Goal: Task Accomplishment & Management: Manage account settings

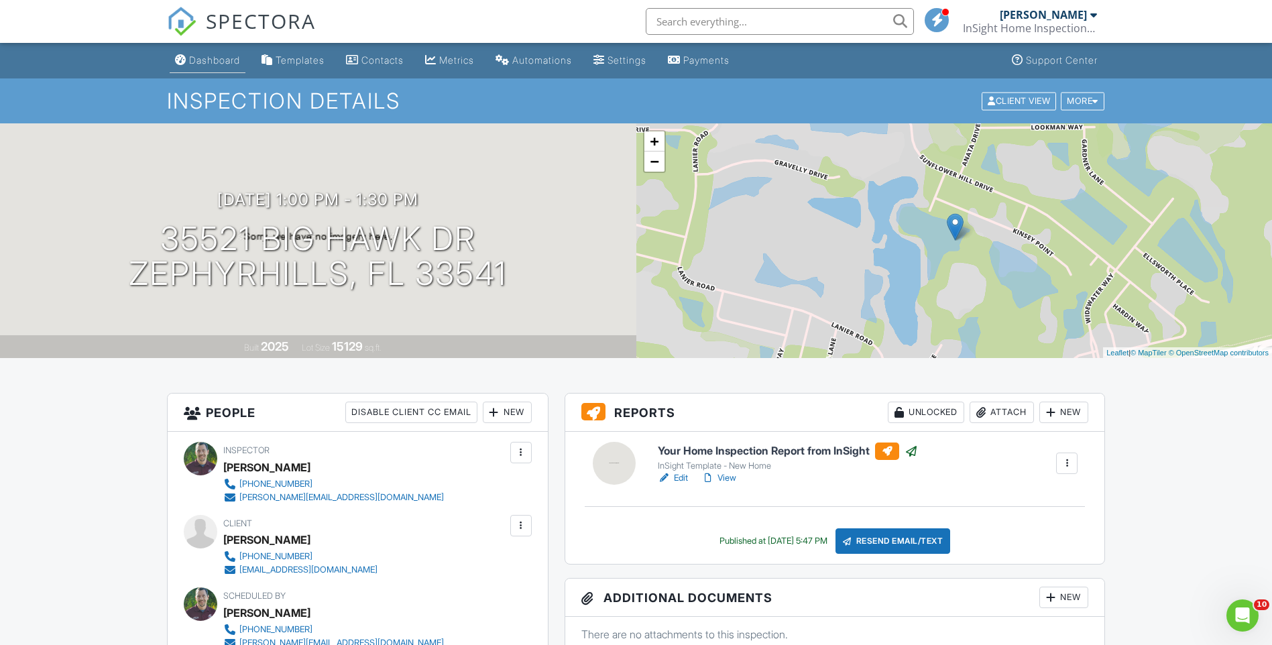
click at [223, 64] on div "Dashboard" at bounding box center [214, 59] width 51 height 11
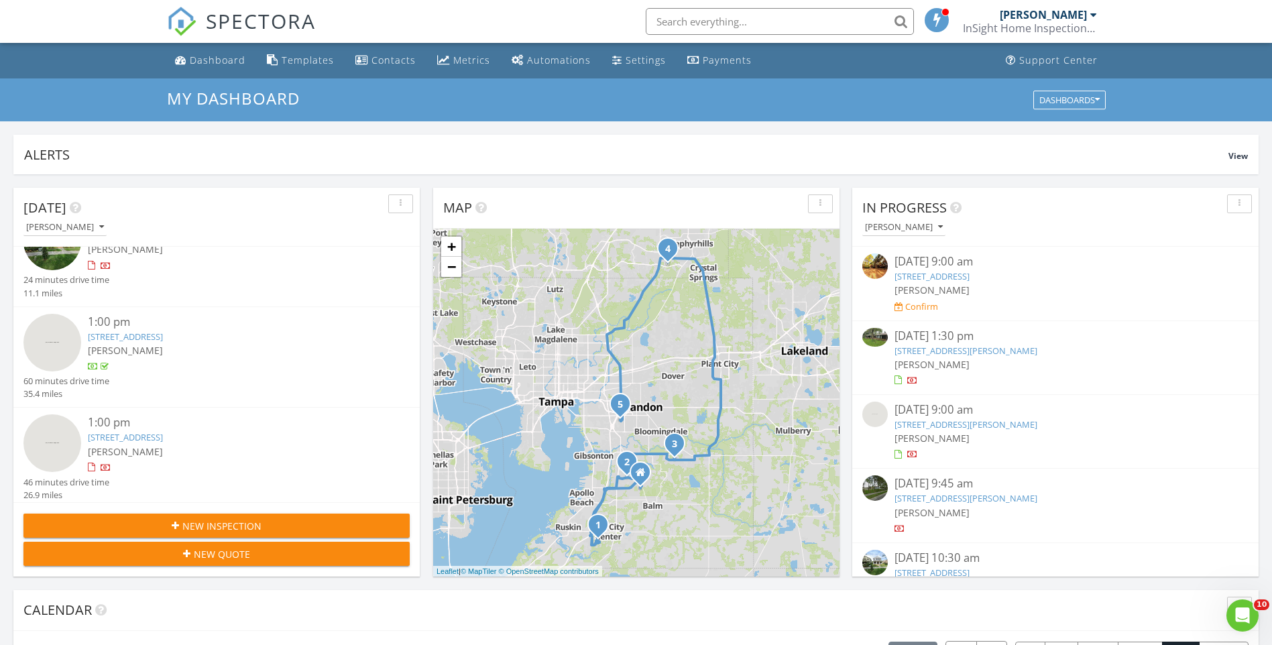
click at [868, 267] on img at bounding box center [875, 266] width 25 height 25
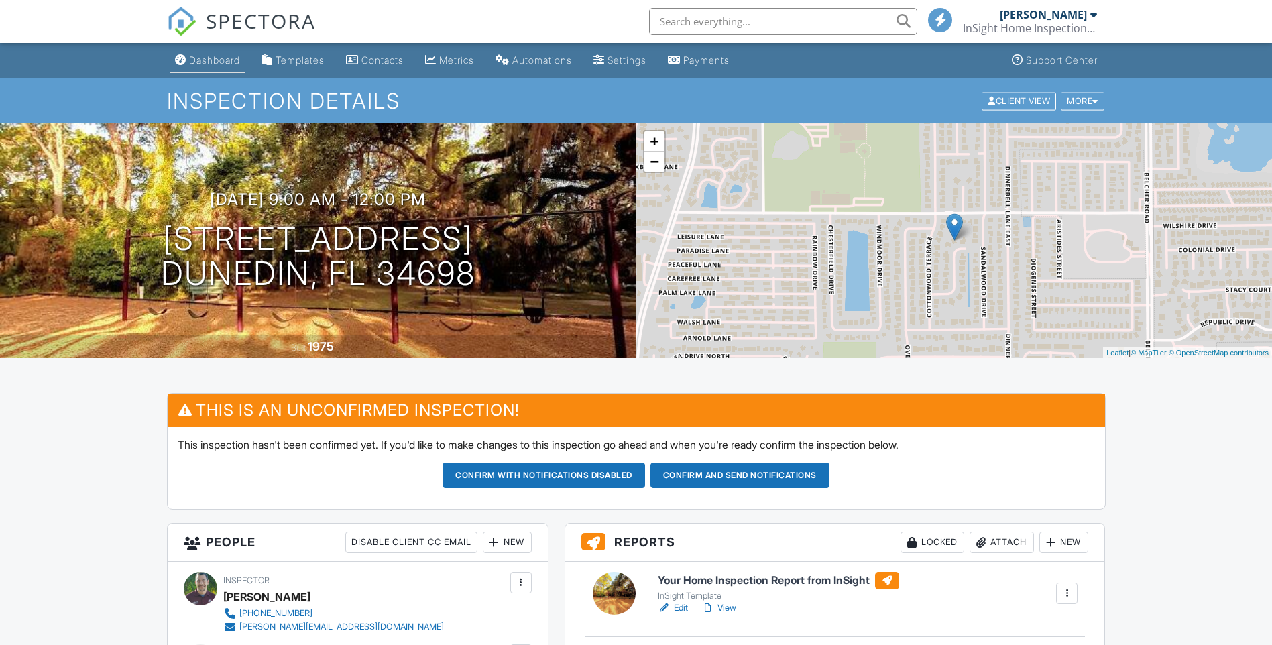
click at [214, 59] on div "Dashboard" at bounding box center [214, 59] width 51 height 11
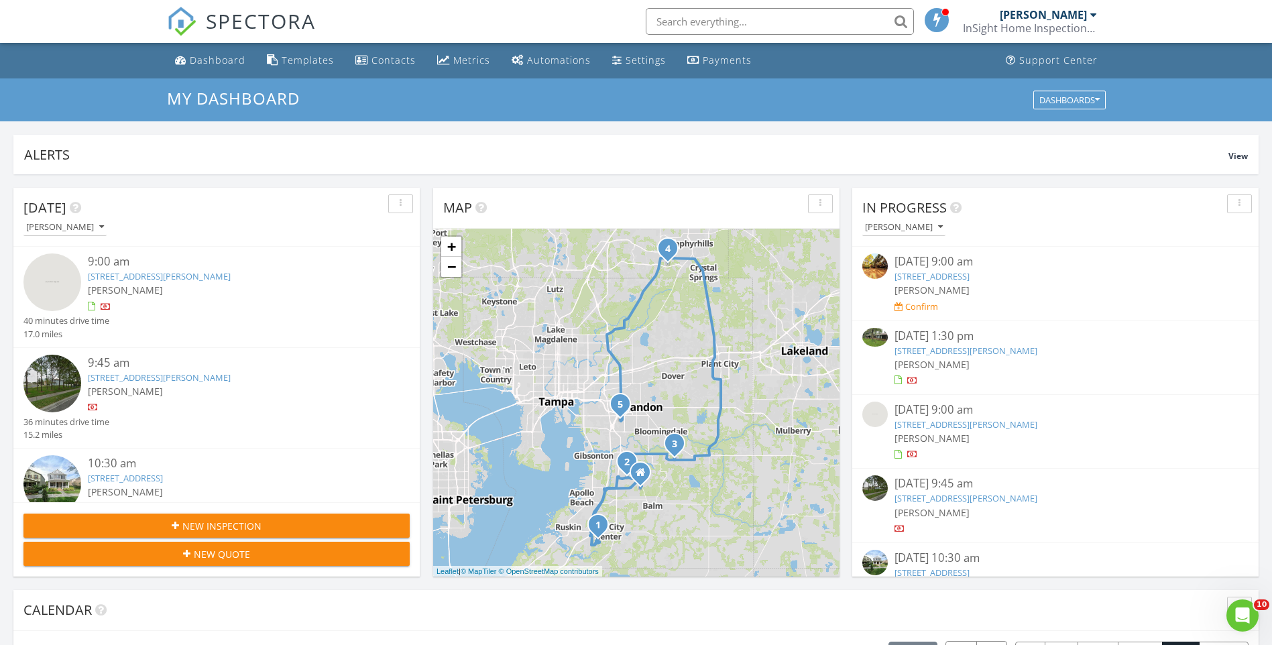
click at [880, 338] on img at bounding box center [875, 337] width 25 height 19
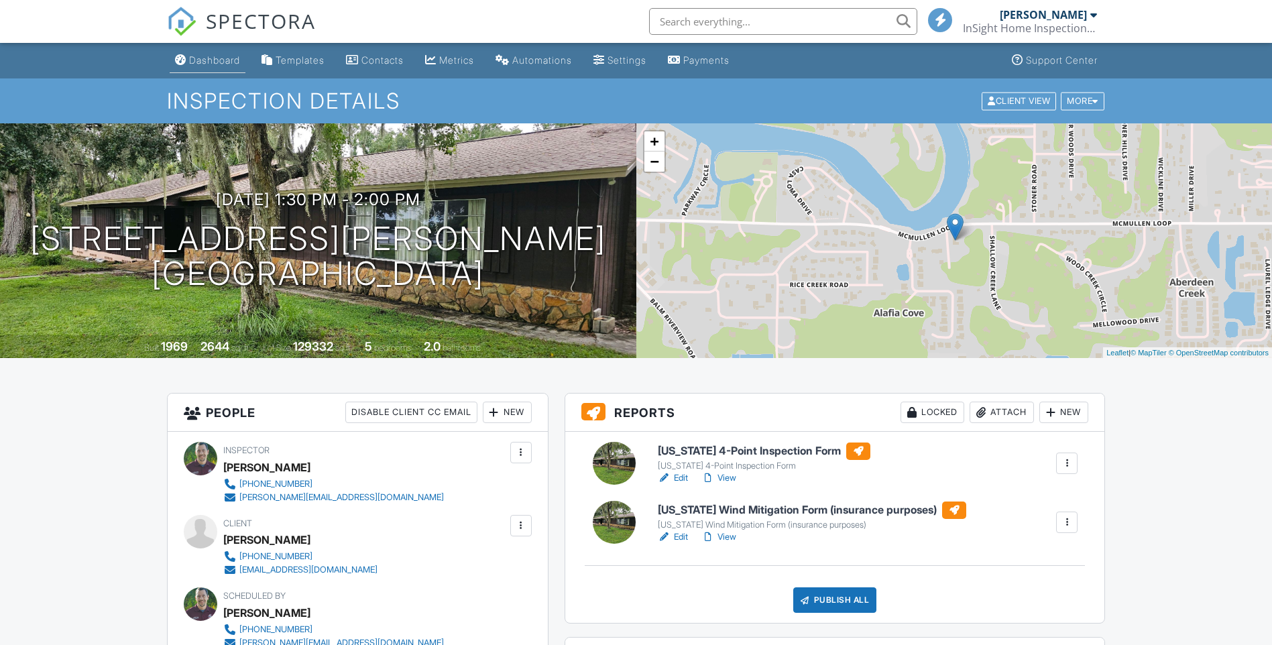
click at [229, 61] on div "Dashboard" at bounding box center [214, 59] width 51 height 11
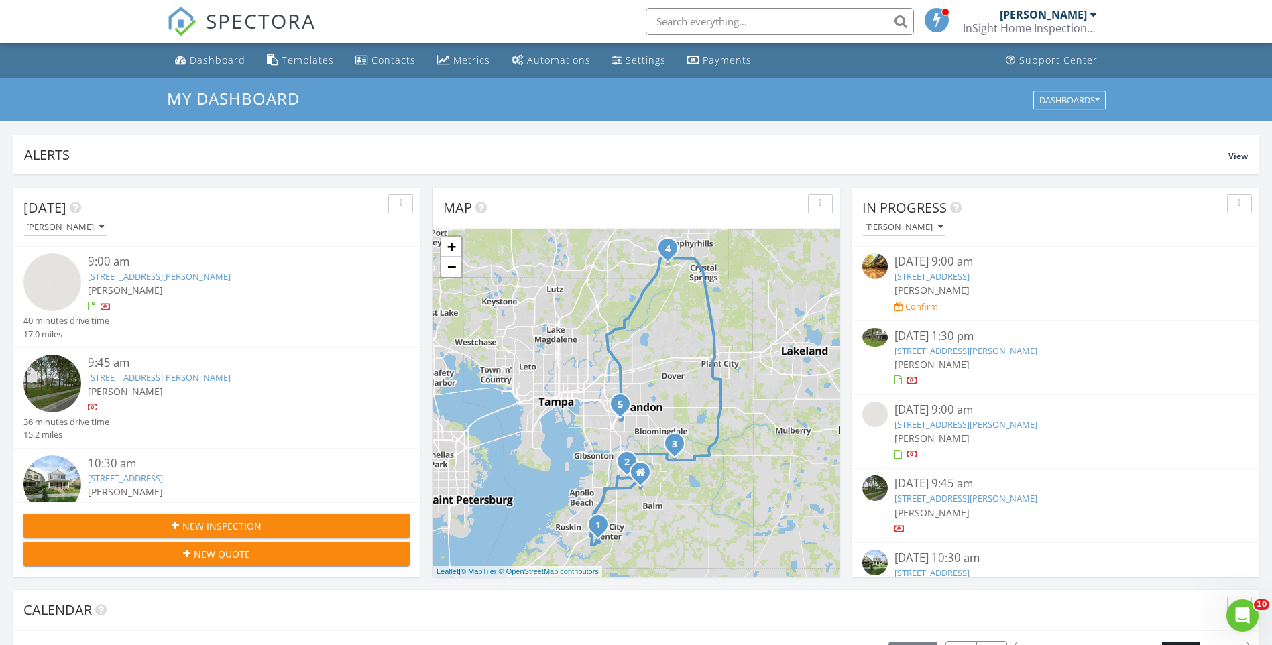
click at [1099, 8] on link "[PERSON_NAME] InSight Home Inspections LLC" at bounding box center [1032, 21] width 138 height 43
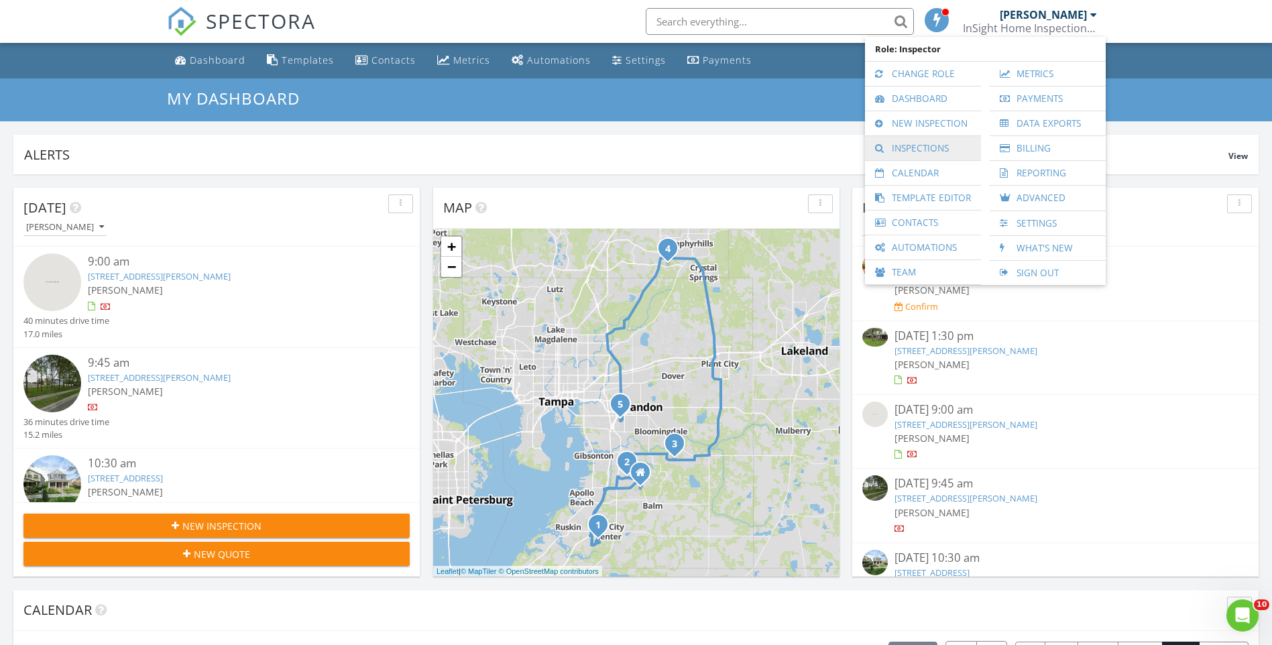
click at [914, 142] on link "Inspections" at bounding box center [923, 148] width 103 height 24
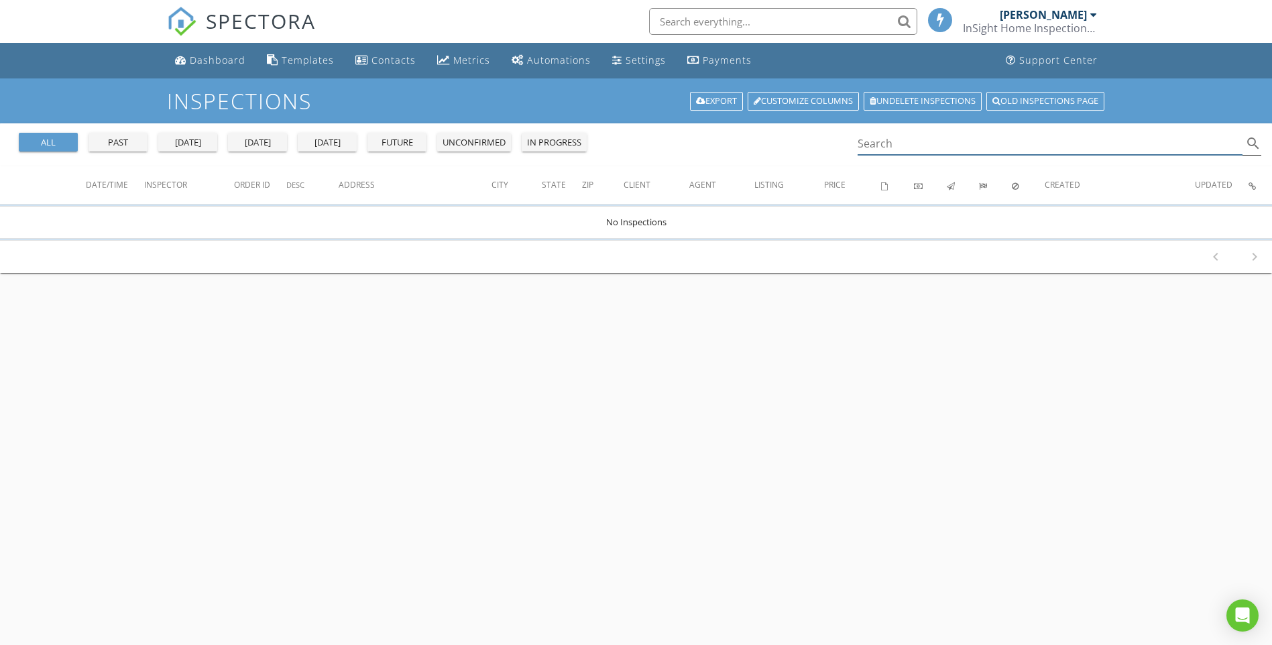
click at [927, 140] on input "Search" at bounding box center [1051, 144] width 386 height 22
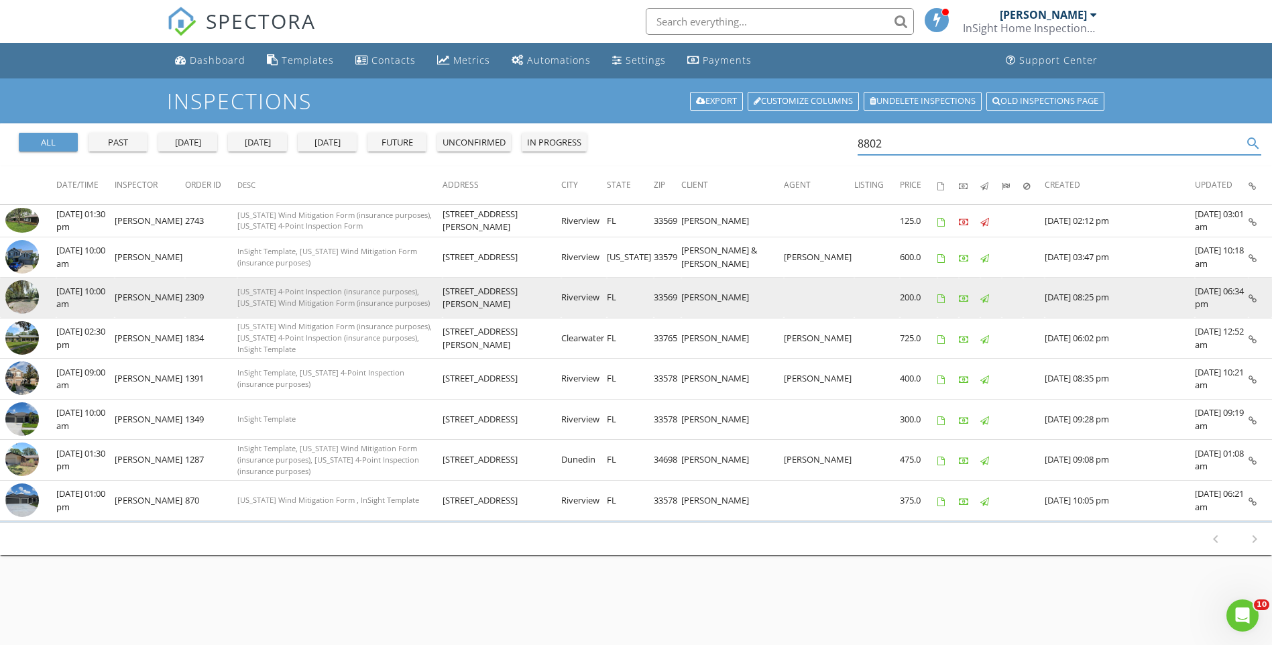
type input "8802"
click at [25, 298] on img at bounding box center [22, 297] width 34 height 34
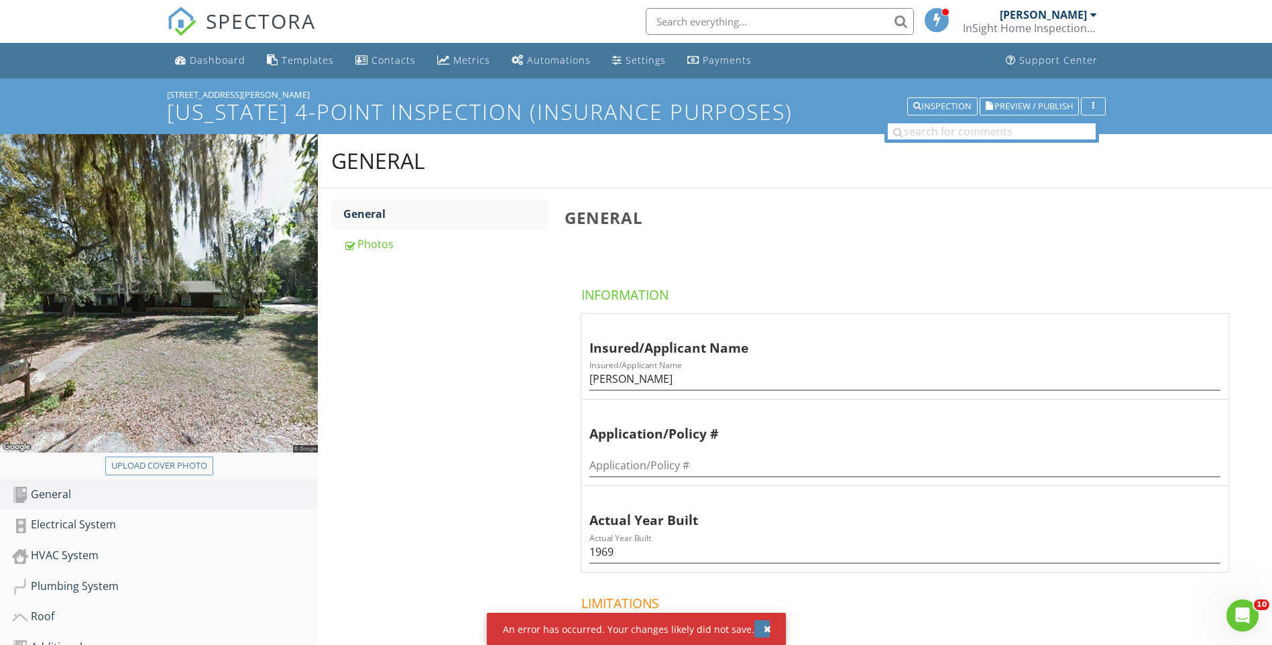
click at [765, 633] on div "button" at bounding box center [767, 628] width 7 height 9
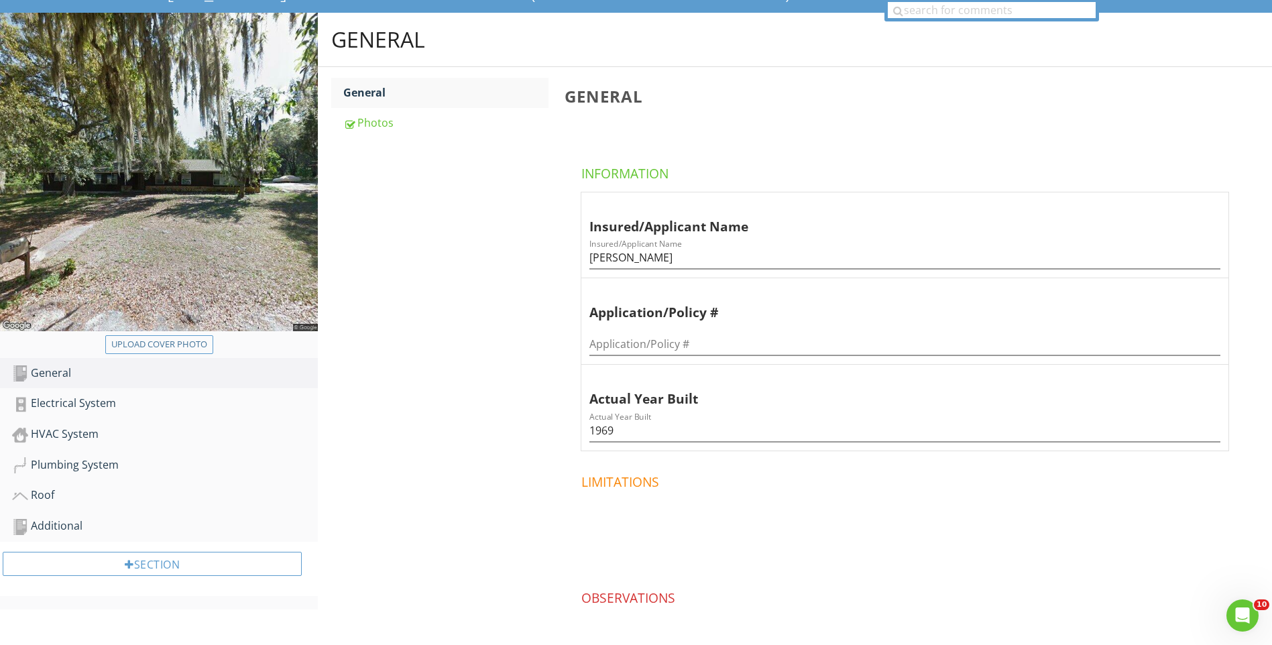
scroll to position [134, 0]
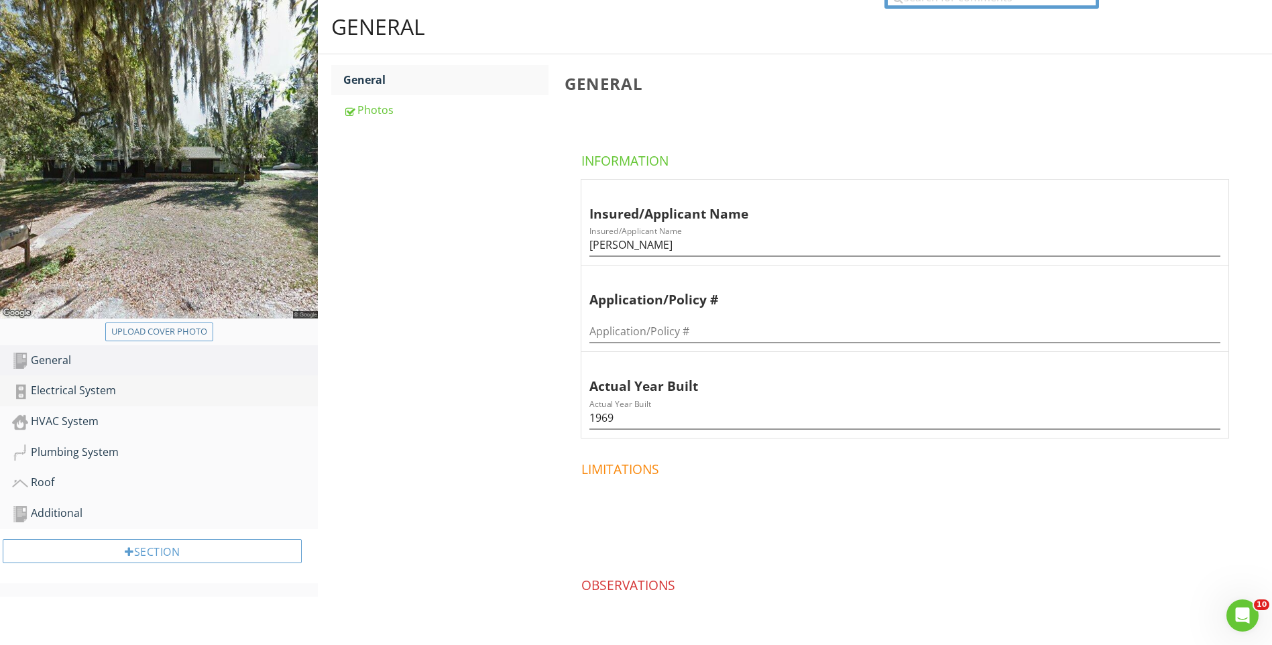
click at [106, 386] on div "Electrical System" at bounding box center [165, 390] width 306 height 17
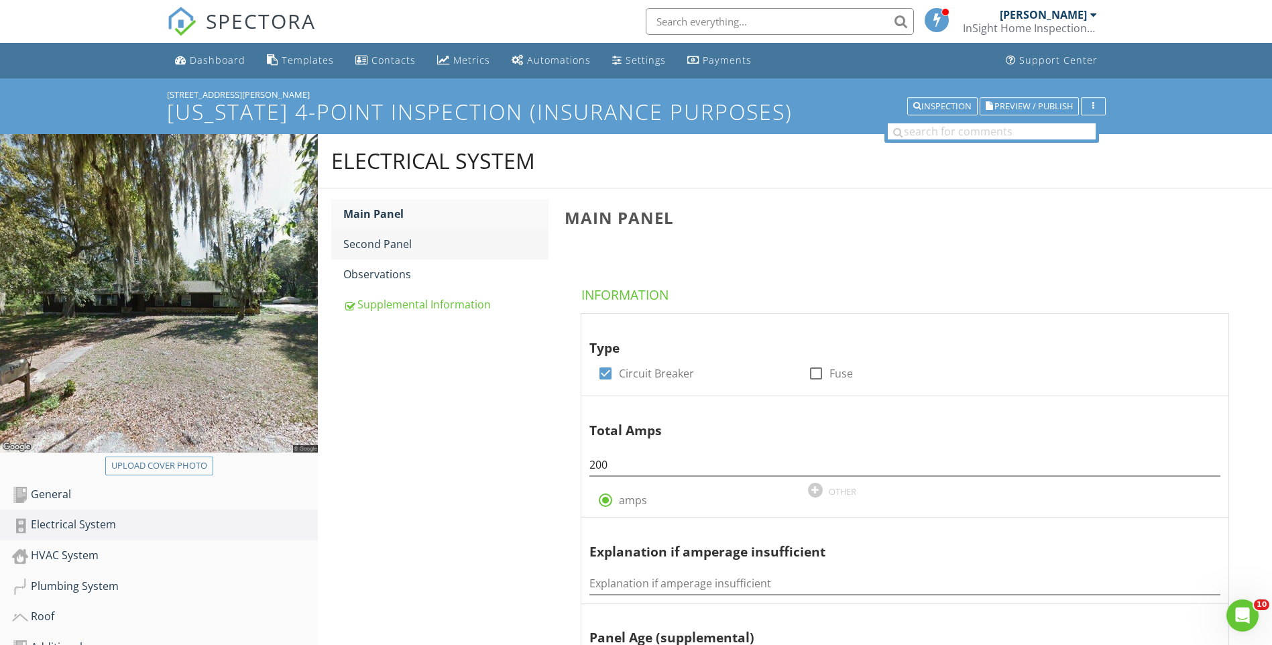
click at [400, 246] on div "Second Panel" at bounding box center [445, 244] width 205 height 16
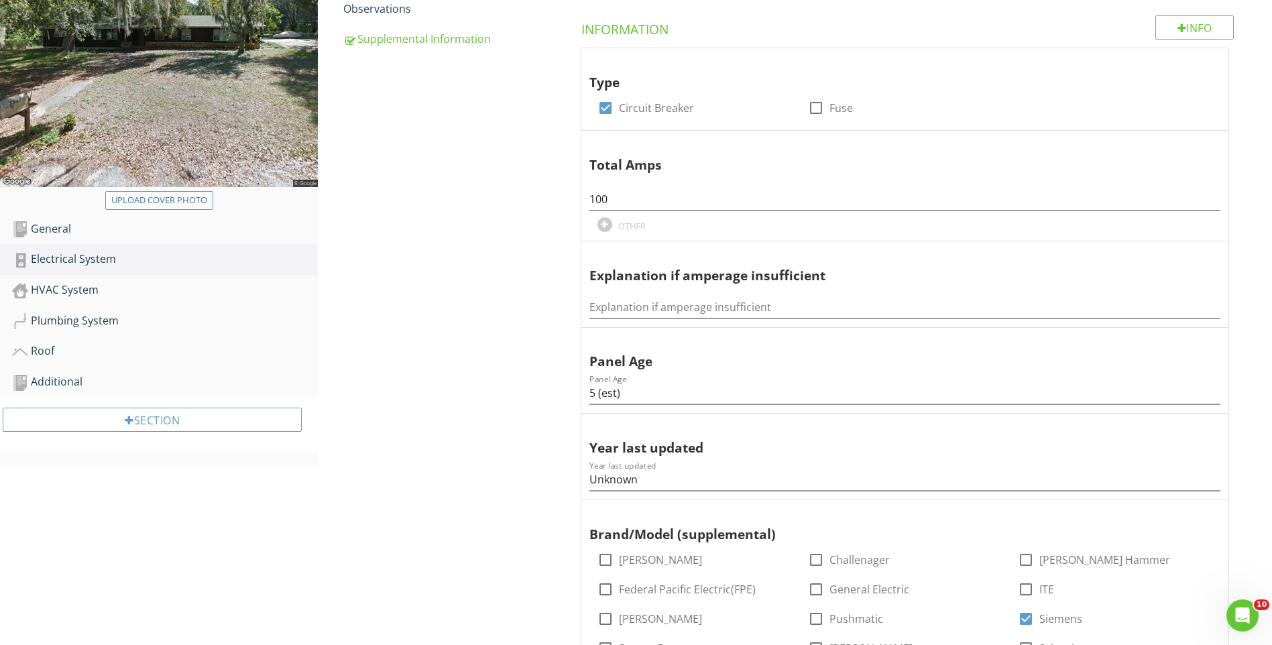
scroll to position [201, 0]
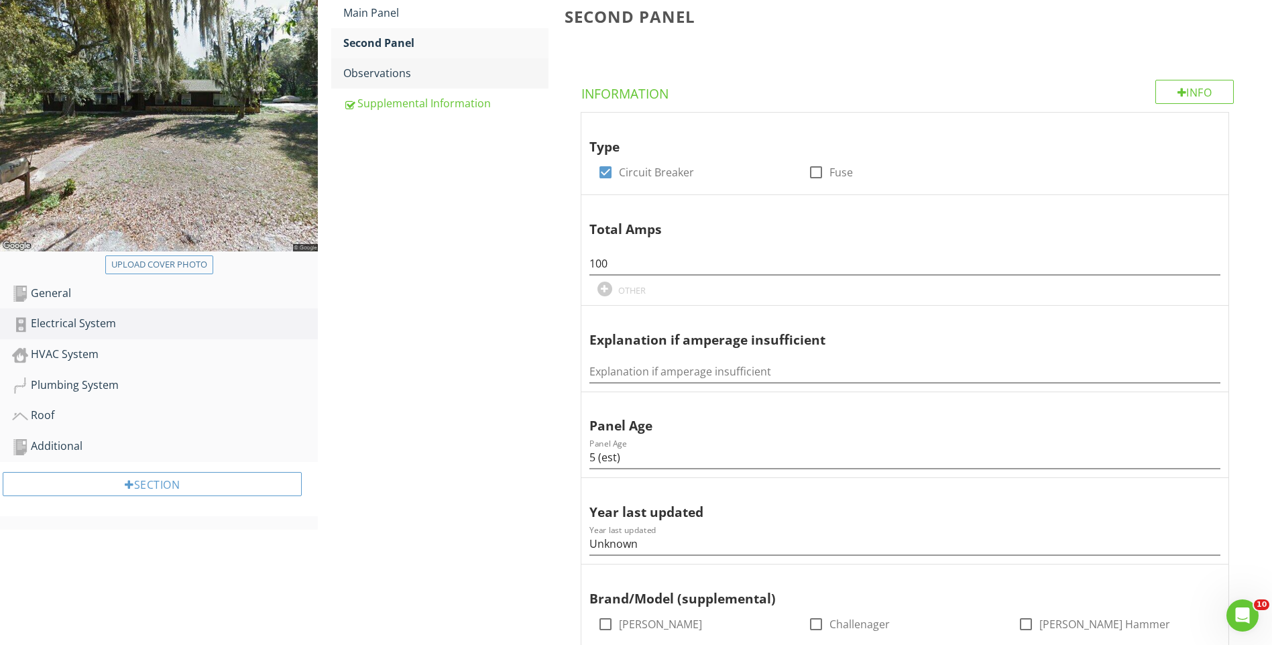
click at [396, 84] on link "Observations" at bounding box center [445, 73] width 205 height 30
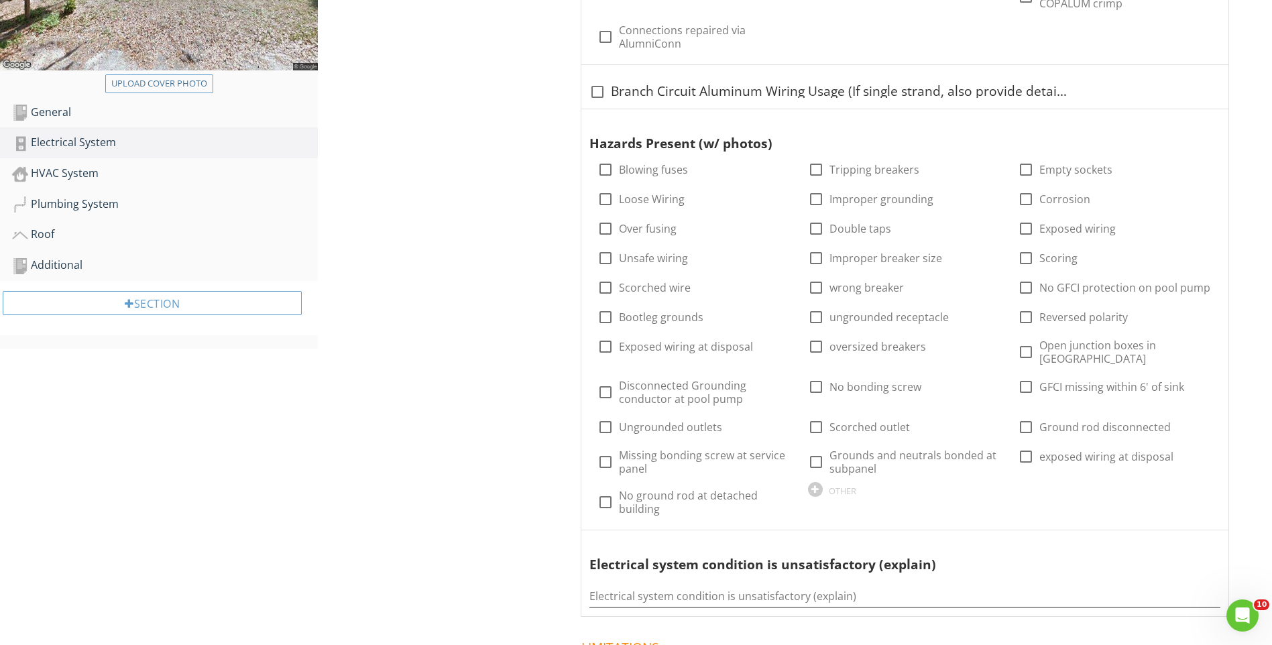
scroll to position [402, 0]
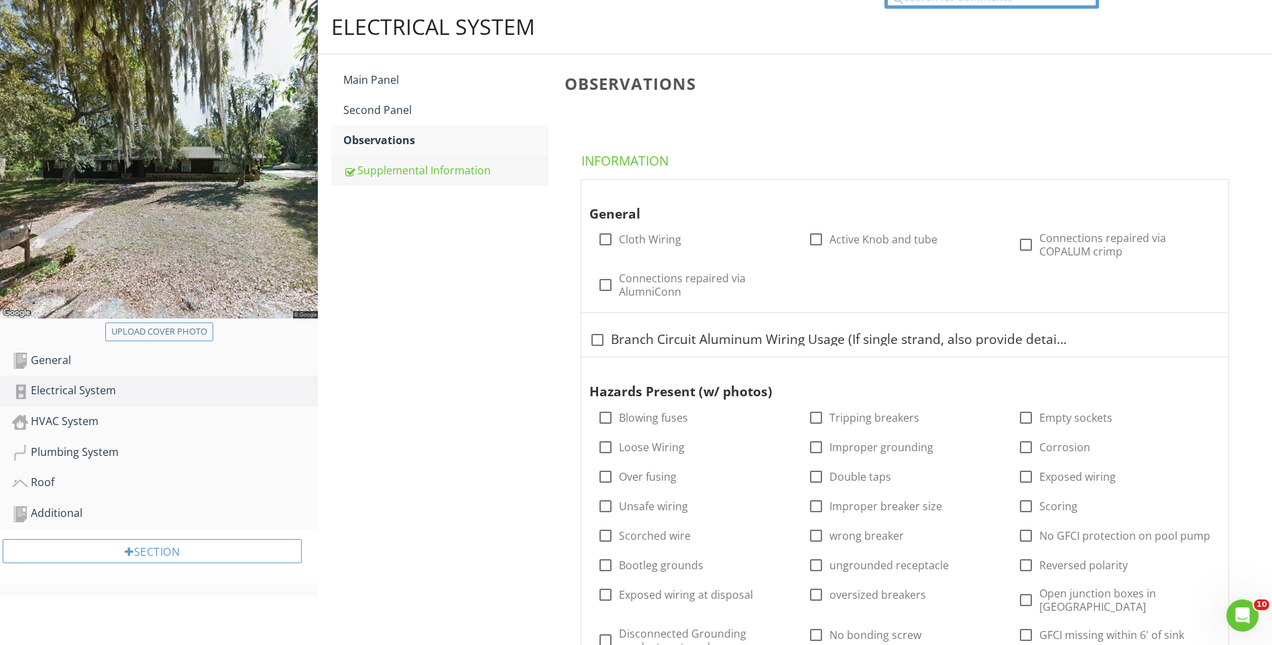
click at [407, 176] on div "Supplemental Information" at bounding box center [445, 170] width 205 height 16
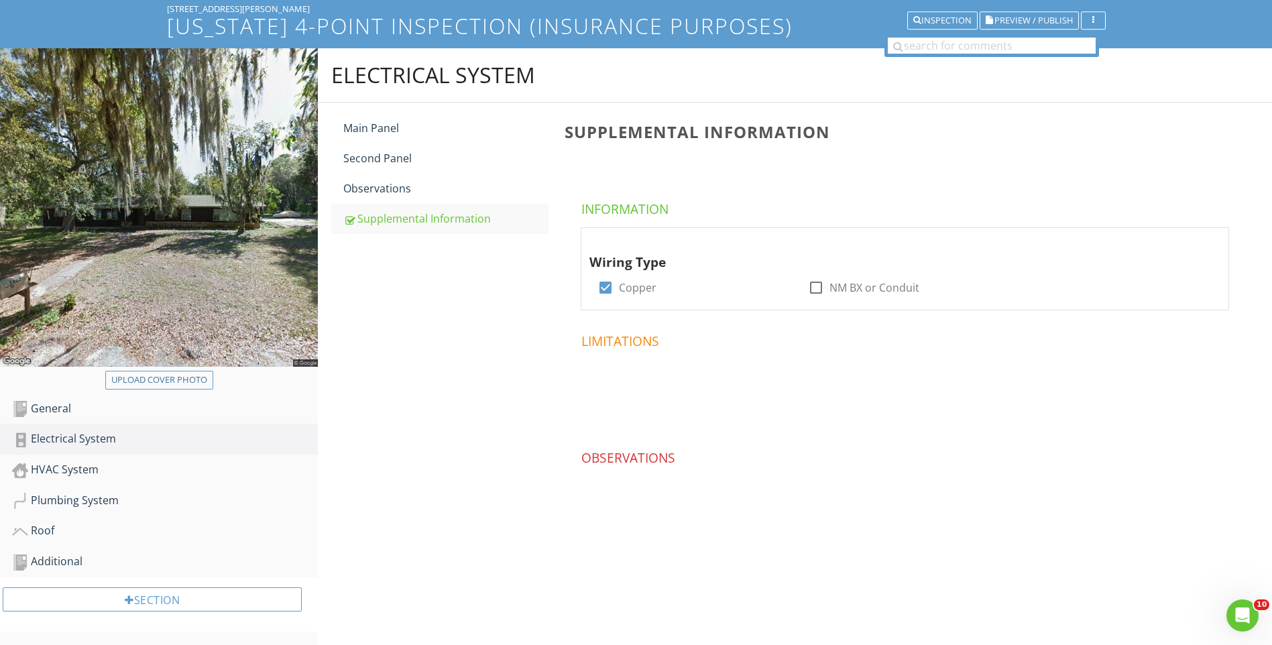
scroll to position [86, 0]
click at [88, 472] on div "HVAC System" at bounding box center [165, 469] width 306 height 17
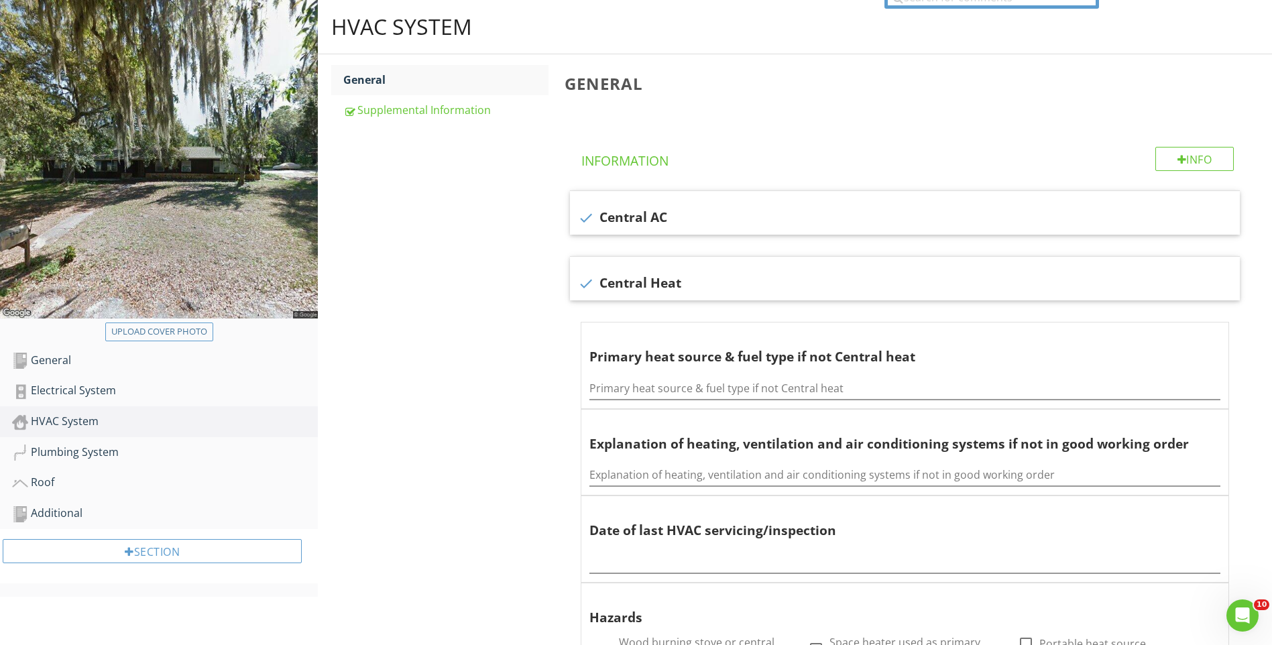
drag, startPoint x: 403, startPoint y: 103, endPoint x: 406, endPoint y: 156, distance: 53.7
click at [404, 103] on div "Supplemental Information" at bounding box center [445, 110] width 205 height 16
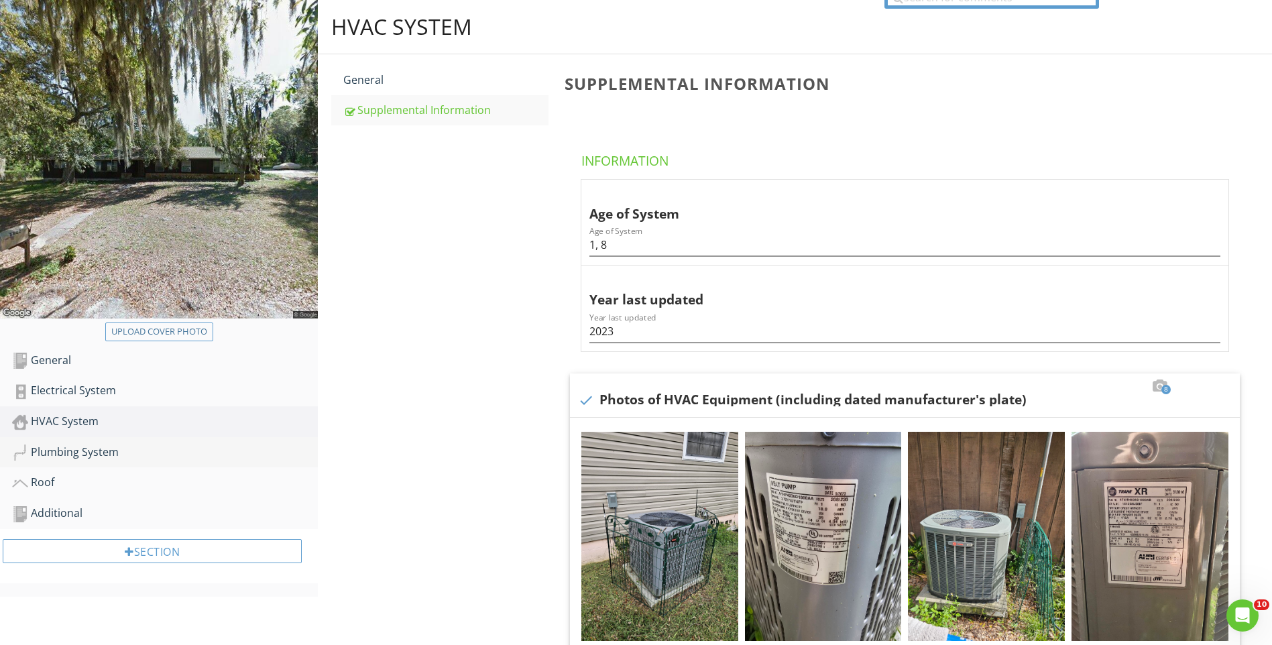
click at [144, 456] on div "Plumbing System" at bounding box center [165, 452] width 306 height 17
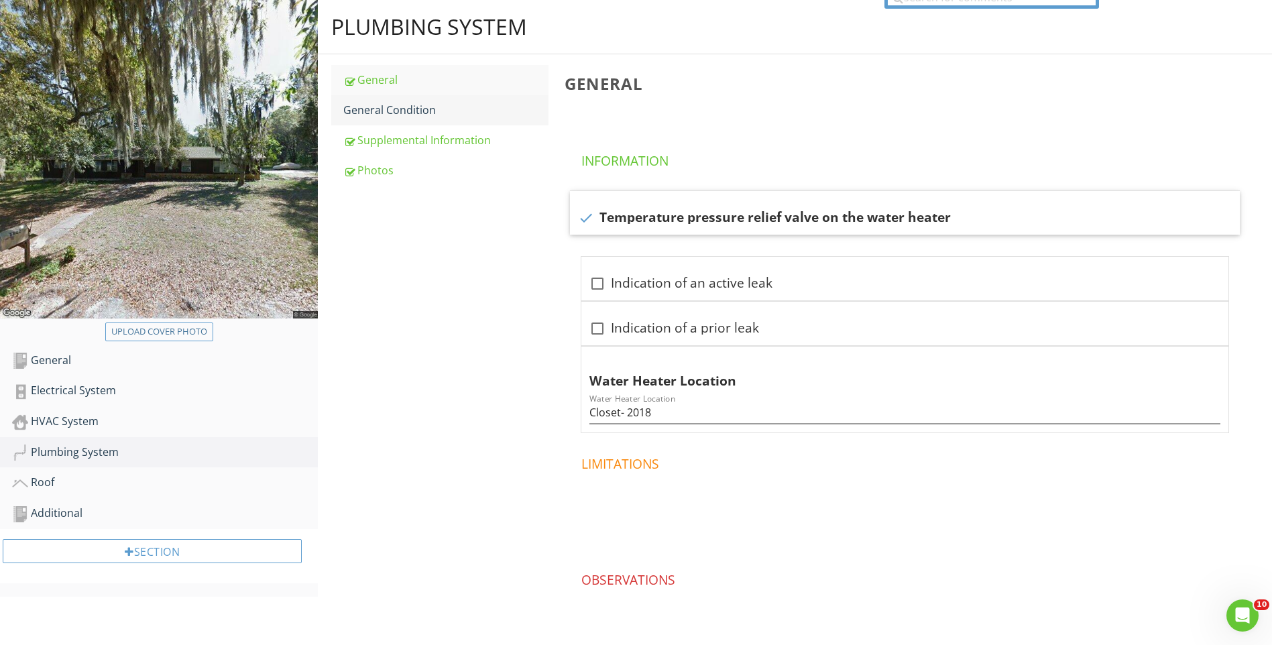
click at [395, 121] on link "General Condition" at bounding box center [445, 110] width 205 height 30
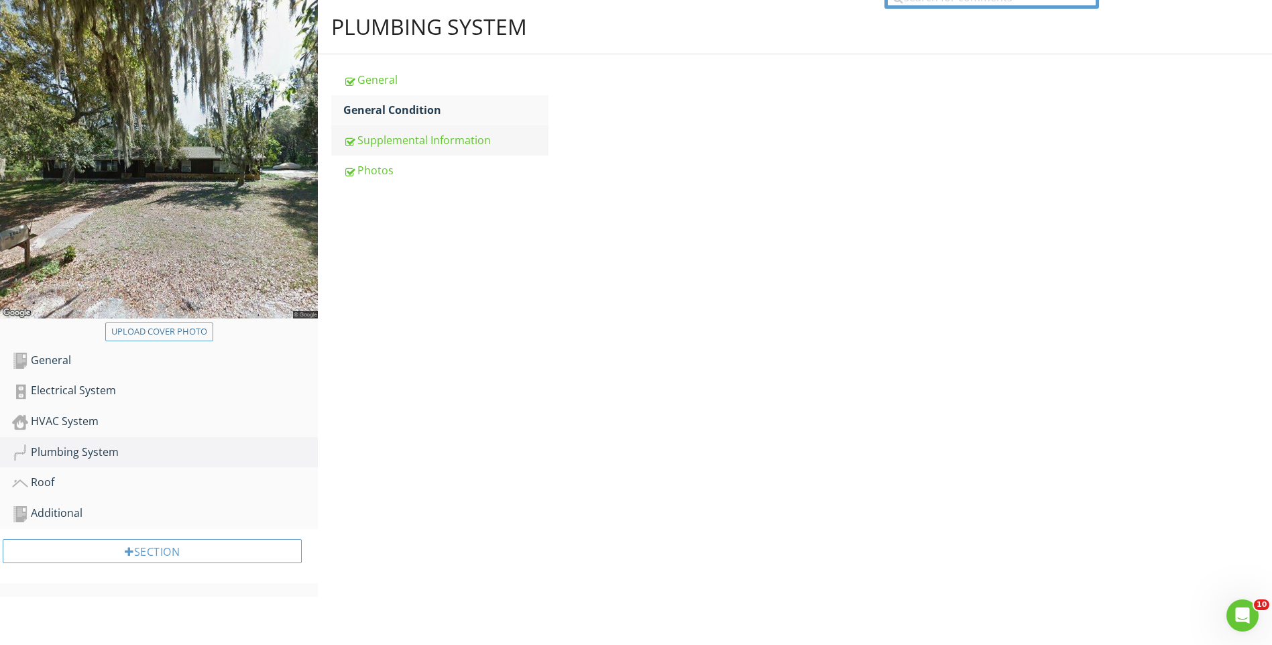
click at [388, 144] on div "Supplemental Information" at bounding box center [445, 140] width 205 height 16
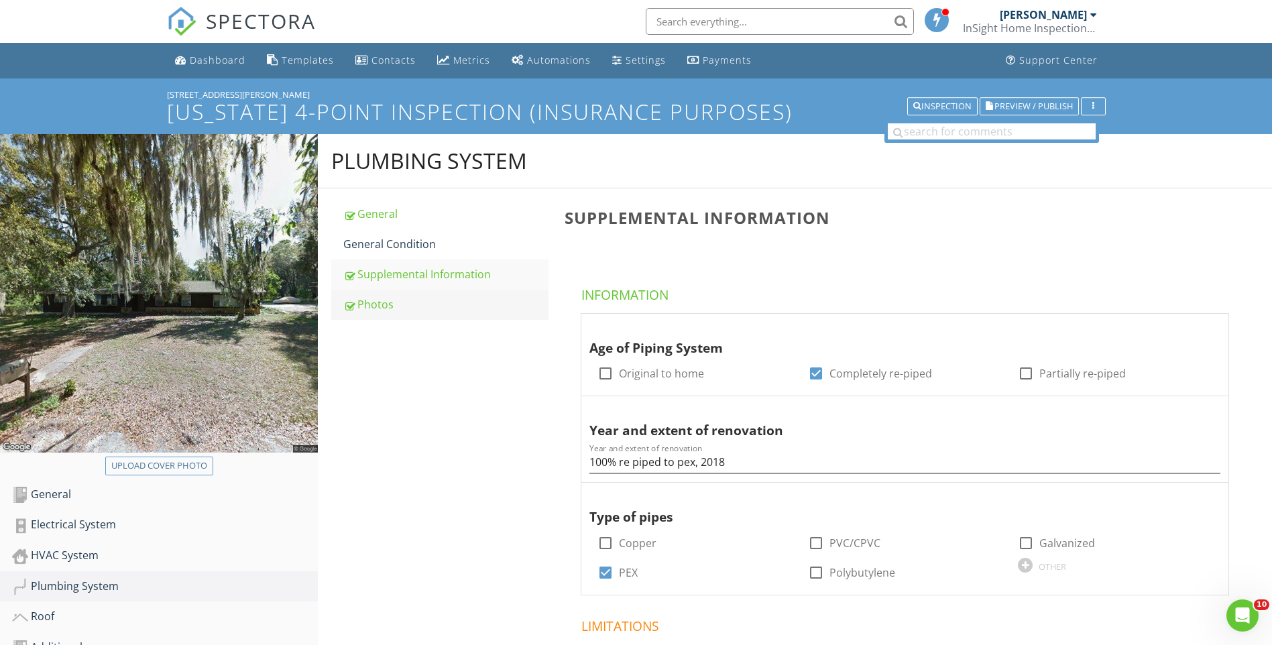
click at [388, 291] on link "Photos" at bounding box center [445, 305] width 205 height 30
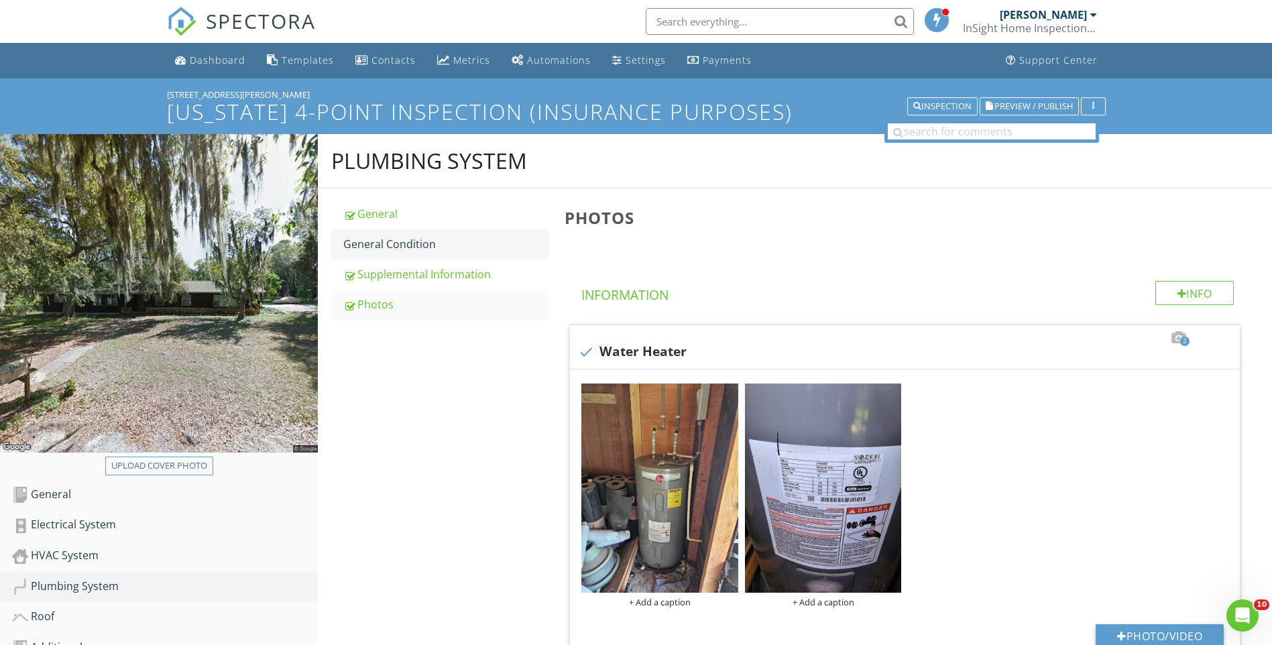
click at [401, 251] on div "General Condition" at bounding box center [445, 244] width 205 height 16
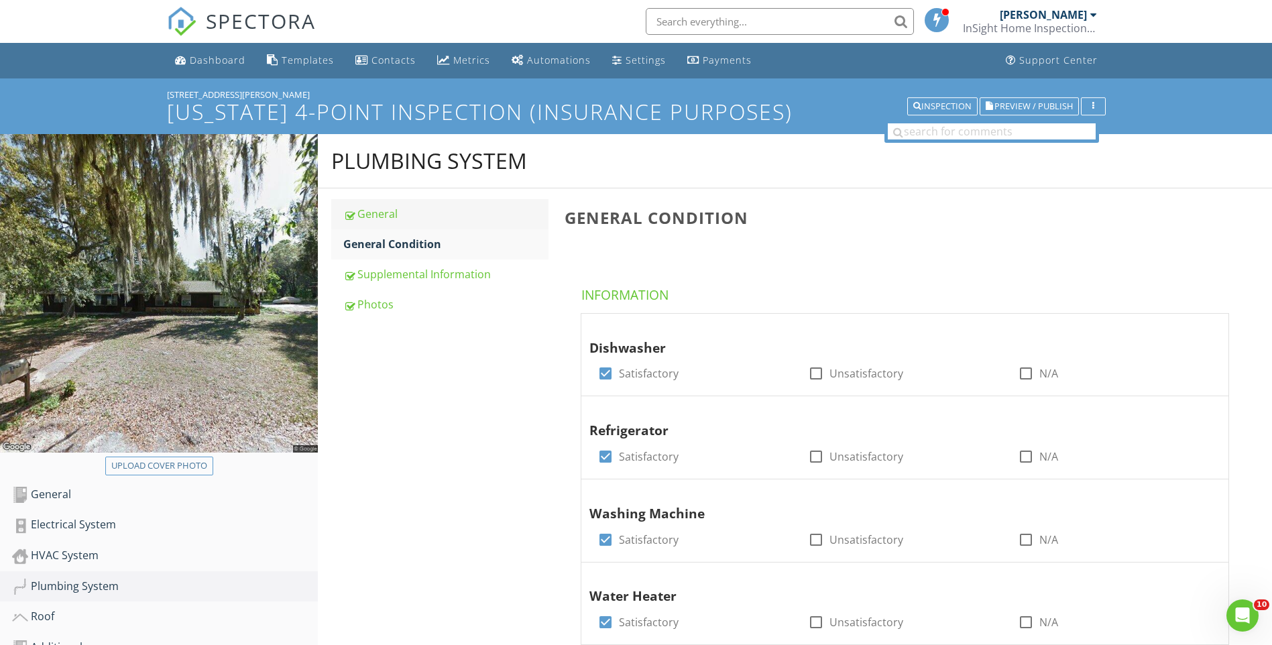
click at [415, 202] on link "General" at bounding box center [445, 214] width 205 height 30
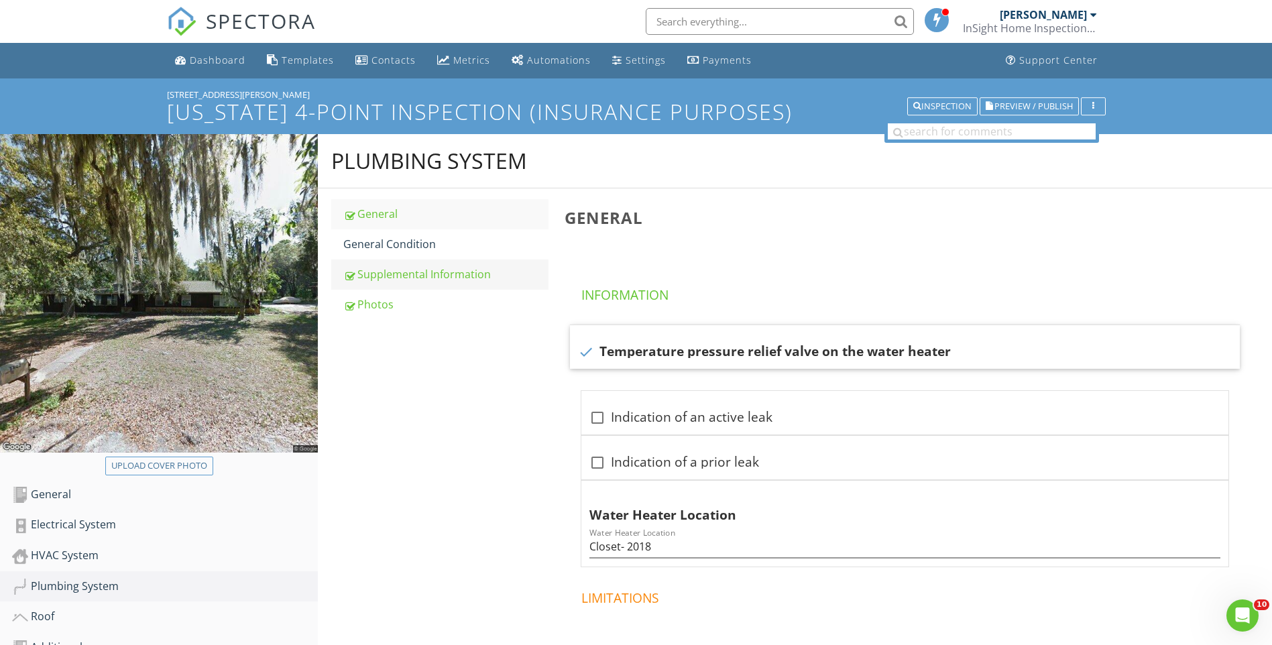
click at [445, 266] on link "Supplemental Information" at bounding box center [445, 275] width 205 height 30
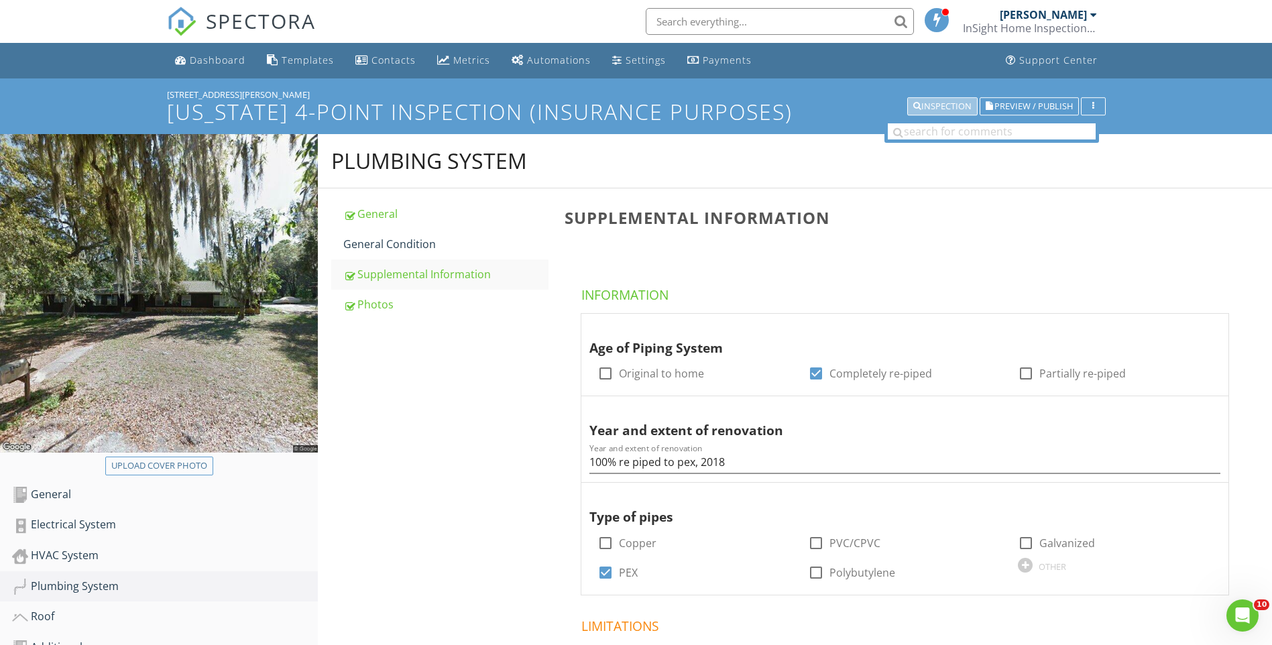
drag, startPoint x: 948, startPoint y: 108, endPoint x: 1004, endPoint y: 140, distance: 64.9
click at [947, 107] on div "Inspection" at bounding box center [943, 106] width 58 height 9
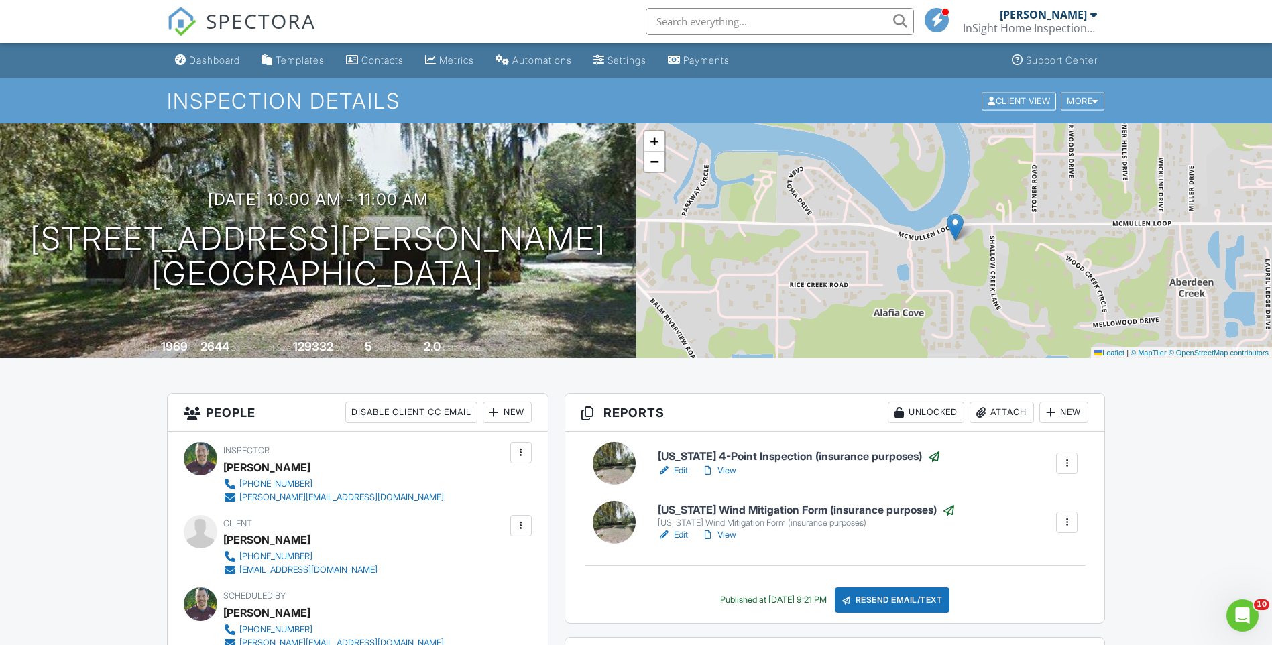
click at [810, 459] on h6 "[US_STATE] 4-Point Inspection (insurance purposes)" at bounding box center [799, 456] width 283 height 13
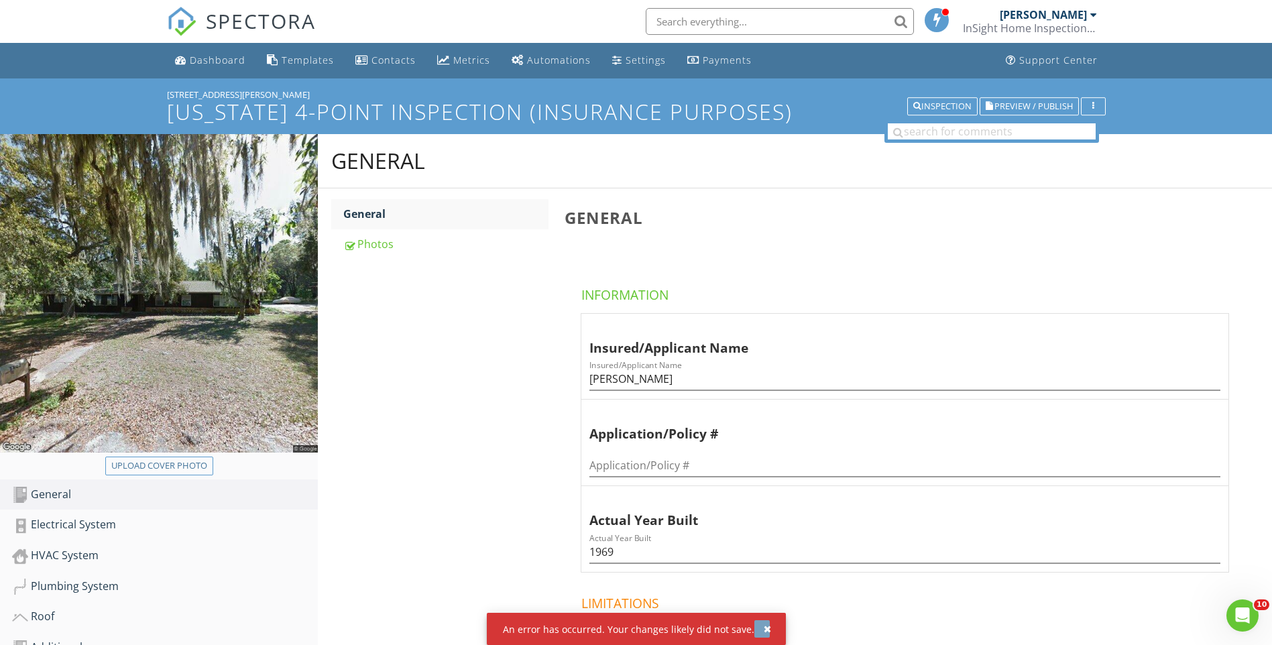
click at [766, 630] on div "button" at bounding box center [767, 628] width 7 height 9
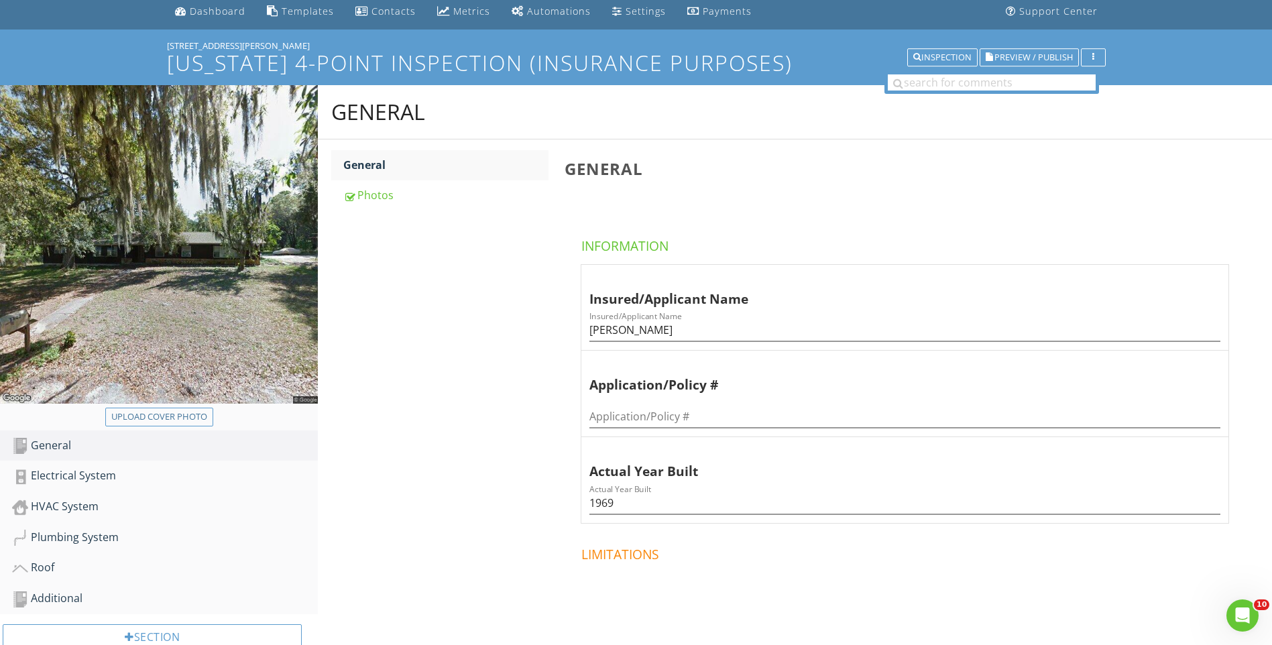
scroll to position [134, 0]
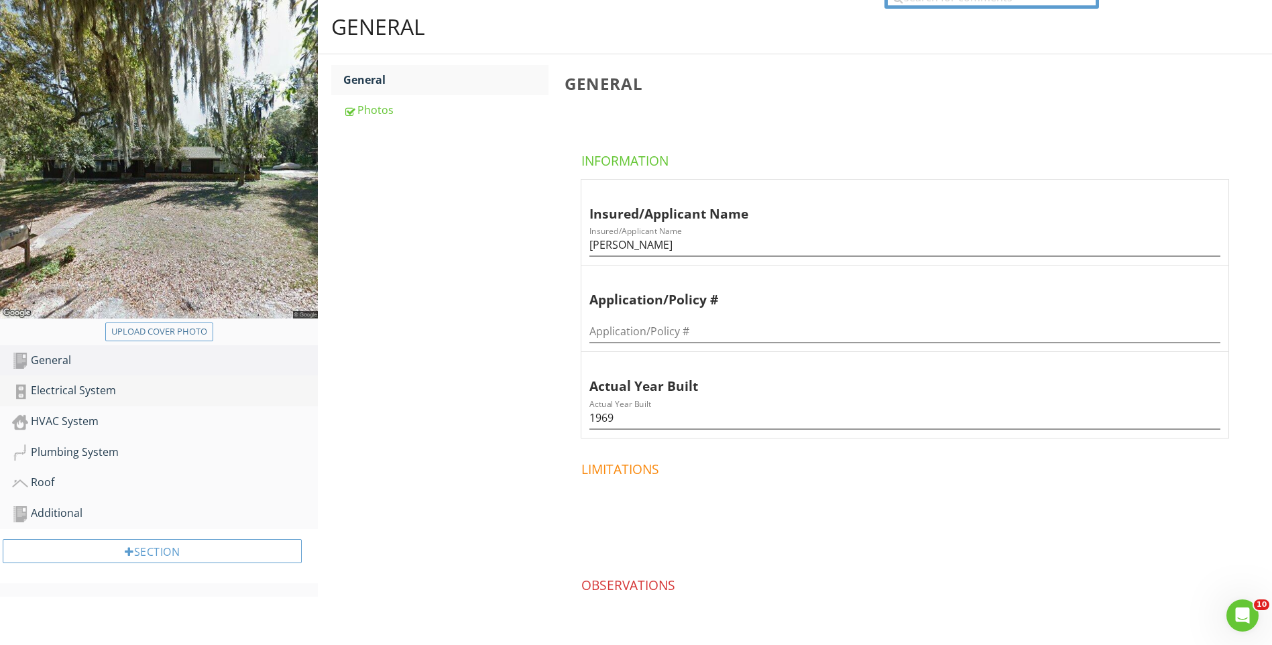
click at [74, 389] on div "Electrical System" at bounding box center [165, 390] width 306 height 17
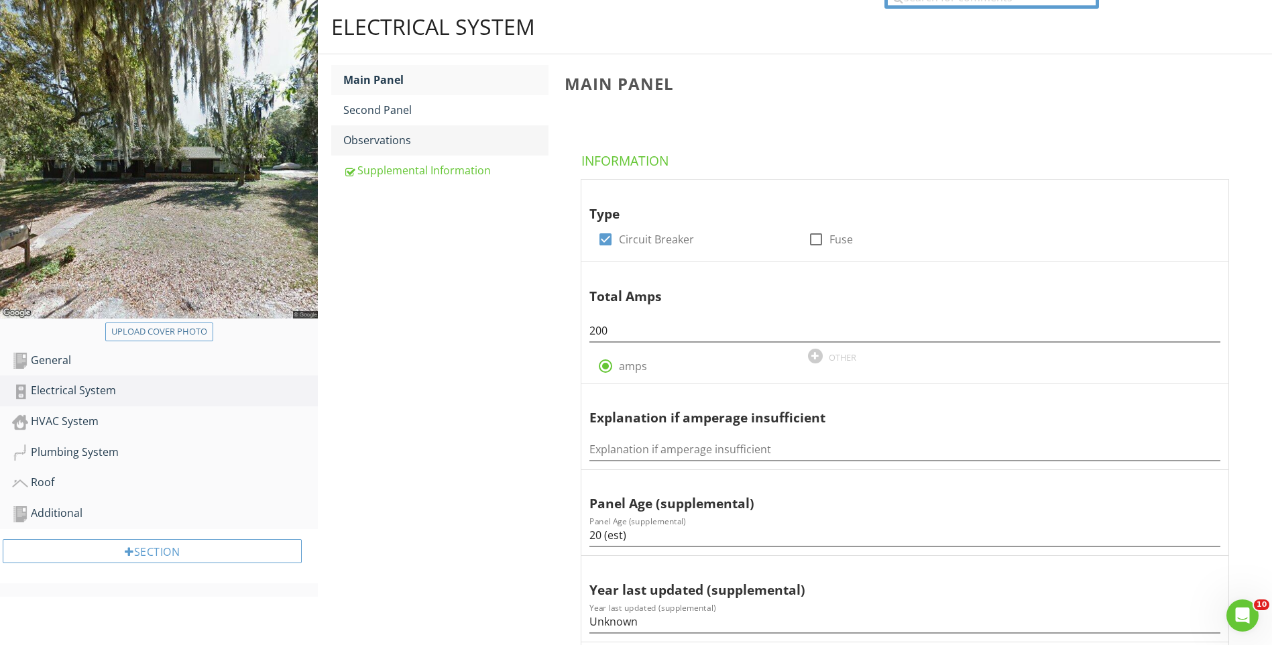
click at [408, 142] on div "Observations" at bounding box center [445, 140] width 205 height 16
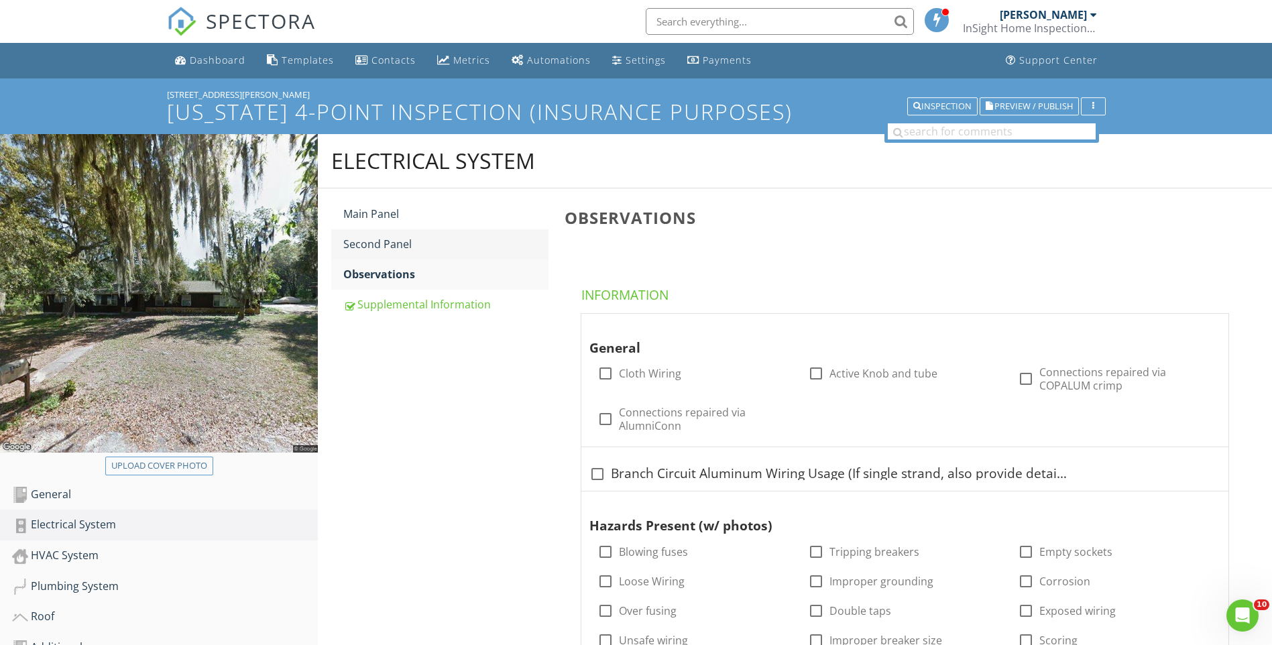
click at [354, 237] on div "Second Panel" at bounding box center [445, 244] width 205 height 16
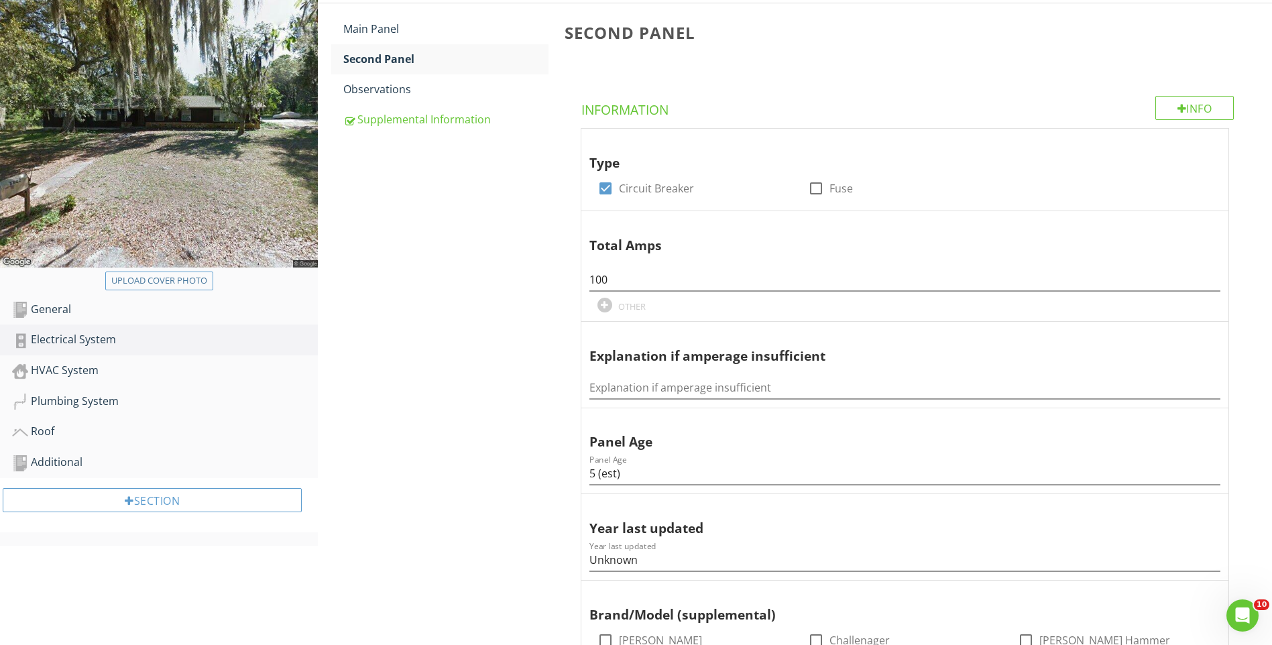
scroll to position [201, 0]
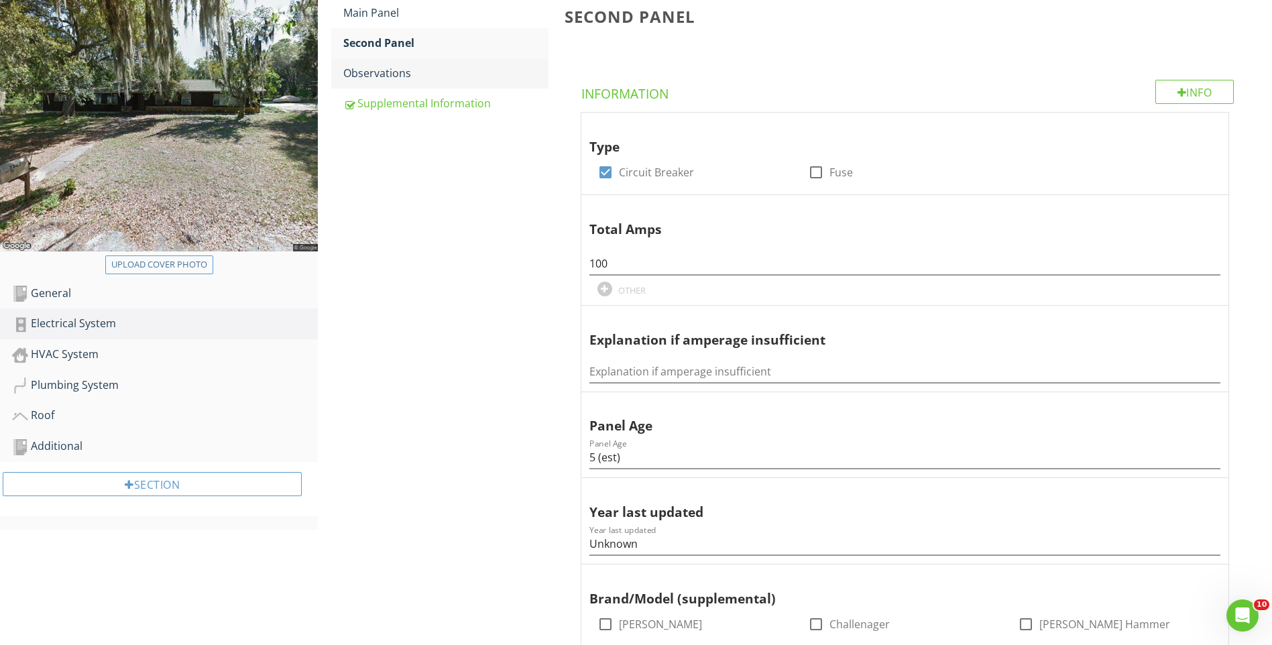
click at [388, 78] on div "Observations" at bounding box center [445, 73] width 205 height 16
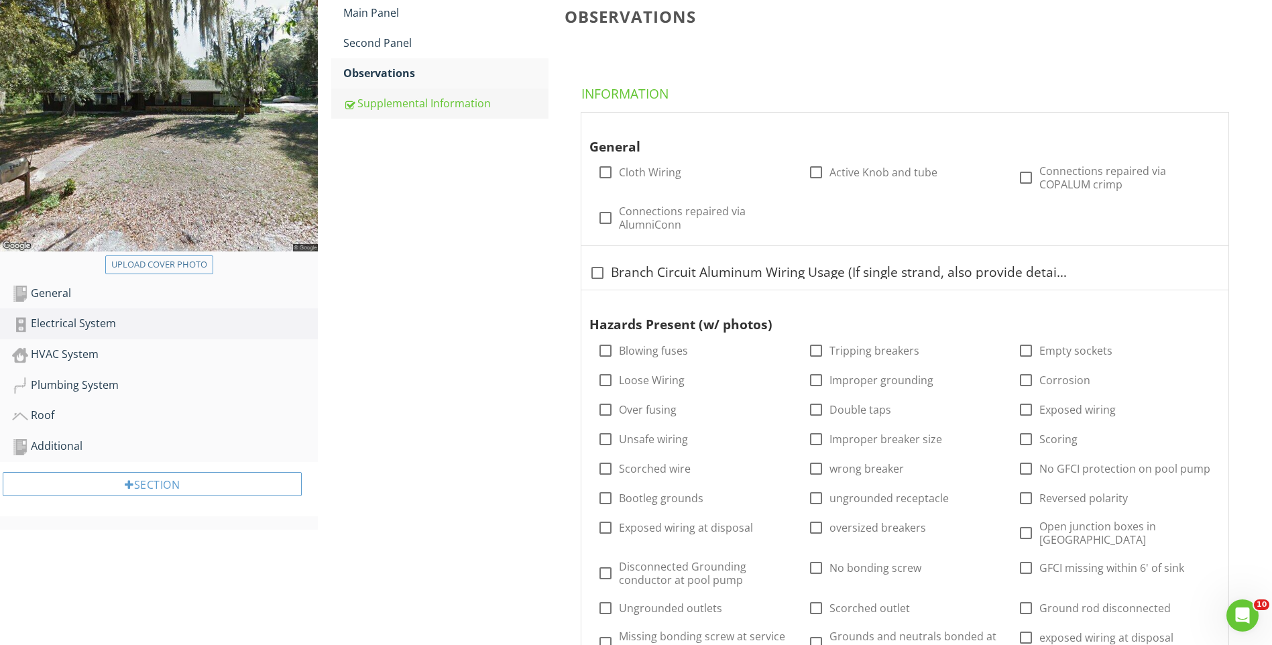
click at [388, 101] on div "Supplemental Information" at bounding box center [445, 103] width 205 height 16
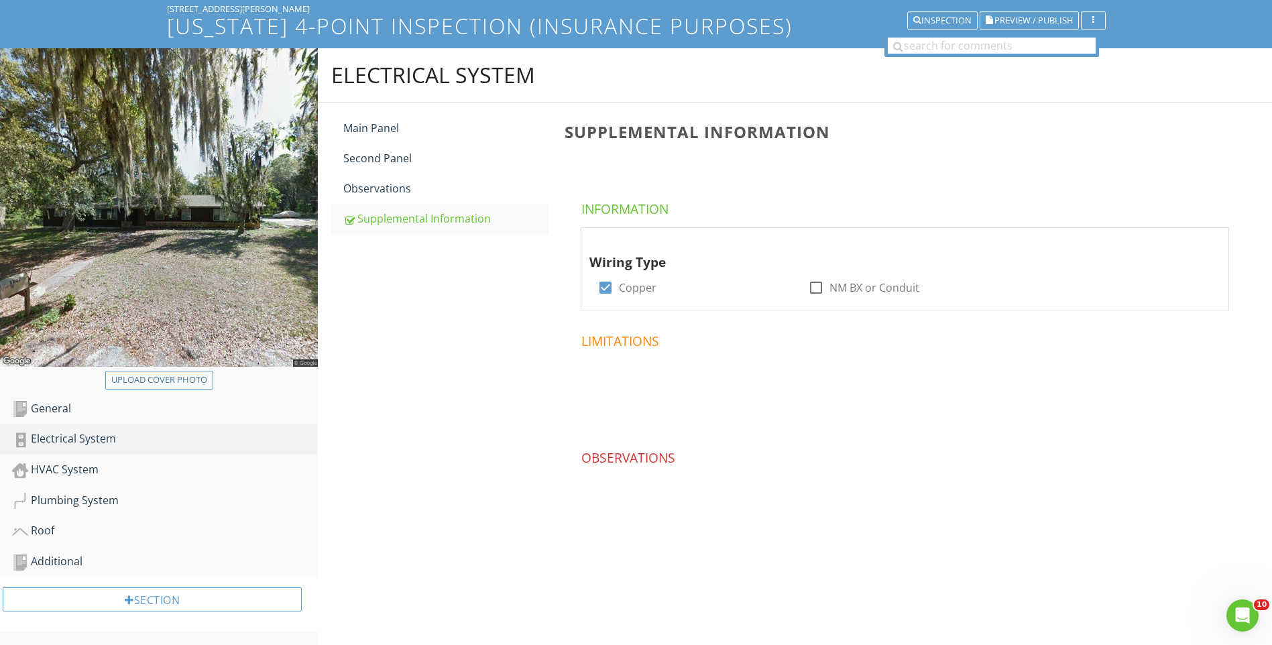
scroll to position [86, 0]
click at [113, 466] on div "HVAC System" at bounding box center [165, 469] width 306 height 17
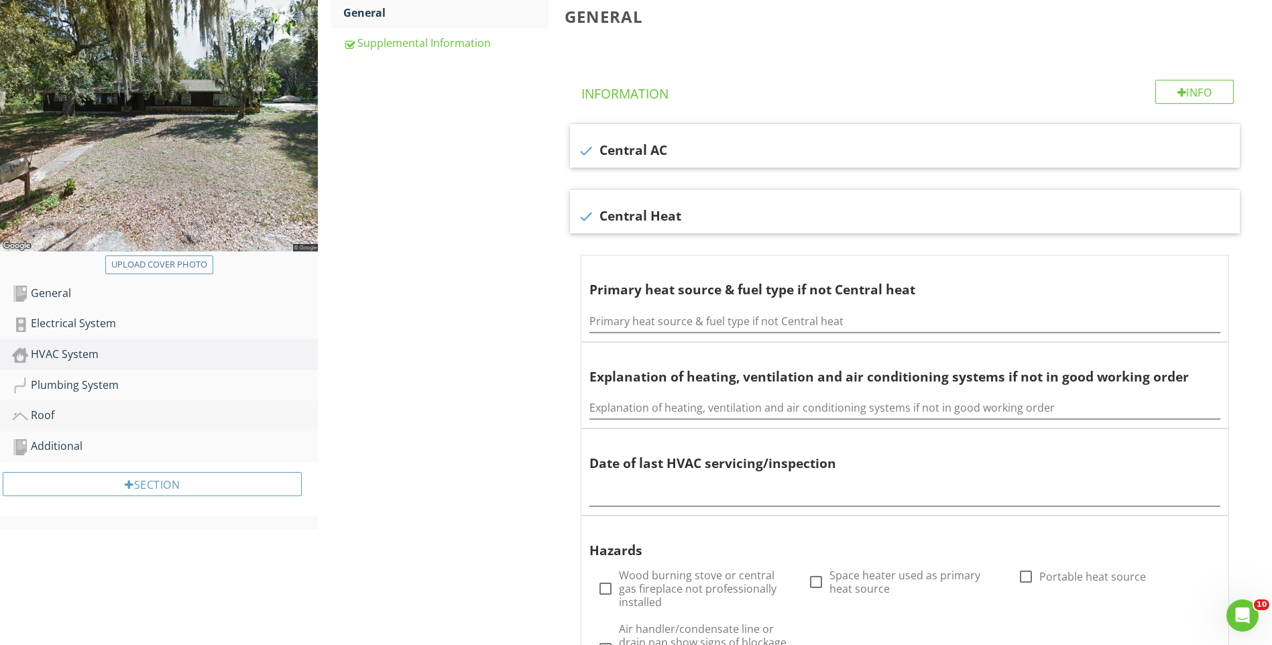
click at [48, 407] on div "Roof" at bounding box center [165, 415] width 306 height 17
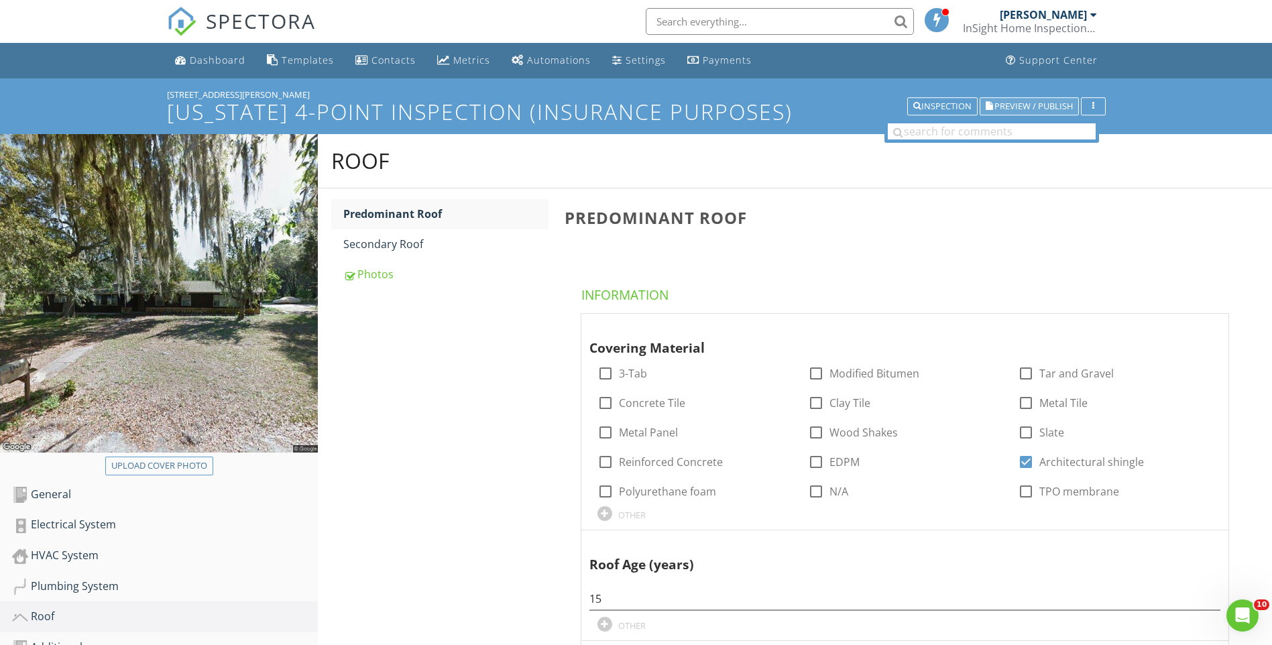
click at [1037, 103] on span "Preview / Publish" at bounding box center [1034, 106] width 78 height 9
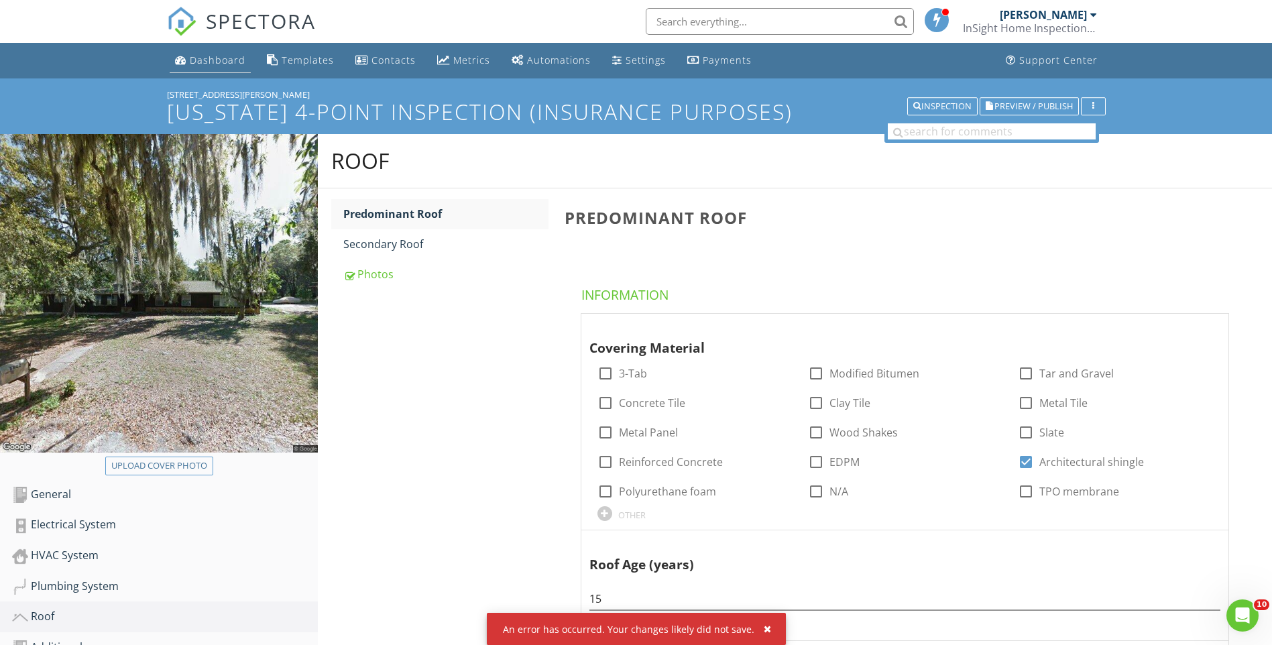
click at [201, 62] on div "Dashboard" at bounding box center [218, 60] width 56 height 13
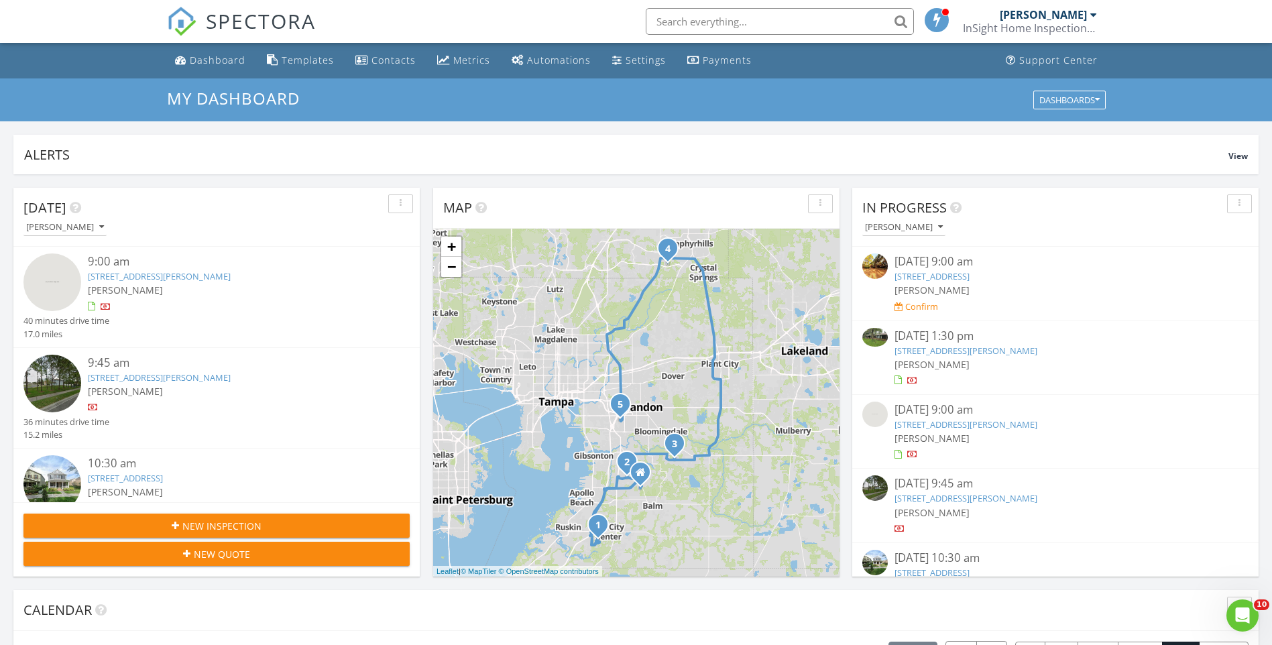
click at [869, 339] on img at bounding box center [875, 337] width 25 height 19
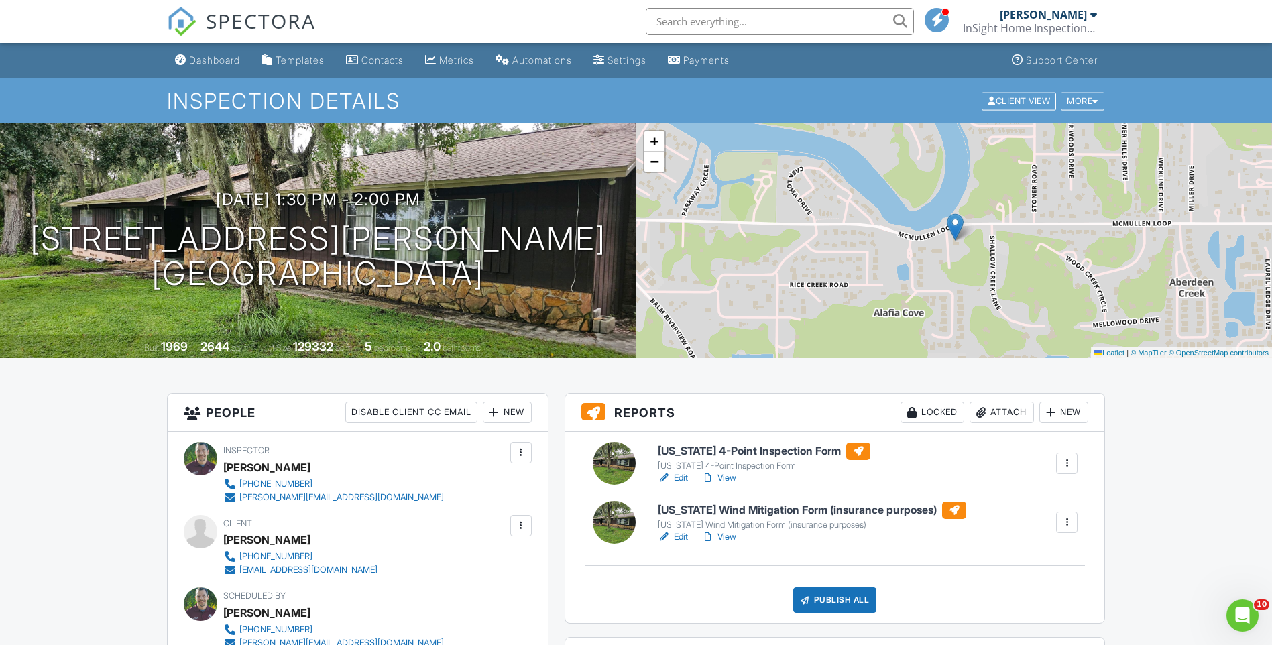
click at [794, 507] on h6 "[US_STATE] Wind Mitigation Form (insurance purposes)" at bounding box center [812, 510] width 309 height 17
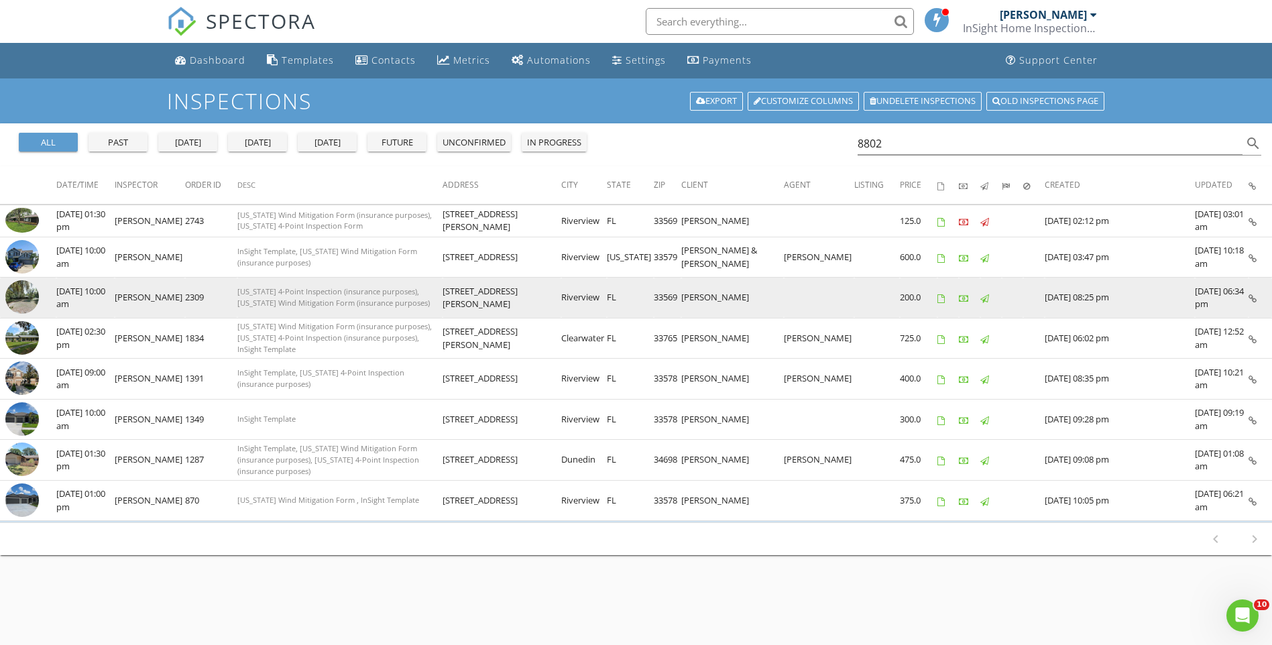
click at [25, 296] on img at bounding box center [22, 297] width 34 height 34
click at [22, 300] on img at bounding box center [22, 297] width 34 height 34
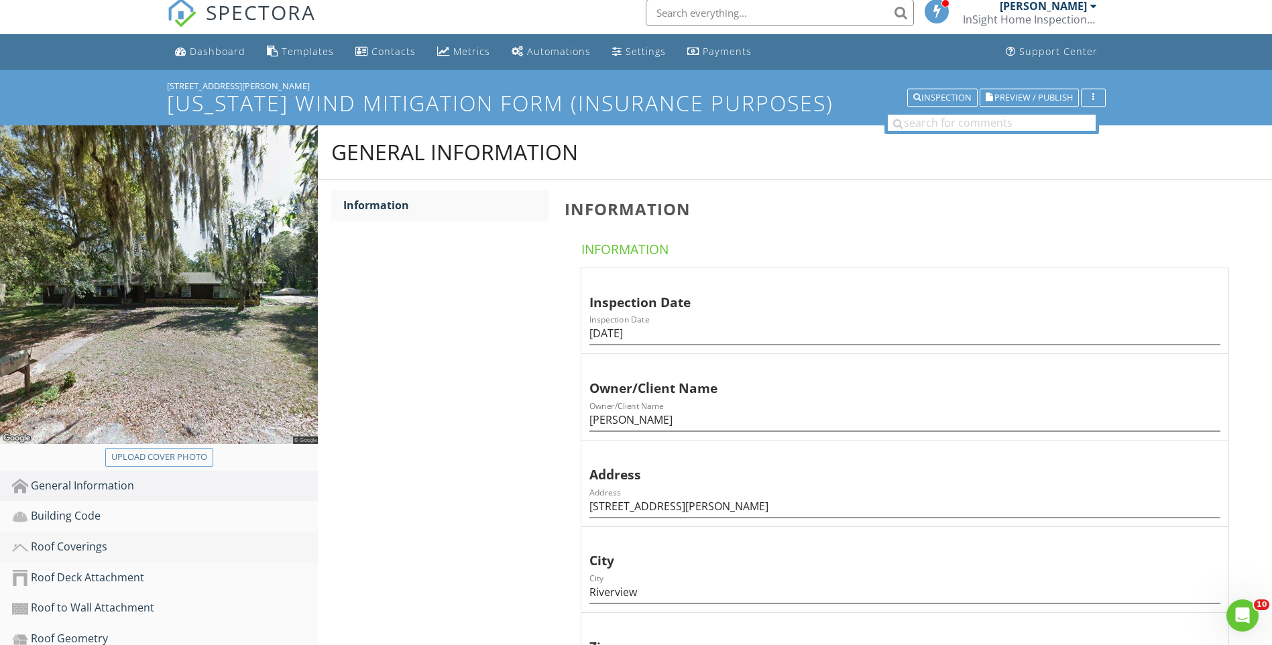
scroll to position [67, 0]
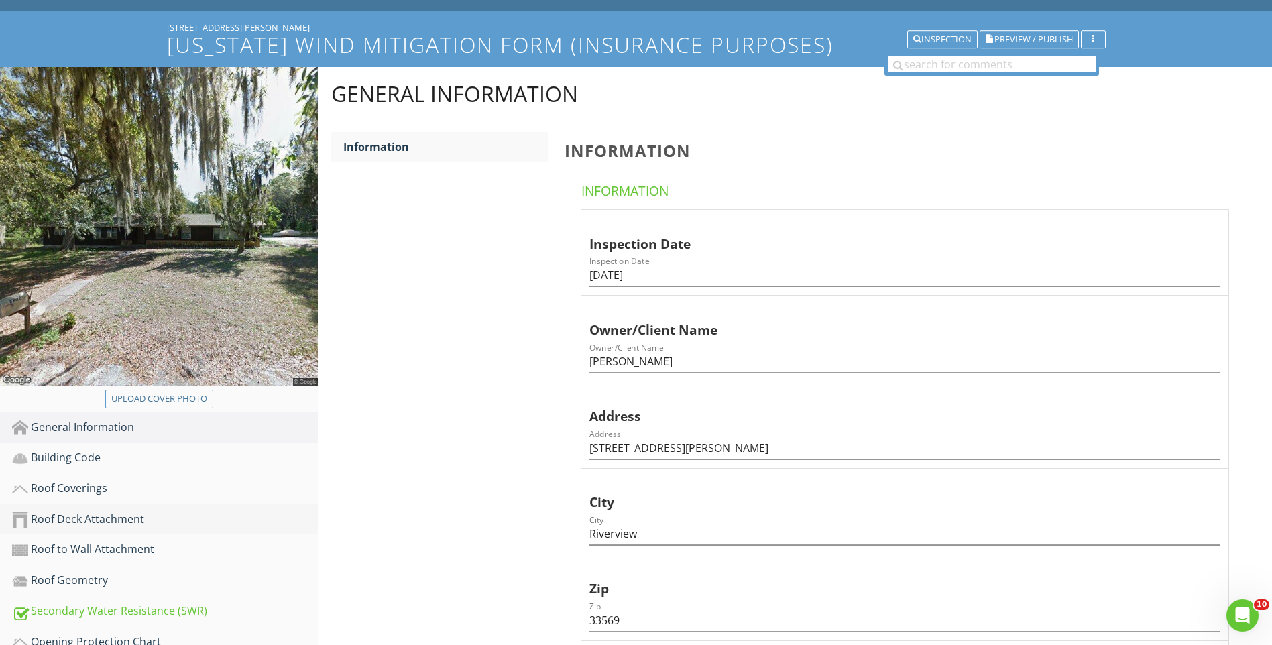
click at [114, 523] on div "Roof Deck Attachment" at bounding box center [165, 519] width 306 height 17
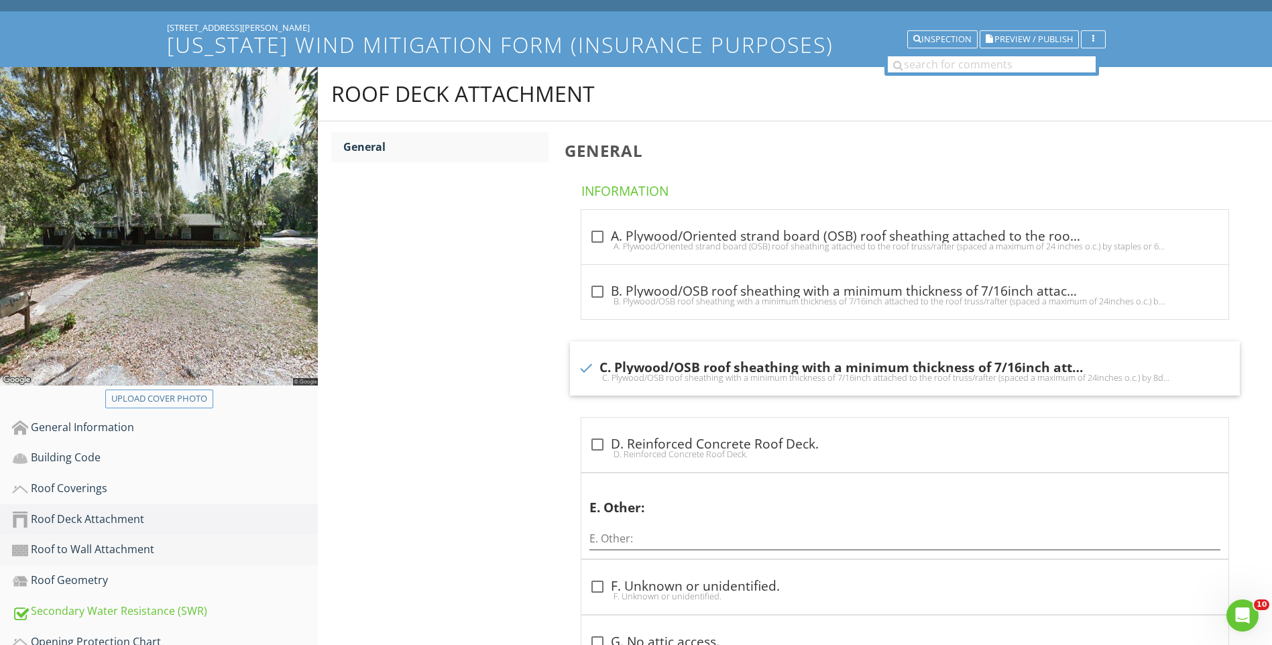
click at [106, 549] on div "Roof to Wall Attachment" at bounding box center [165, 549] width 306 height 17
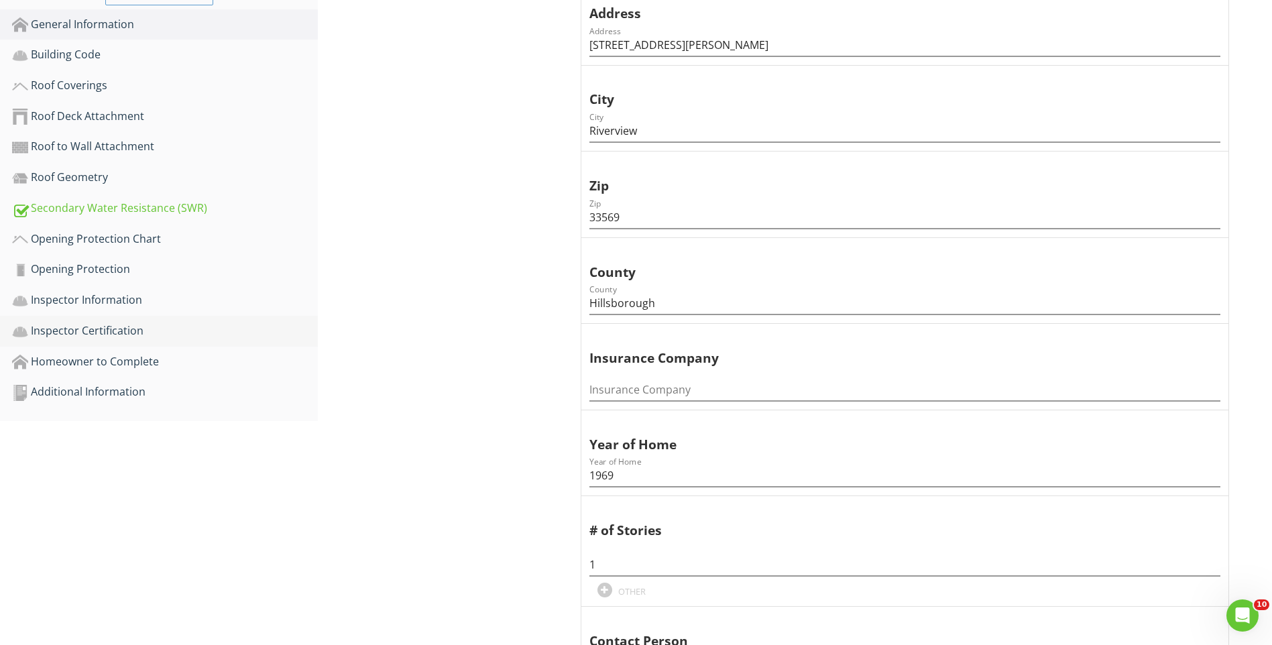
scroll to position [470, 0]
click at [110, 389] on div "Additional Information" at bounding box center [165, 392] width 306 height 17
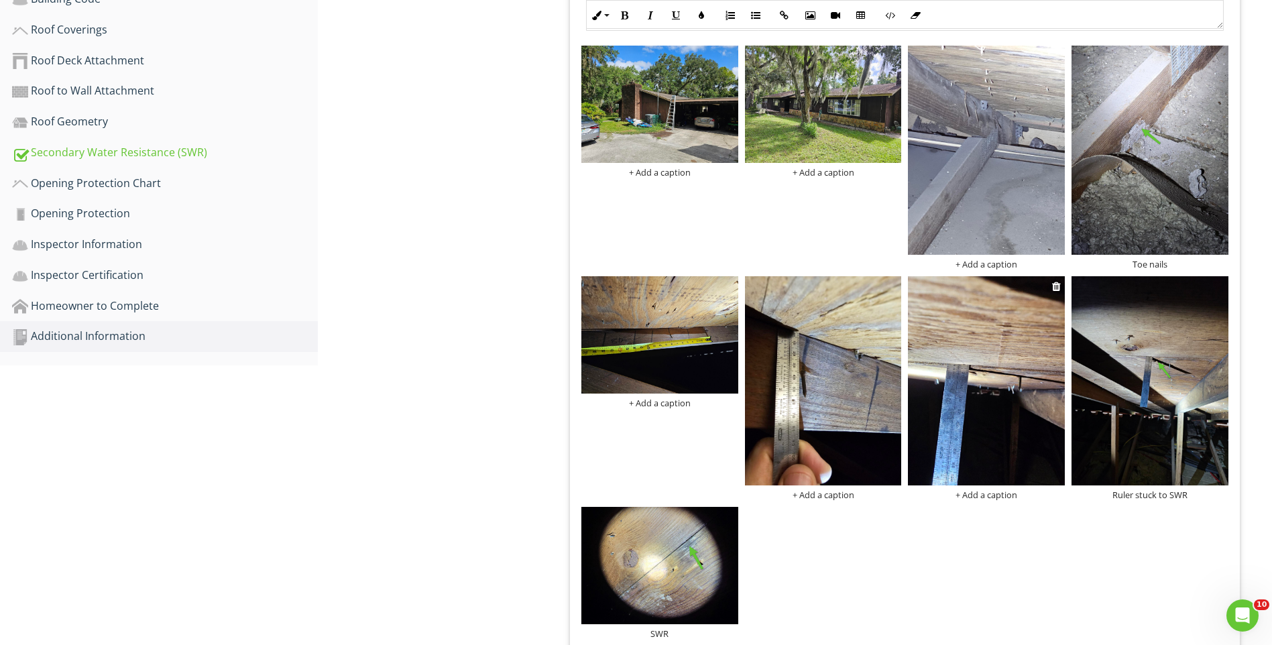
scroll to position [537, 0]
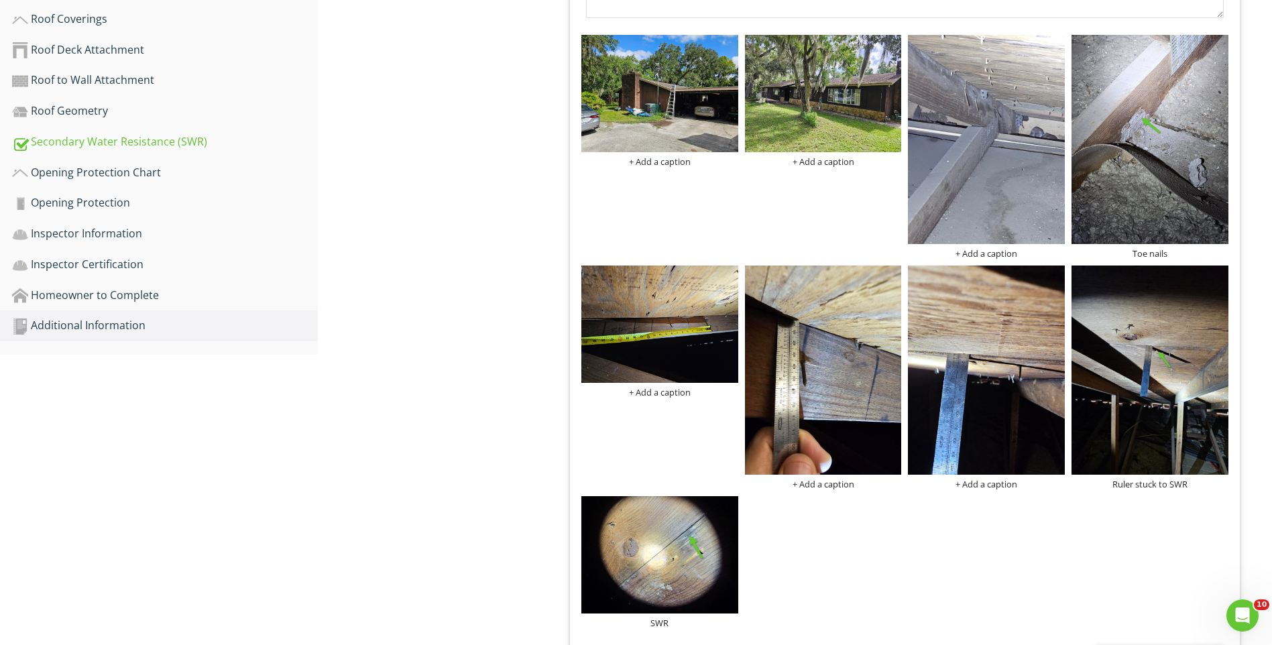
drag, startPoint x: 690, startPoint y: 559, endPoint x: 957, endPoint y: 539, distance: 267.7
click at [957, 539] on div "+ Add a caption + Add a caption + Add a caption Toe nails + Add a caption + Add…" at bounding box center [905, 332] width 654 height 600
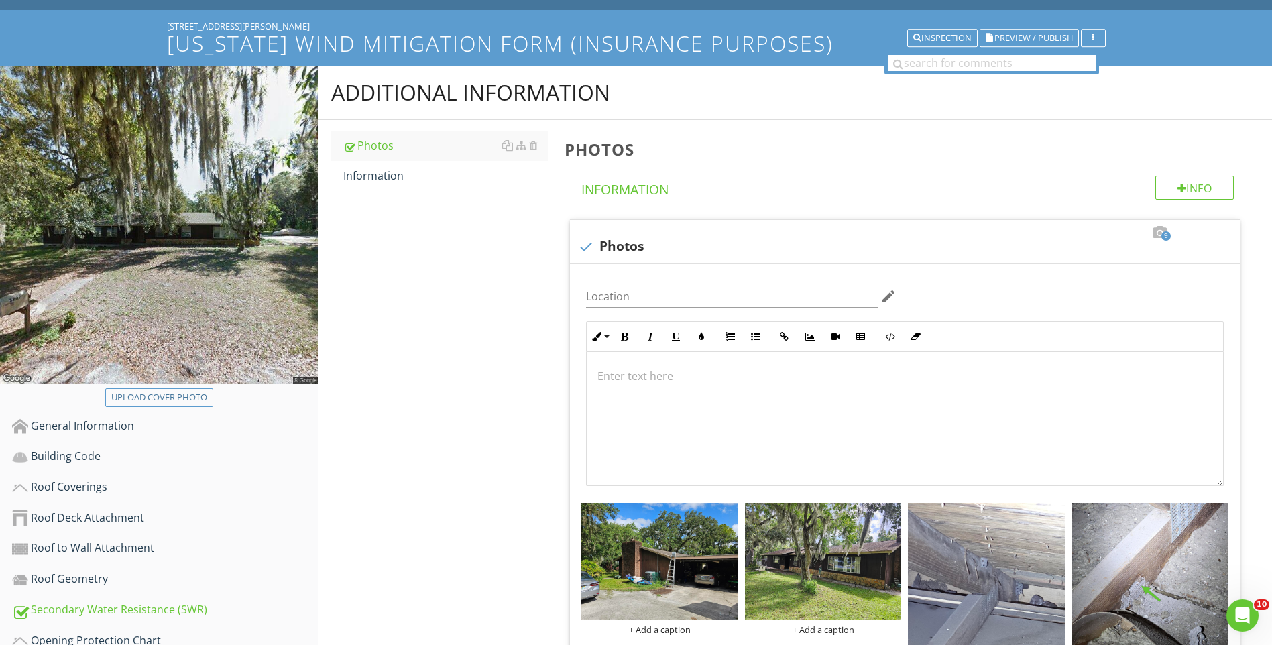
scroll to position [67, 0]
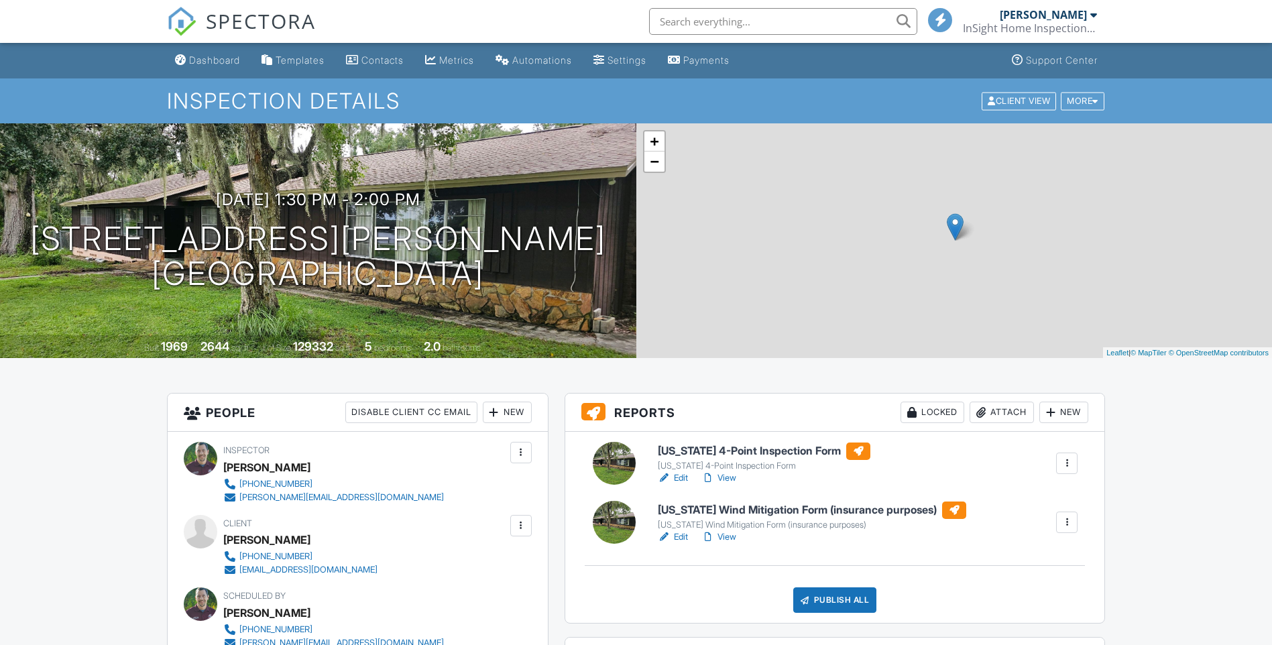
scroll to position [68, 0]
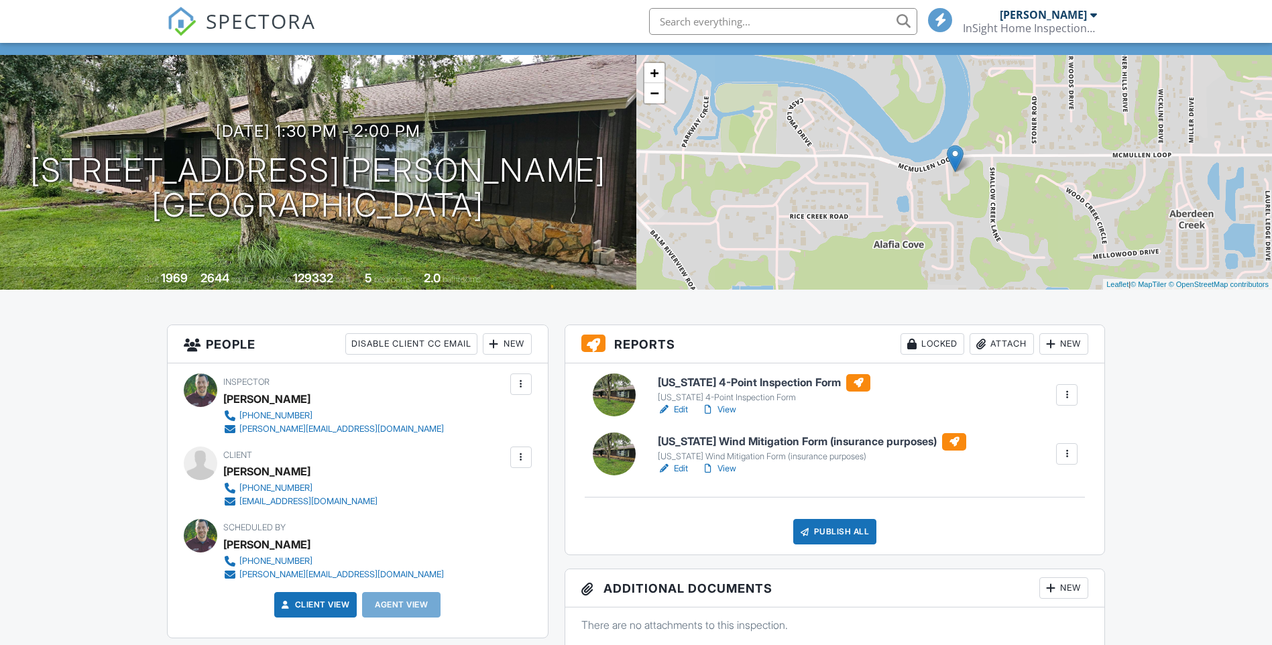
click at [845, 519] on div "Publish All" at bounding box center [836, 531] width 84 height 25
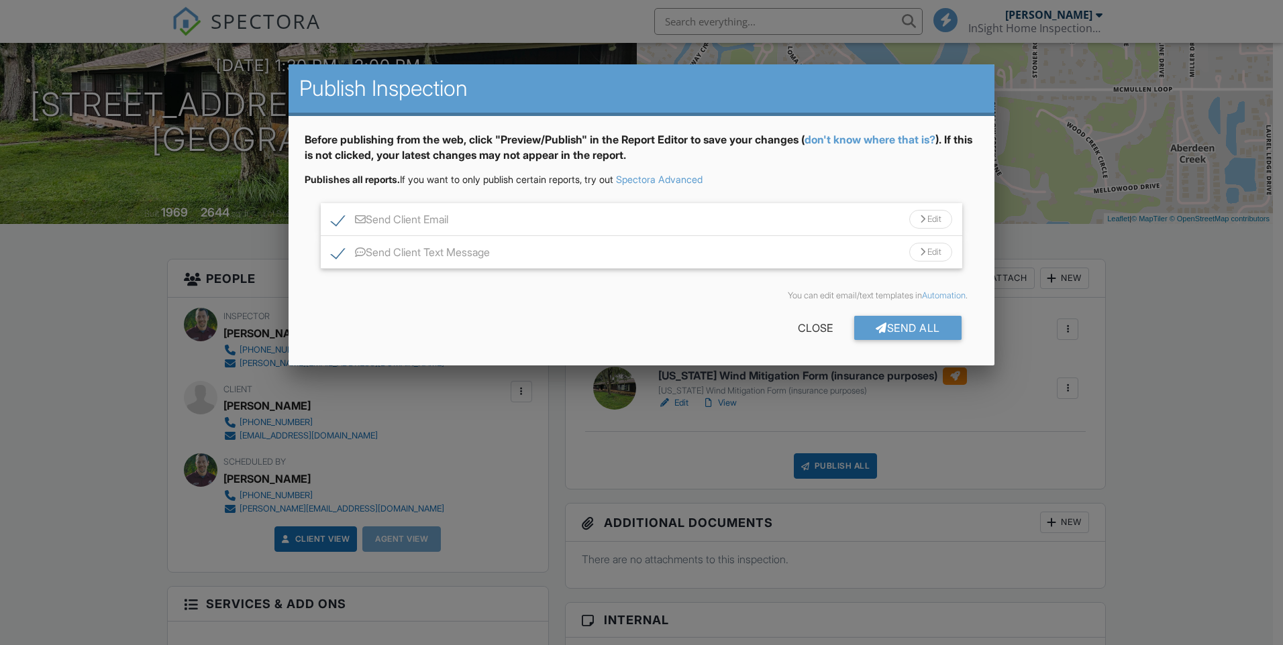
scroll to position [0, 0]
click at [337, 223] on label "Send Client Email" at bounding box center [389, 221] width 117 height 17
checkbox input "false"
click at [336, 254] on label "Send Client Text Message" at bounding box center [410, 254] width 158 height 17
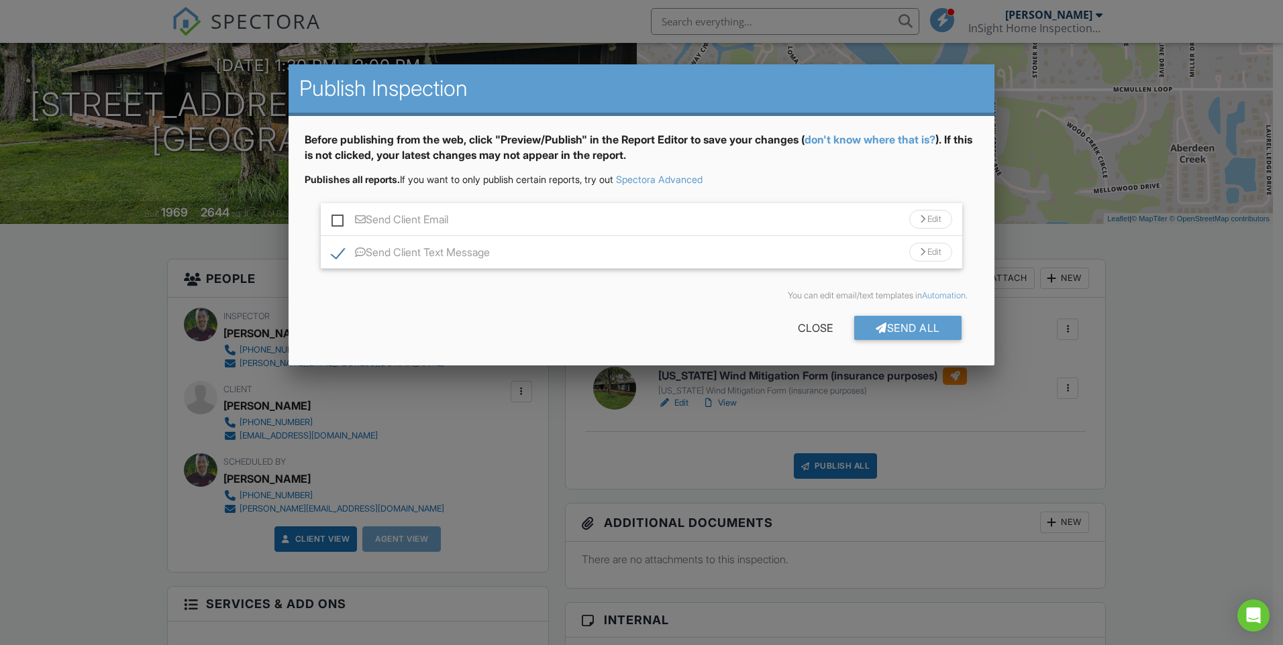
checkbox input "false"
click at [902, 318] on div "Send All" at bounding box center [907, 328] width 107 height 24
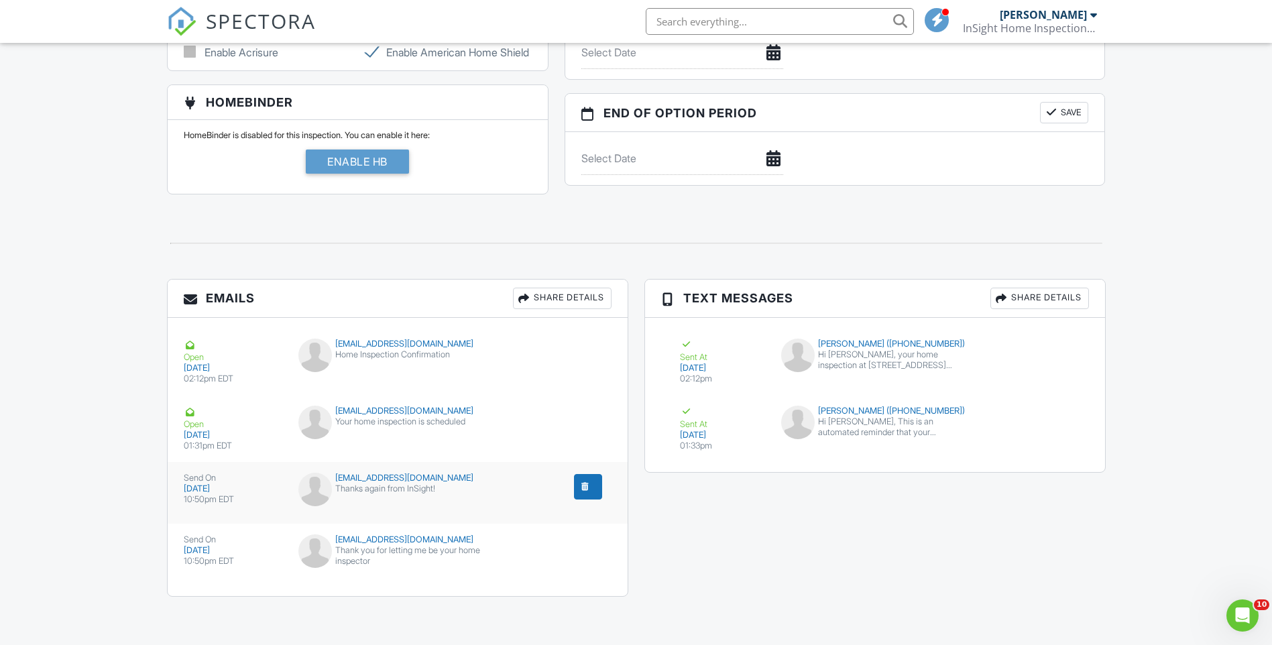
click at [577, 486] on button "submit" at bounding box center [588, 486] width 28 height 25
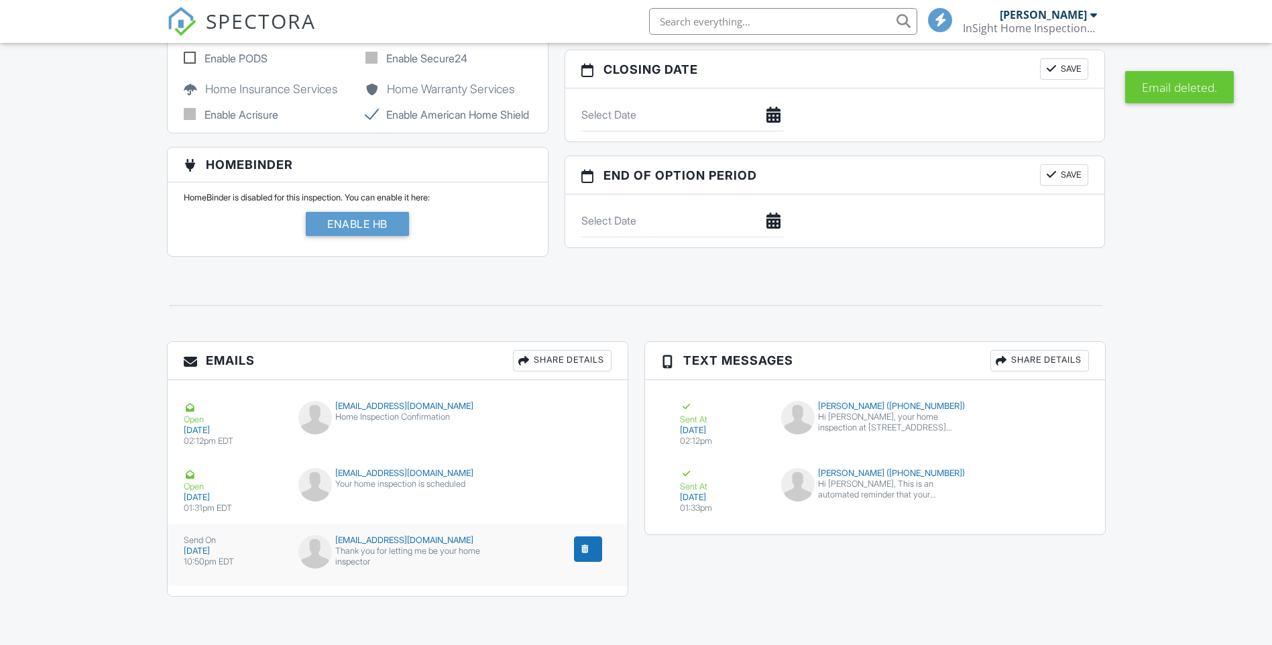
scroll to position [1307, 0]
click at [588, 551] on div "submit" at bounding box center [585, 549] width 13 height 13
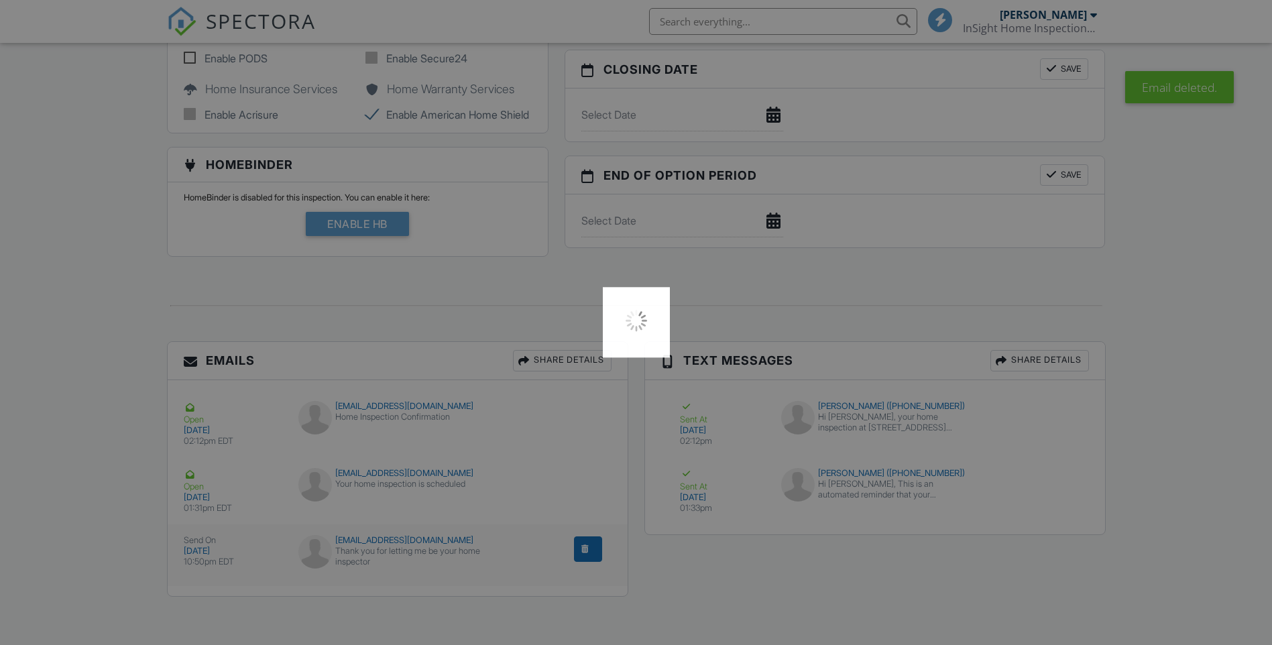
scroll to position [0, 0]
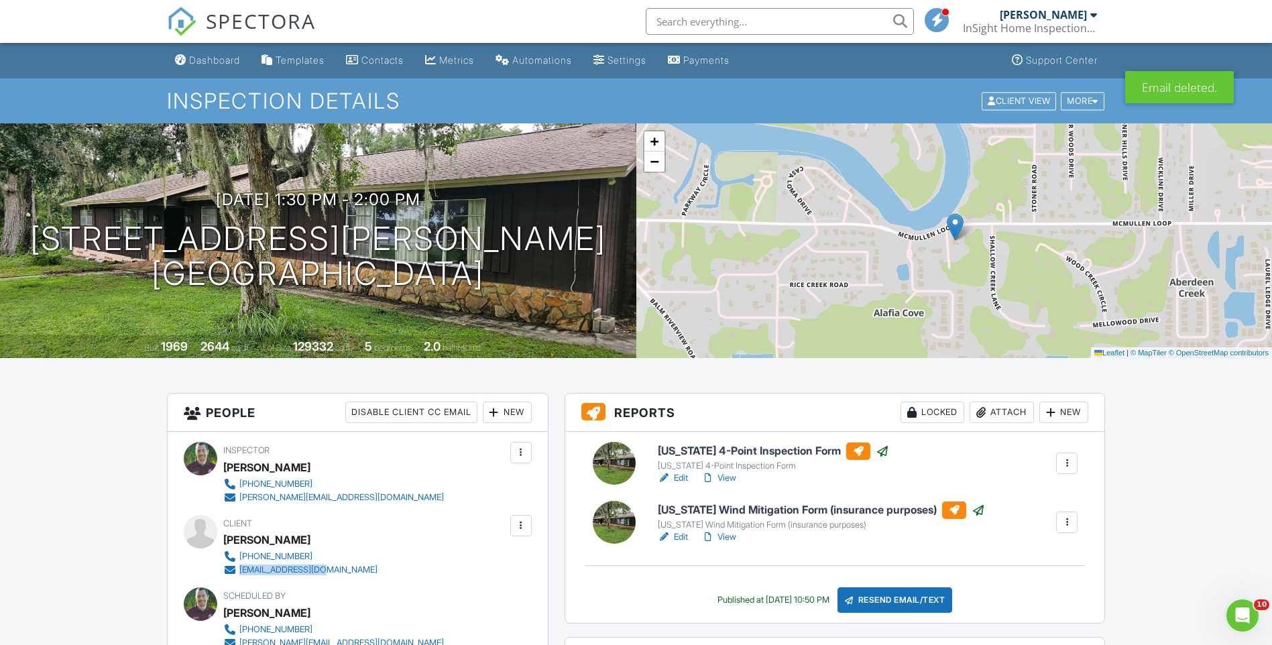
drag, startPoint x: 375, startPoint y: 571, endPoint x: 241, endPoint y: 570, distance: 134.2
click at [241, 570] on div "Client Lisa Barco 813-727-0300 barcobunch@aol.com" at bounding box center [332, 546] width 219 height 62
copy div "[EMAIL_ADDRESS][DOMAIN_NAME]"
click at [223, 58] on div "Dashboard" at bounding box center [214, 59] width 51 height 11
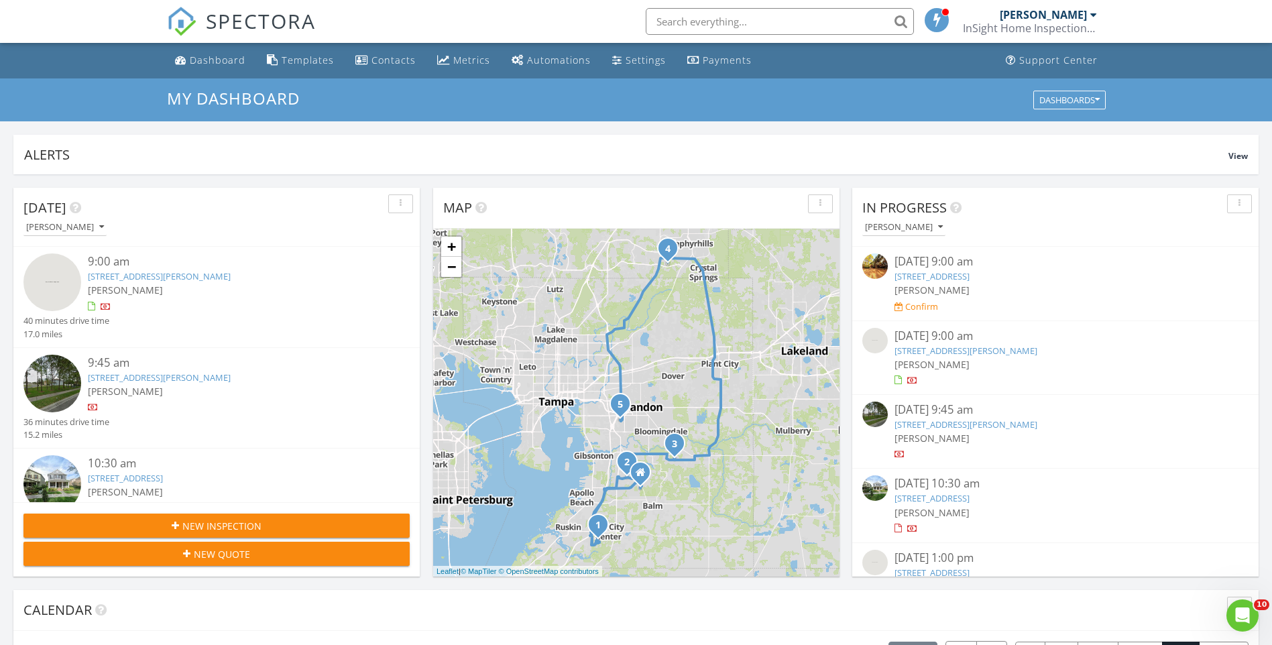
click at [881, 344] on img at bounding box center [875, 340] width 25 height 25
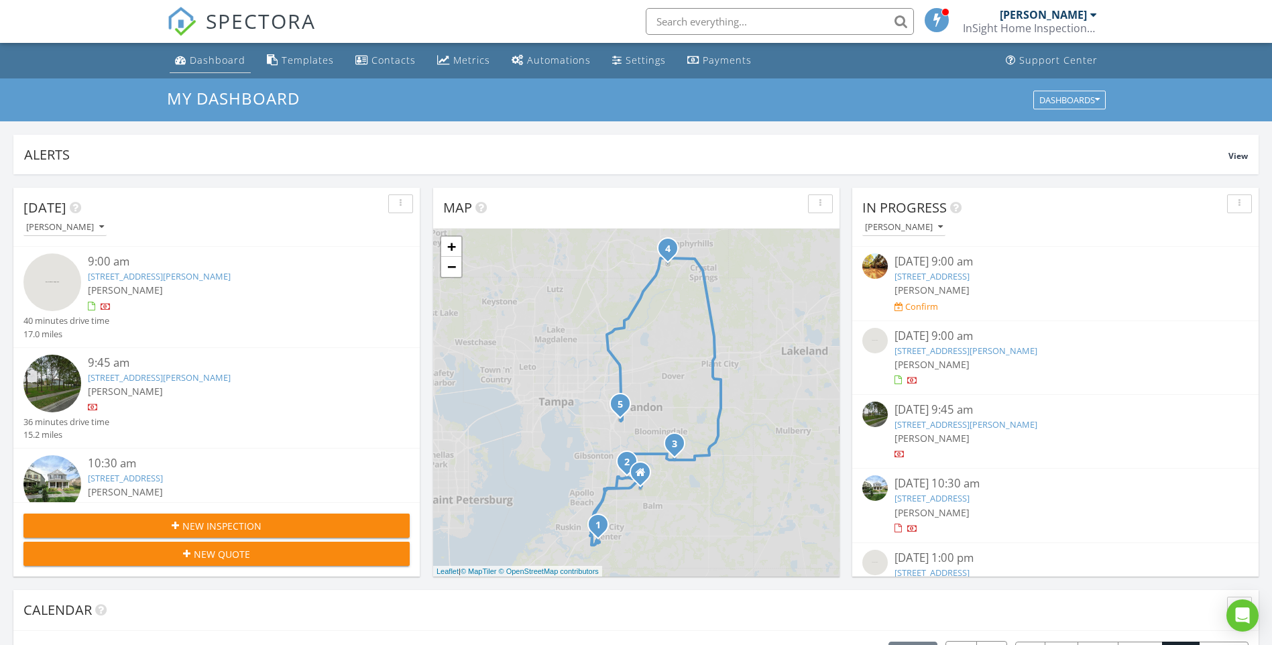
click at [203, 61] on div "Dashboard" at bounding box center [218, 60] width 56 height 13
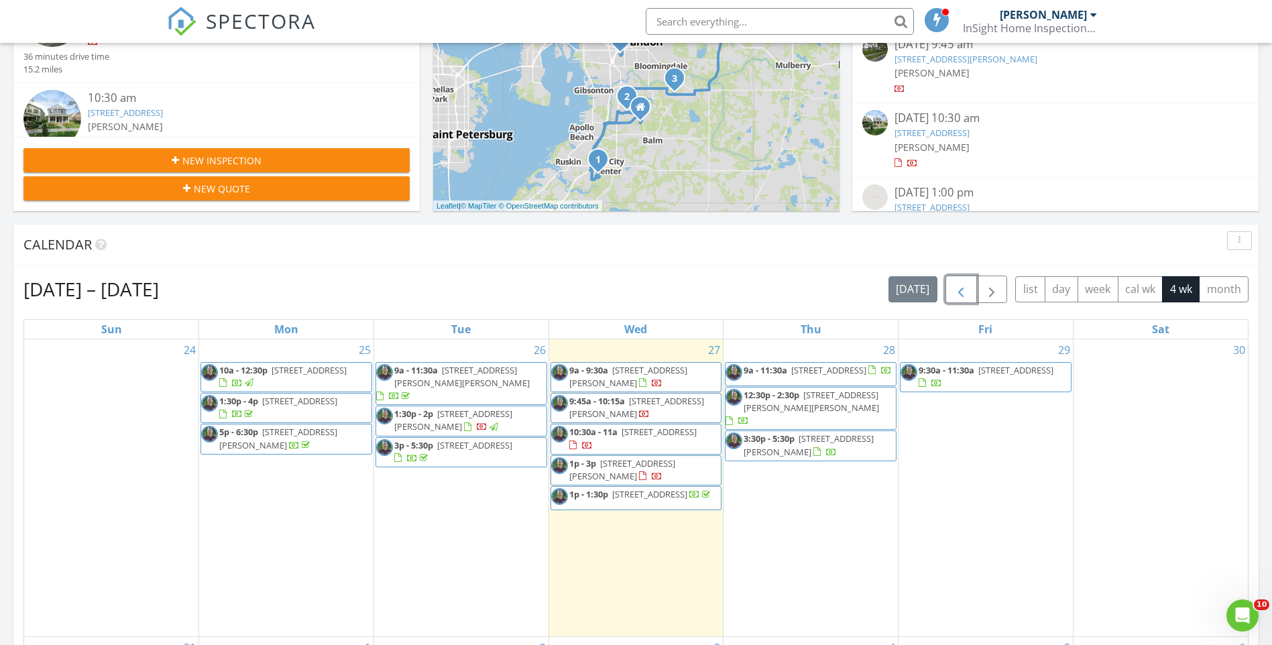
click at [965, 292] on span "button" at bounding box center [961, 290] width 16 height 16
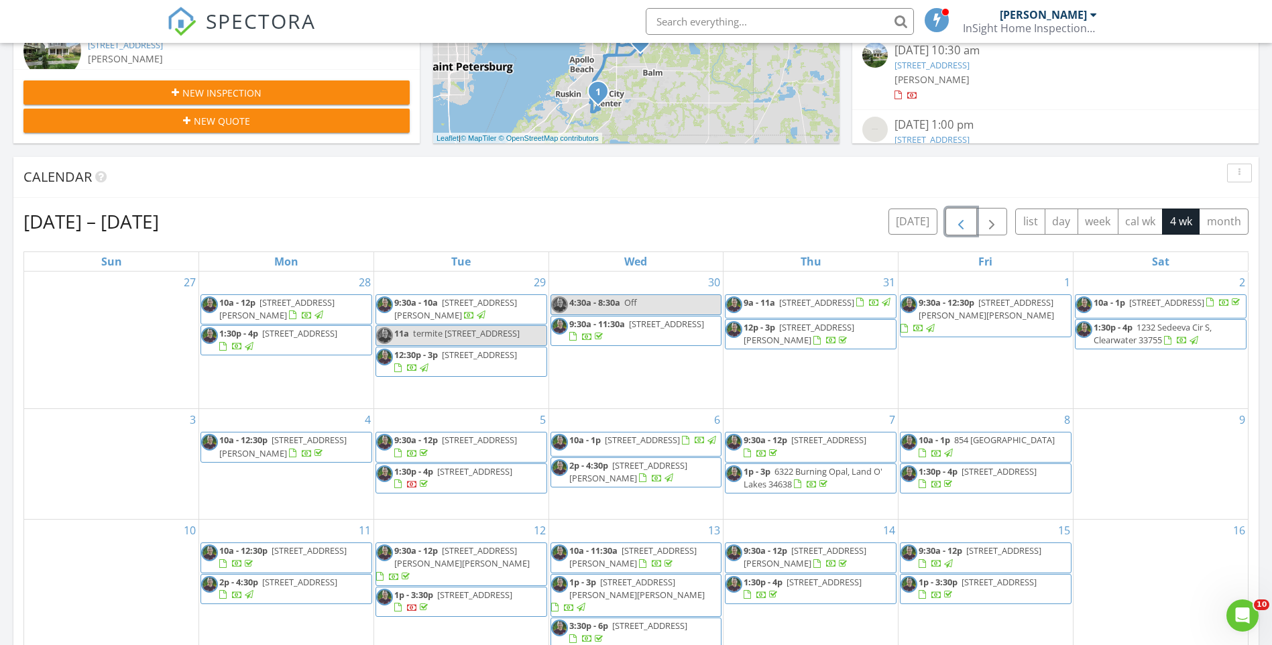
scroll to position [433, 0]
click at [993, 223] on span "button" at bounding box center [992, 223] width 16 height 16
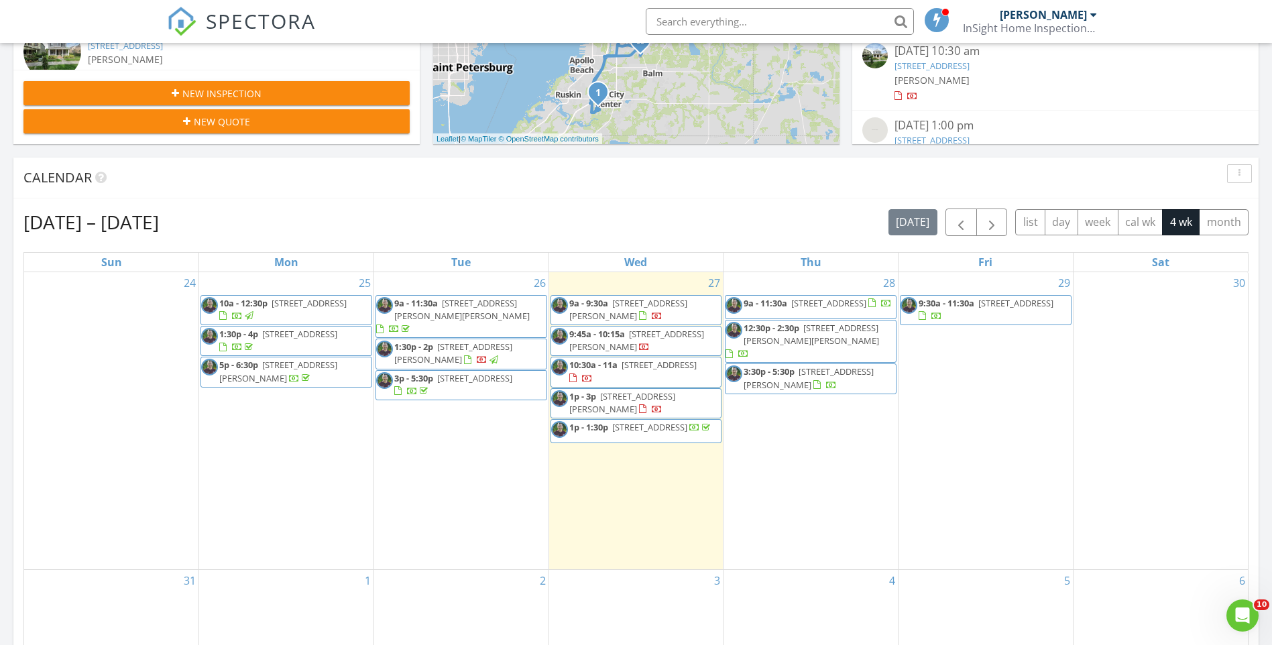
click at [0, 387] on html "SPECTORA Daniel Horton InSight Home Inspections LLC Role: Inspector Change Role…" at bounding box center [636, 510] width 1272 height 1887
click at [345, 384] on span "5p - 6:30p 7035 161st Ave E lot 421, Parrish 34219" at bounding box center [286, 372] width 170 height 26
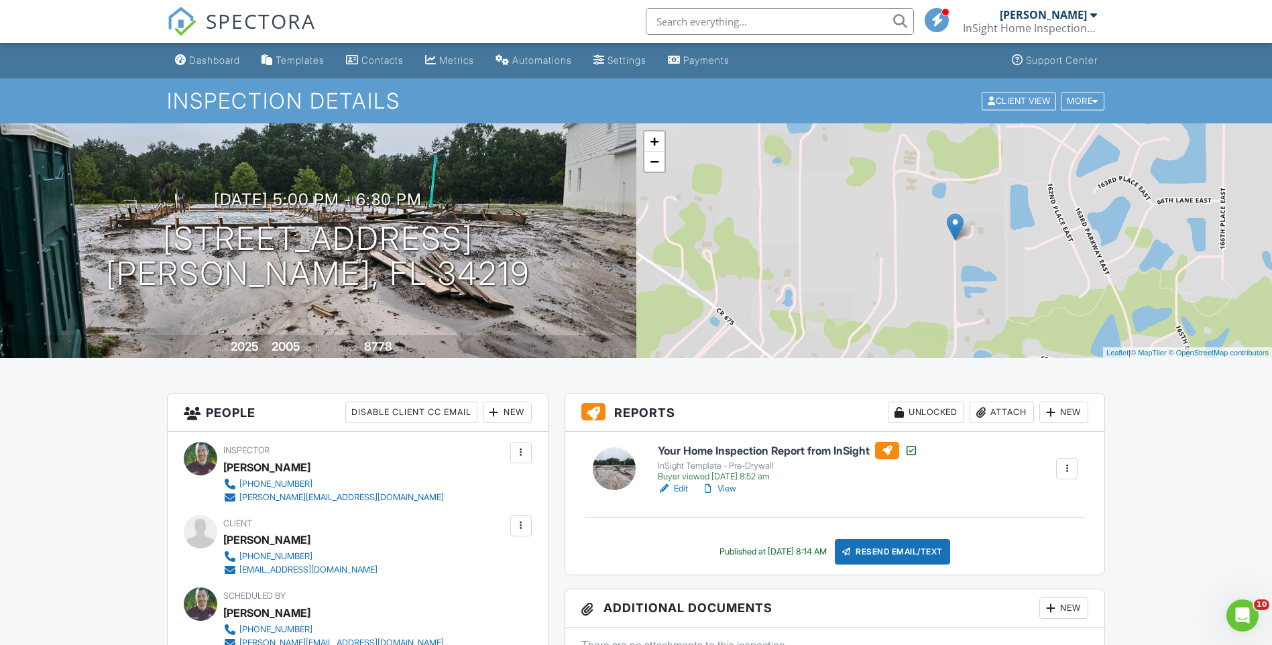
click at [221, 42] on link "SPECTORA" at bounding box center [241, 32] width 149 height 28
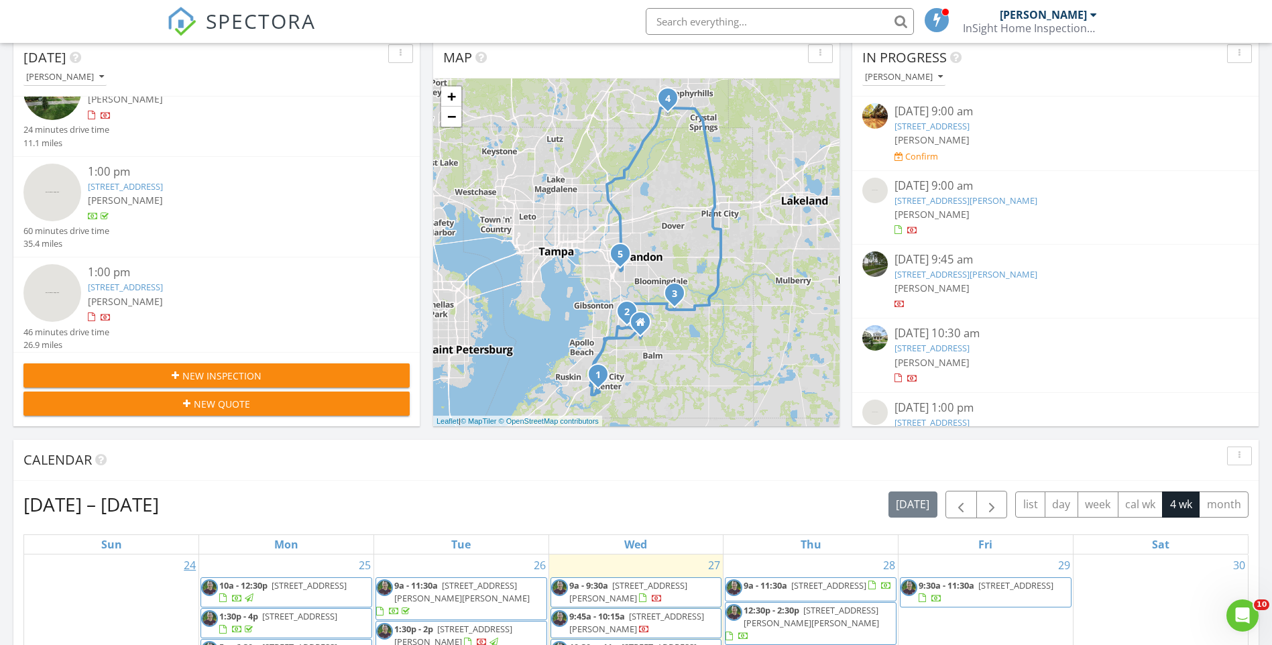
scroll to position [335, 0]
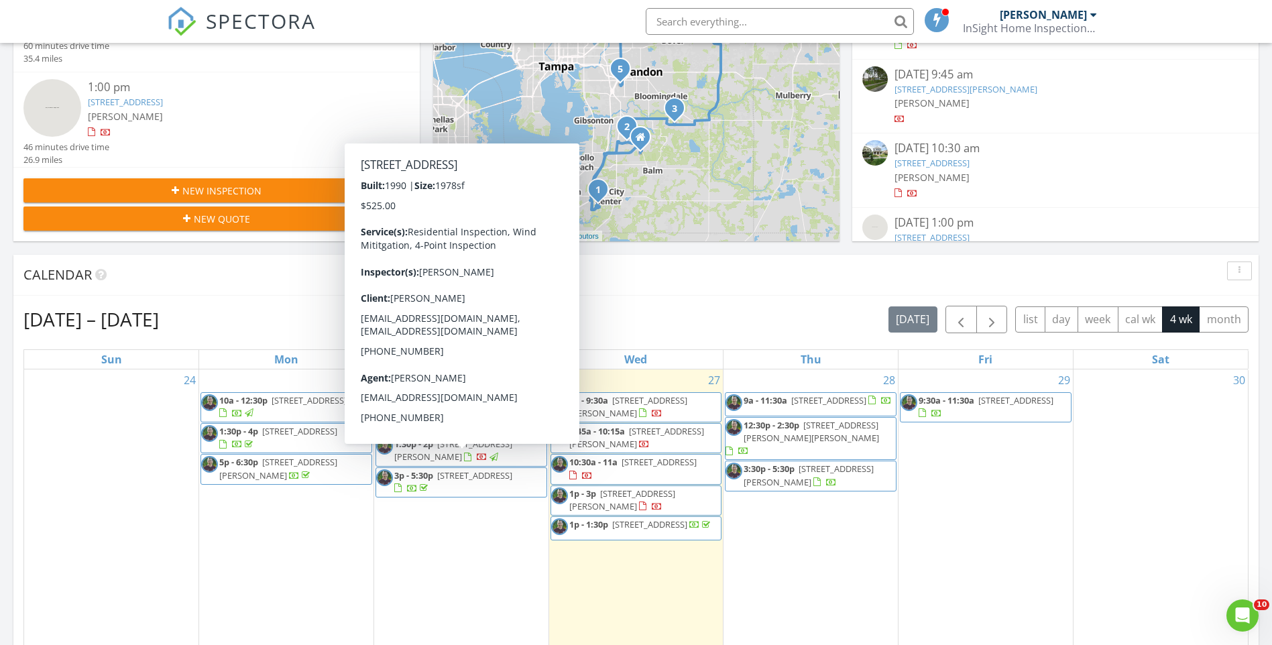
click at [455, 476] on span "[STREET_ADDRESS]" at bounding box center [474, 476] width 75 height 12
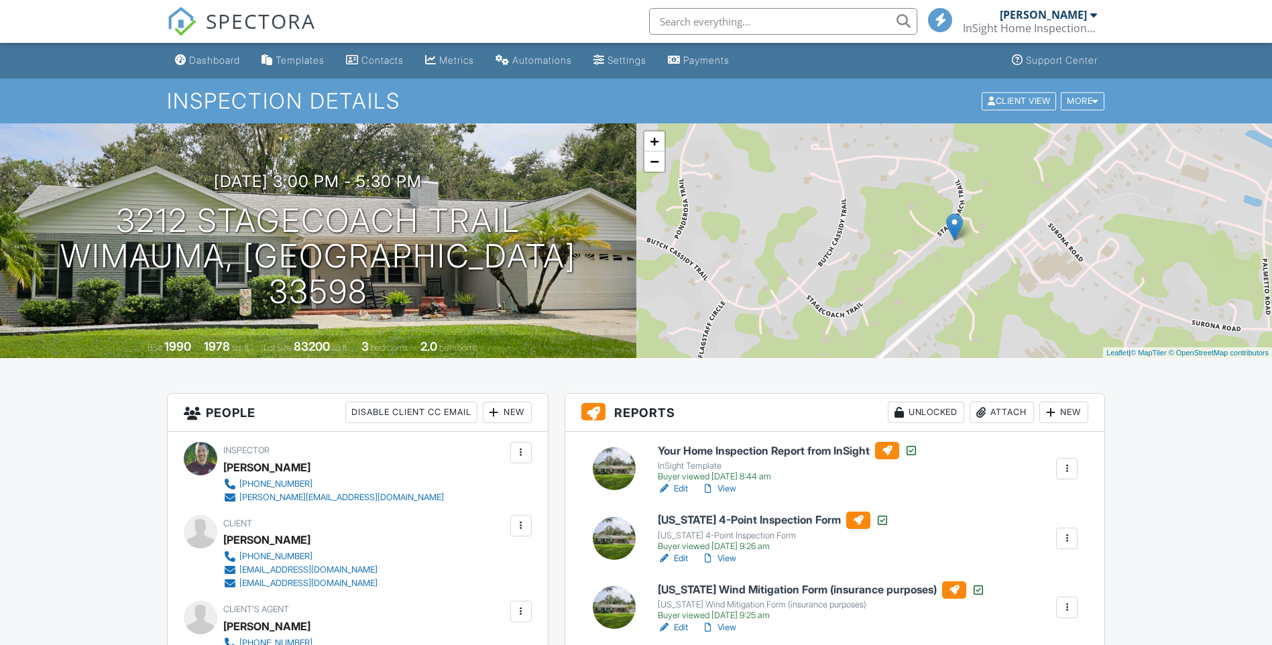
click at [702, 452] on h6 "Your Home Inspection Report from InSight" at bounding box center [788, 450] width 260 height 17
click at [742, 521] on h6 "[US_STATE] 4-Point Inspection Form" at bounding box center [773, 520] width 231 height 17
click at [747, 451] on h6 "Your Home Inspection Report from InSight" at bounding box center [788, 450] width 260 height 17
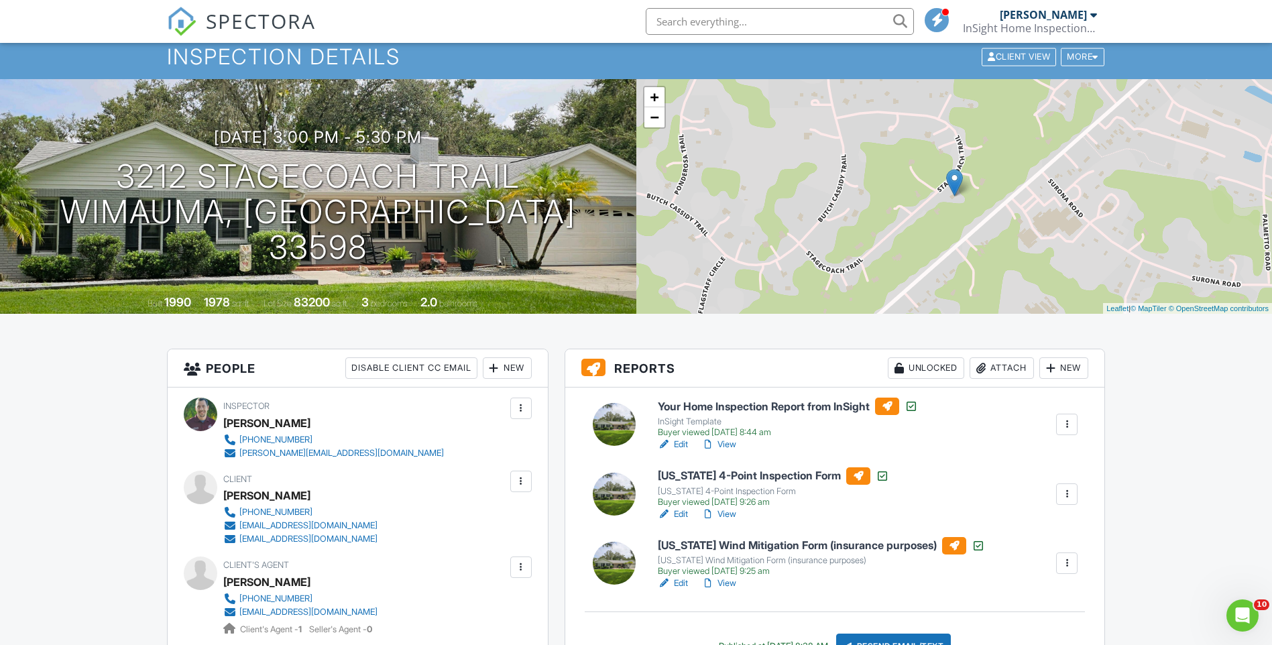
scroll to position [67, 0]
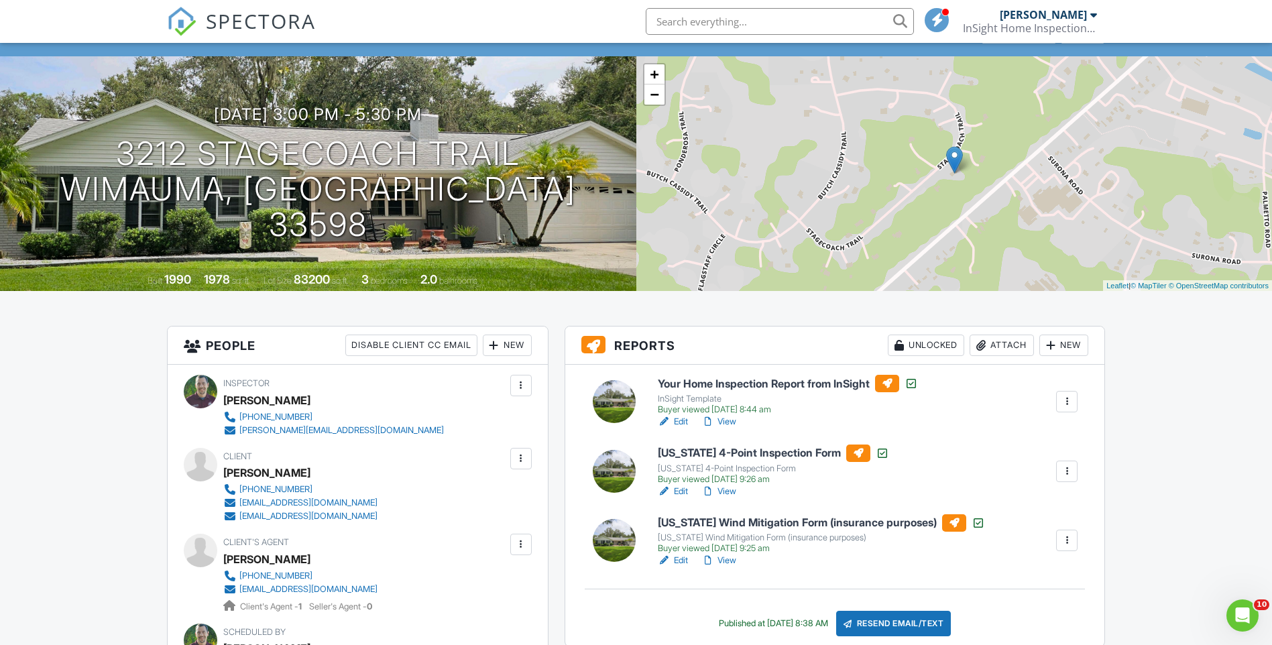
click at [730, 454] on h6 "[US_STATE] 4-Point Inspection Form" at bounding box center [773, 453] width 231 height 17
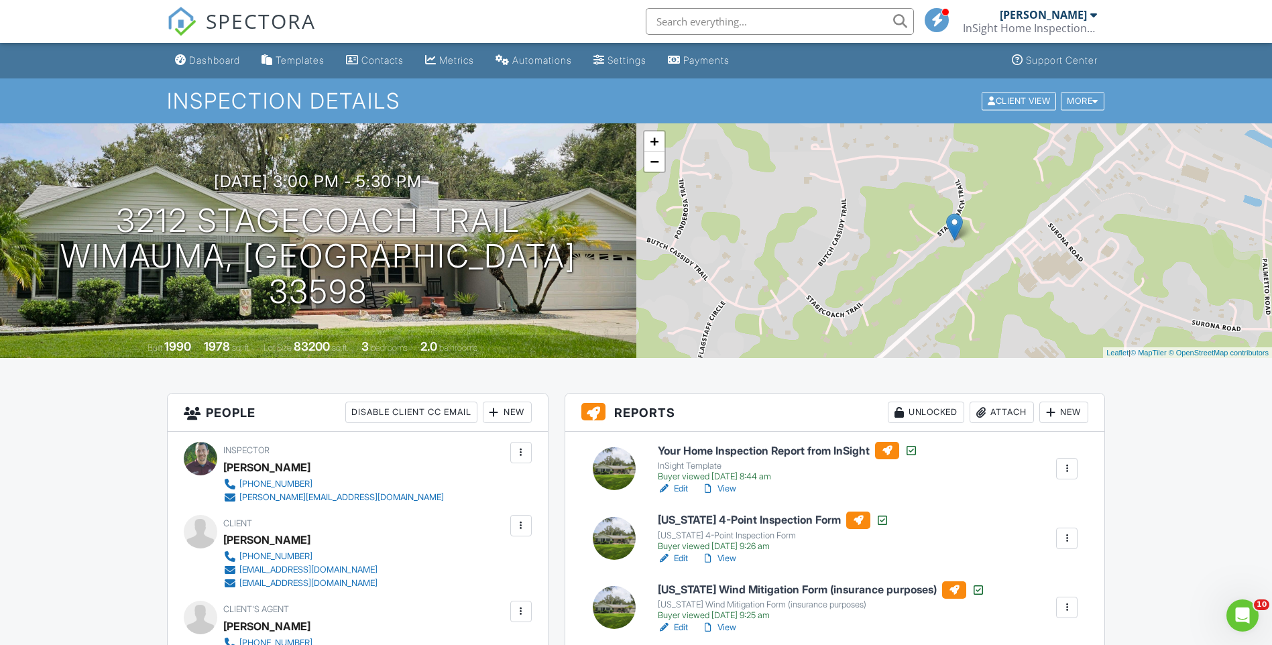
drag, startPoint x: 657, startPoint y: 404, endPoint x: 649, endPoint y: 409, distance: 9.0
drag, startPoint x: 643, startPoint y: 411, endPoint x: 457, endPoint y: 450, distance: 190.0
drag, startPoint x: 457, startPoint y: 450, endPoint x: 241, endPoint y: 68, distance: 438.2
click at [241, 68] on link "Dashboard" at bounding box center [208, 60] width 76 height 25
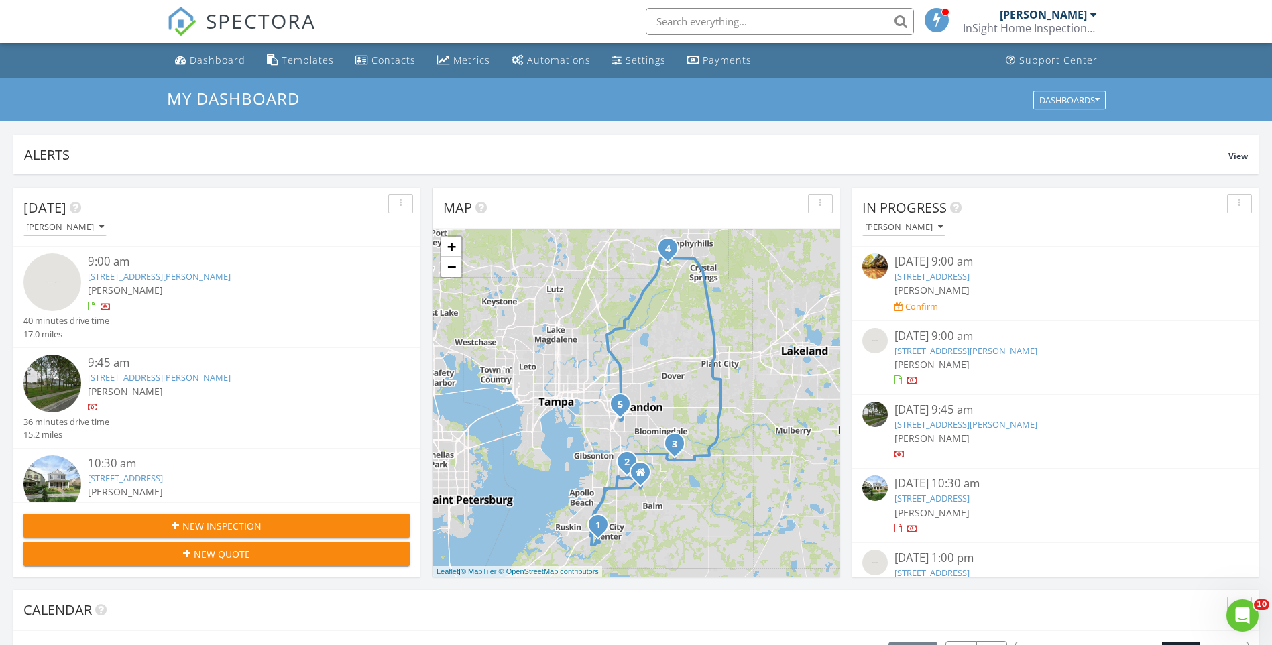
drag, startPoint x: 316, startPoint y: 624, endPoint x: 565, endPoint y: 164, distance: 522.9
click at [565, 164] on div "Alerts View" at bounding box center [636, 155] width 1246 height 40
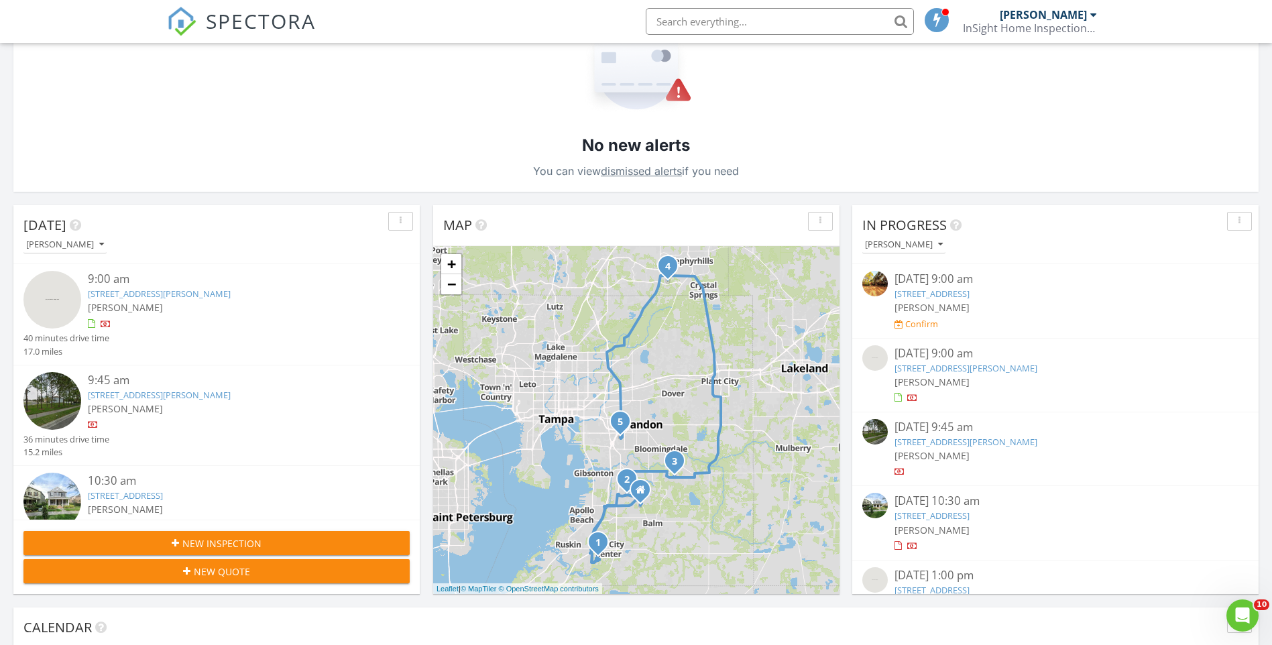
scroll to position [268, 0]
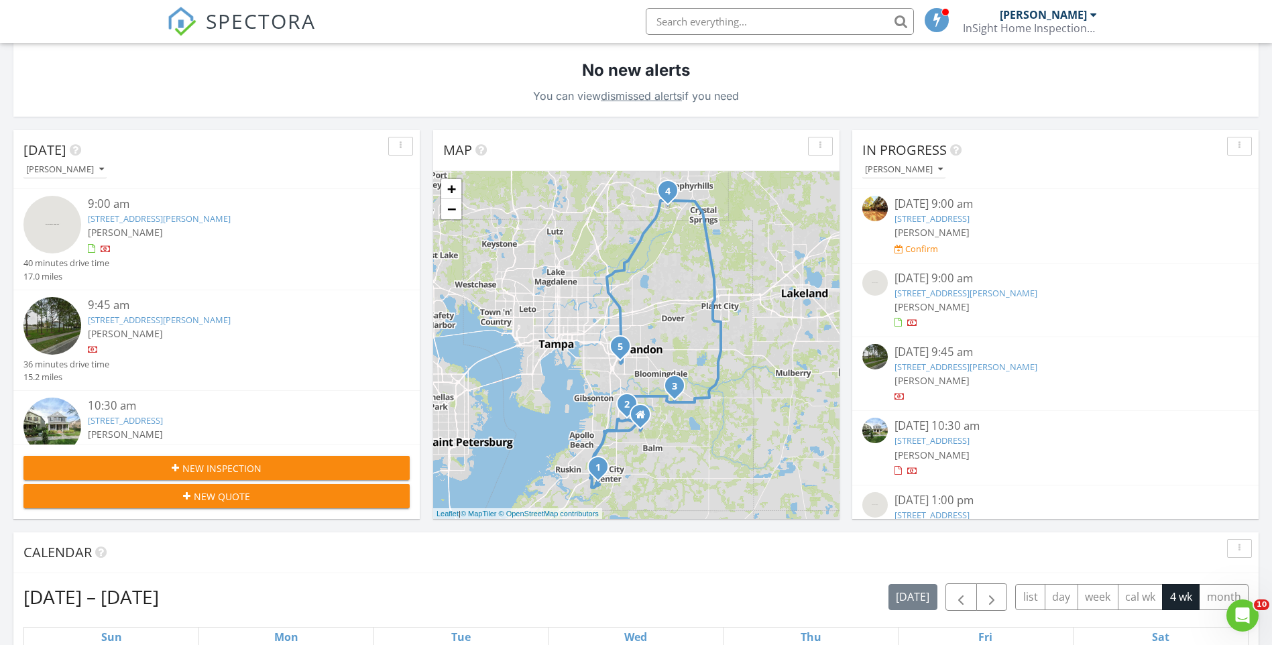
click at [870, 285] on img at bounding box center [875, 282] width 25 height 25
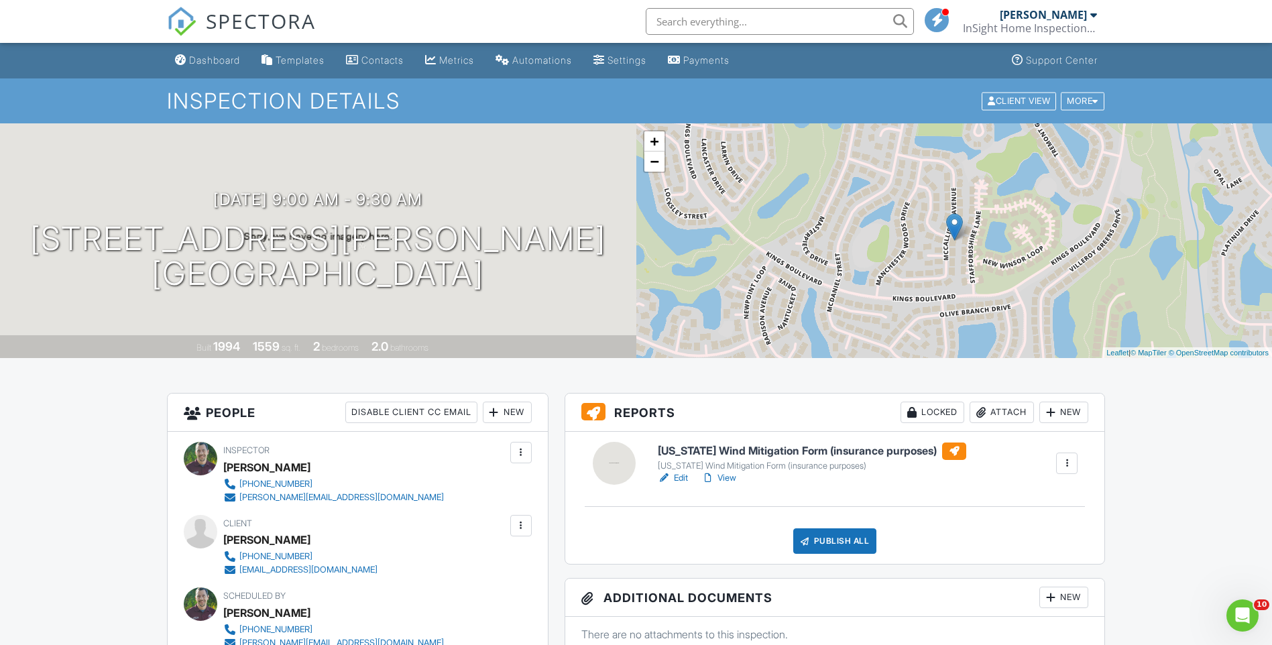
click at [779, 451] on h6 "[US_STATE] Wind Mitigation Form (insurance purposes)" at bounding box center [812, 451] width 309 height 17
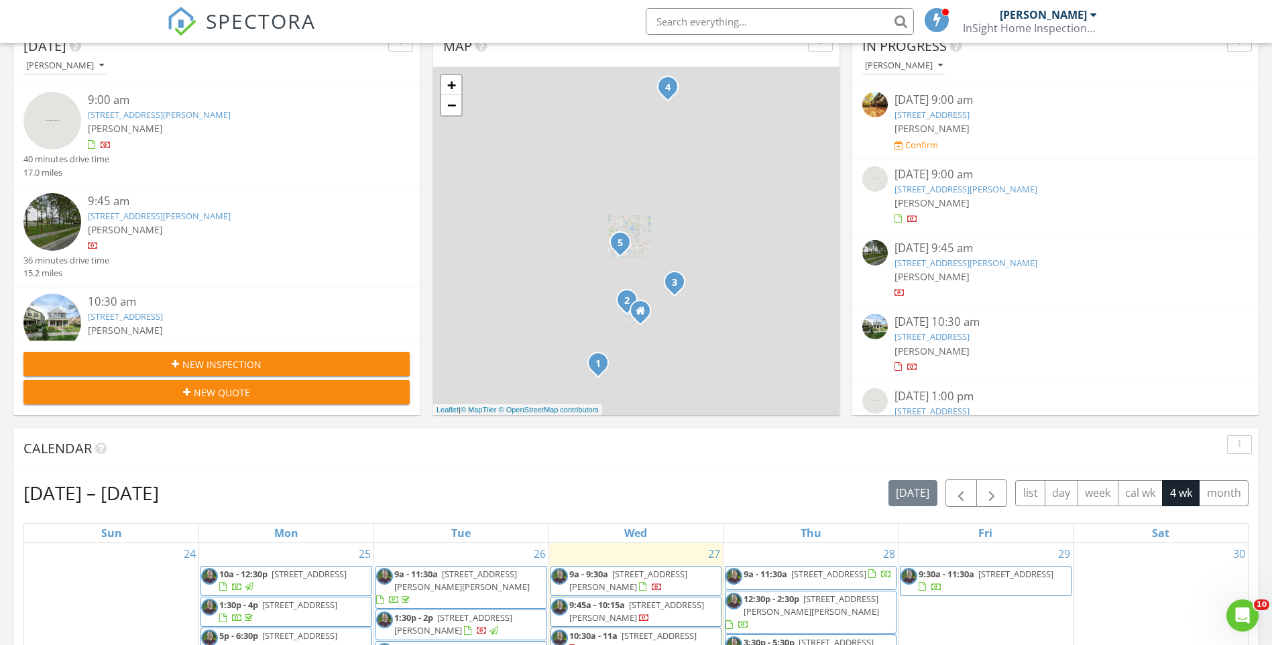
scroll to position [201, 0]
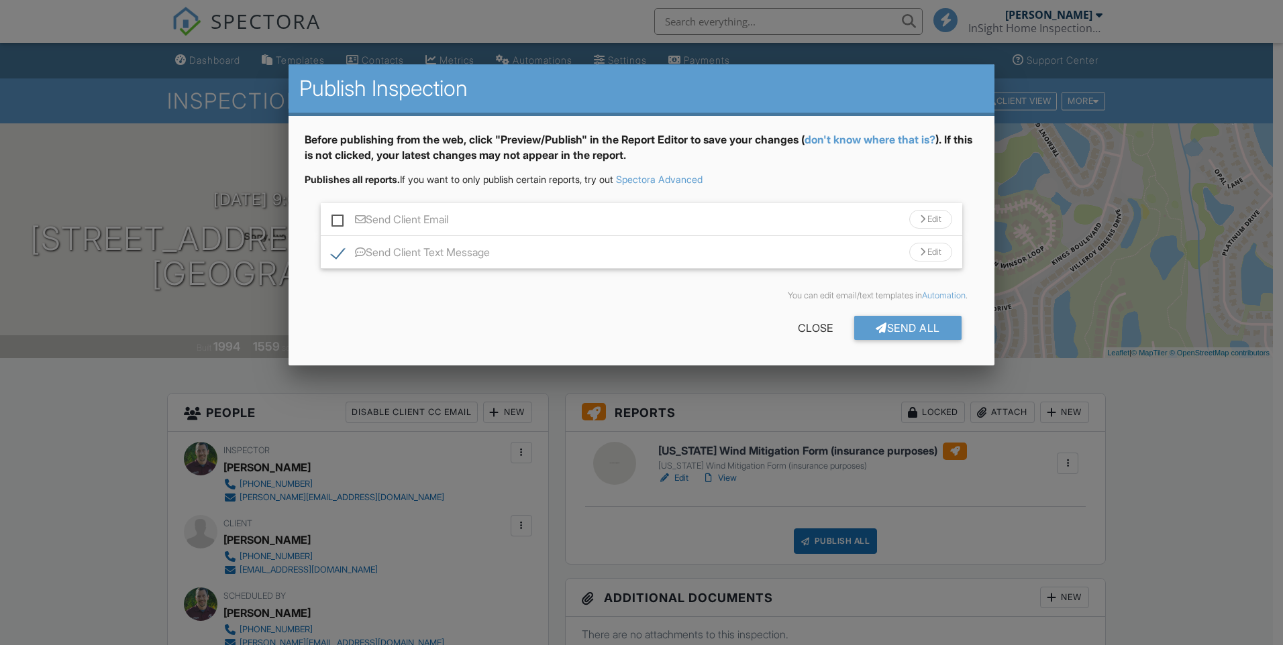
click at [335, 256] on label "Send Client Text Message" at bounding box center [410, 254] width 158 height 17
checkbox input "false"
click at [879, 326] on div at bounding box center [880, 328] width 11 height 11
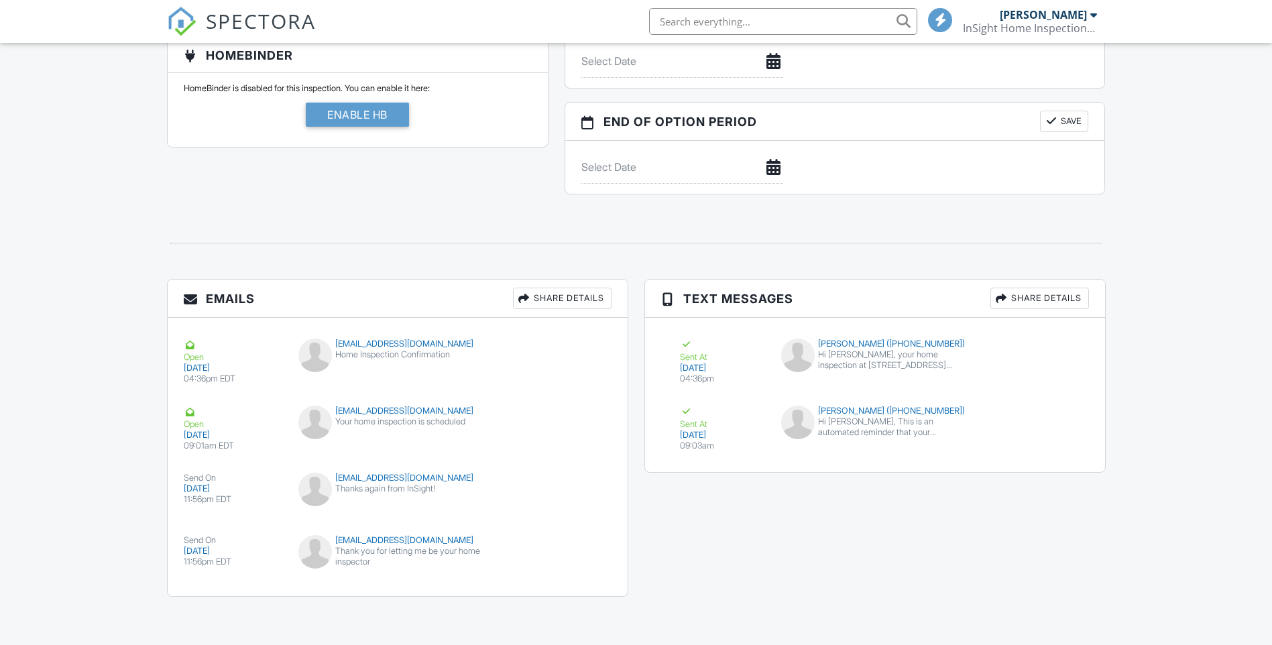
scroll to position [1286, 0]
drag, startPoint x: 586, startPoint y: 545, endPoint x: 450, endPoint y: 521, distance: 137.8
click at [586, 545] on div "submit" at bounding box center [585, 549] width 13 height 13
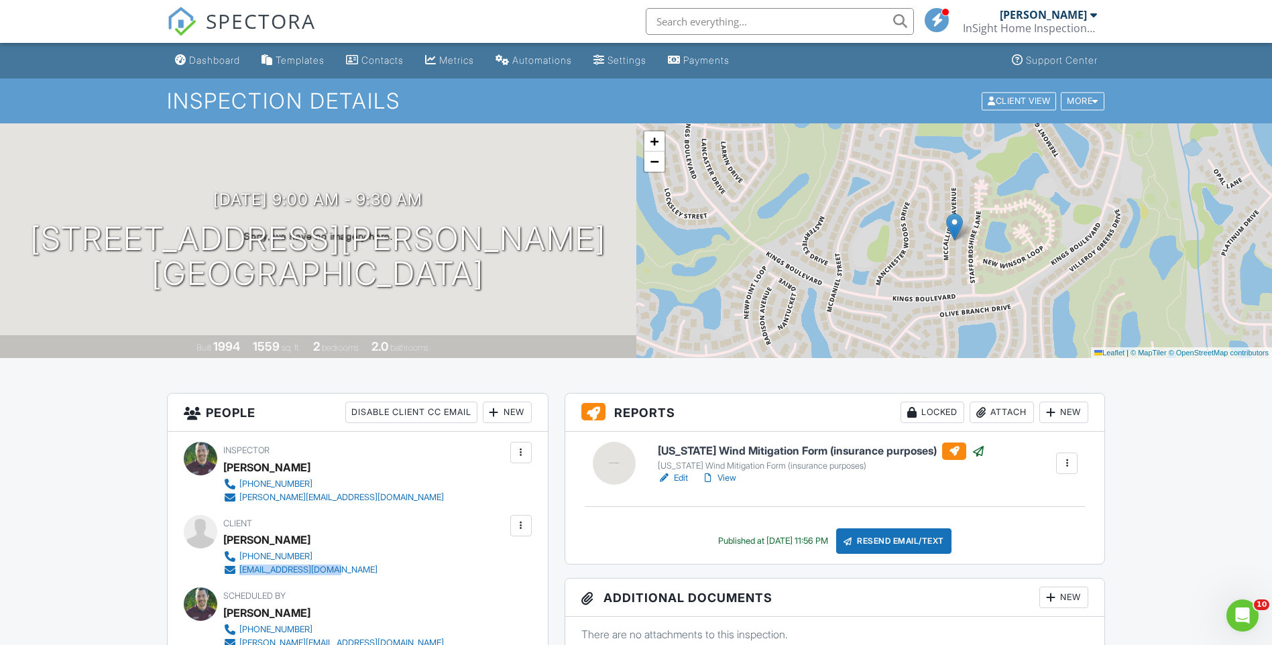
drag, startPoint x: 366, startPoint y: 567, endPoint x: 240, endPoint y: 567, distance: 125.4
click at [240, 567] on div "Client Kay DuBree 610-216-7323 kaydubree93@gmail.com" at bounding box center [332, 546] width 219 height 62
drag, startPoint x: 240, startPoint y: 567, endPoint x: 250, endPoint y: 571, distance: 10.6
copy div "kaydubree93@gmail.com"
click at [225, 63] on div "Dashboard" at bounding box center [214, 59] width 51 height 11
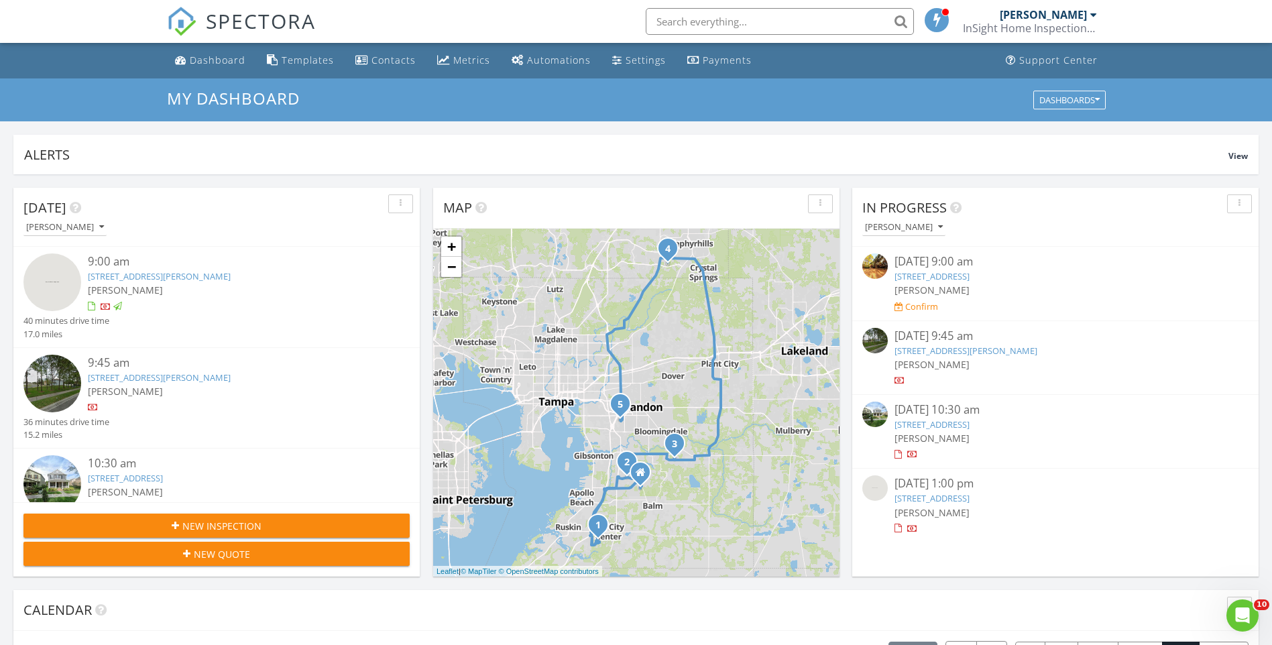
click at [878, 343] on img at bounding box center [875, 340] width 25 height 25
click at [875, 411] on img at bounding box center [875, 414] width 25 height 25
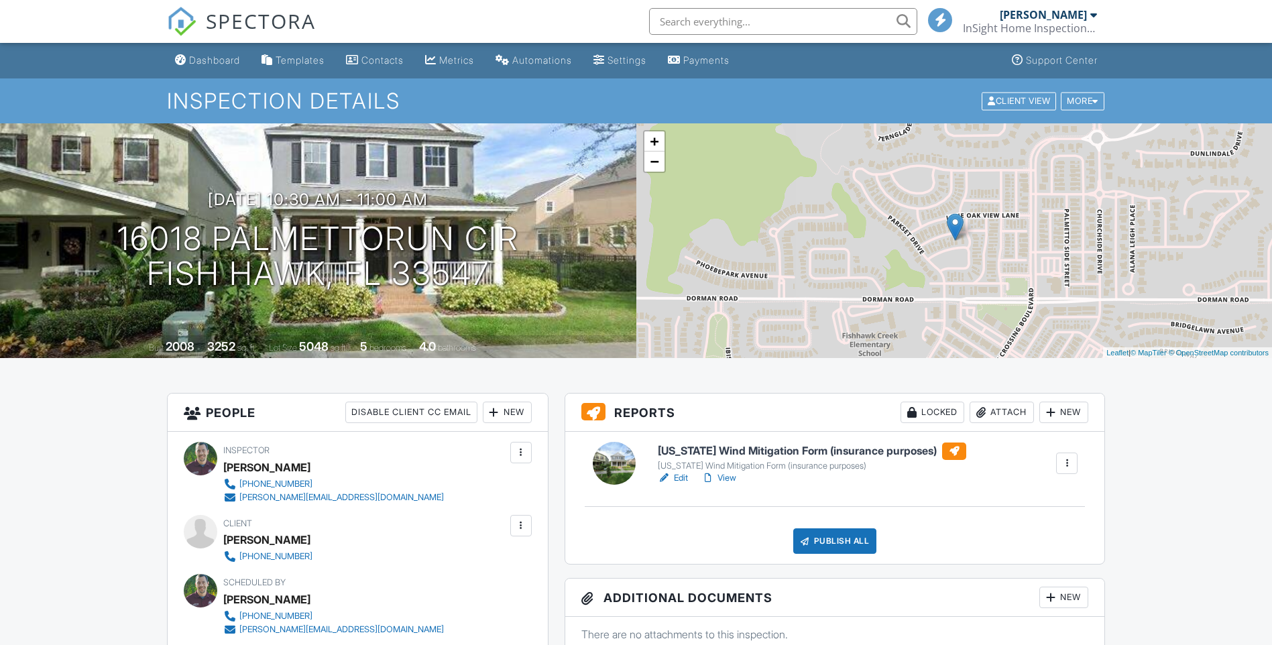
drag, startPoint x: 0, startPoint y: 0, endPoint x: 884, endPoint y: 407, distance: 973.3
click at [884, 407] on h3 "Reports Locked Attach New" at bounding box center [835, 413] width 540 height 38
click at [792, 448] on h6 "[US_STATE] Wind Mitigation Form (insurance purposes)" at bounding box center [812, 451] width 309 height 17
click at [827, 539] on div "Publish All" at bounding box center [836, 541] width 84 height 25
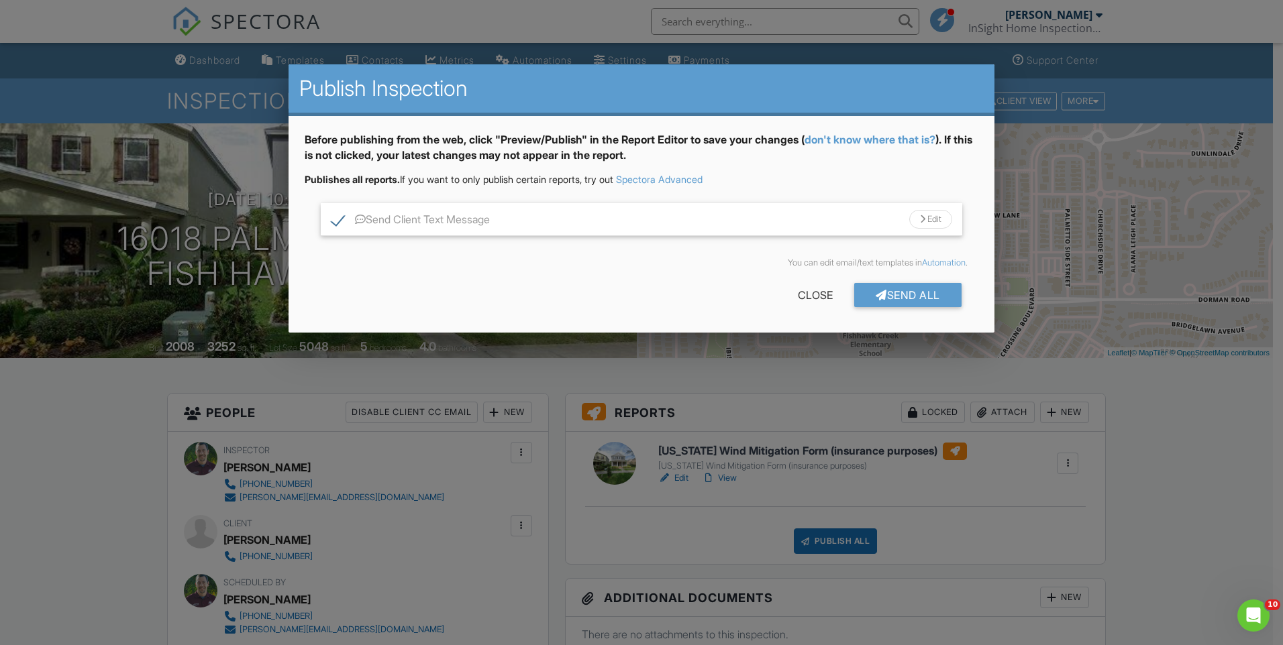
click at [335, 221] on label "Send Client Text Message" at bounding box center [410, 221] width 158 height 17
checkbox input "false"
click at [861, 294] on div "Send All" at bounding box center [907, 295] width 107 height 24
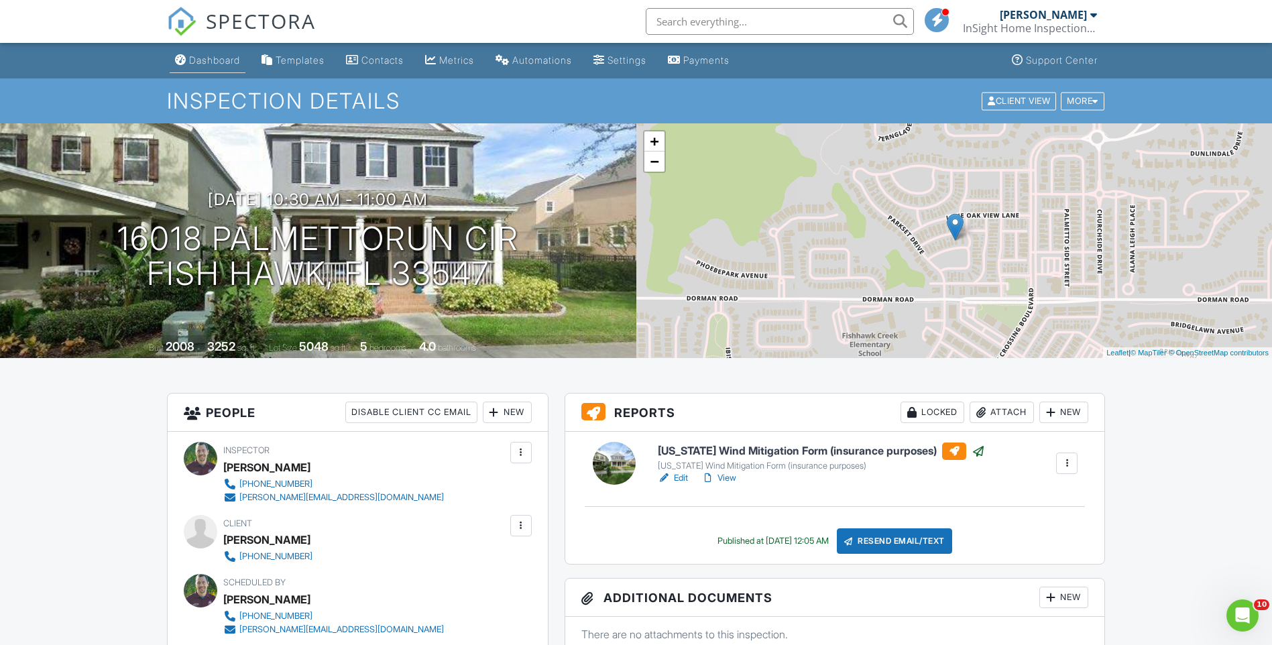
click at [225, 60] on div "Dashboard" at bounding box center [214, 59] width 51 height 11
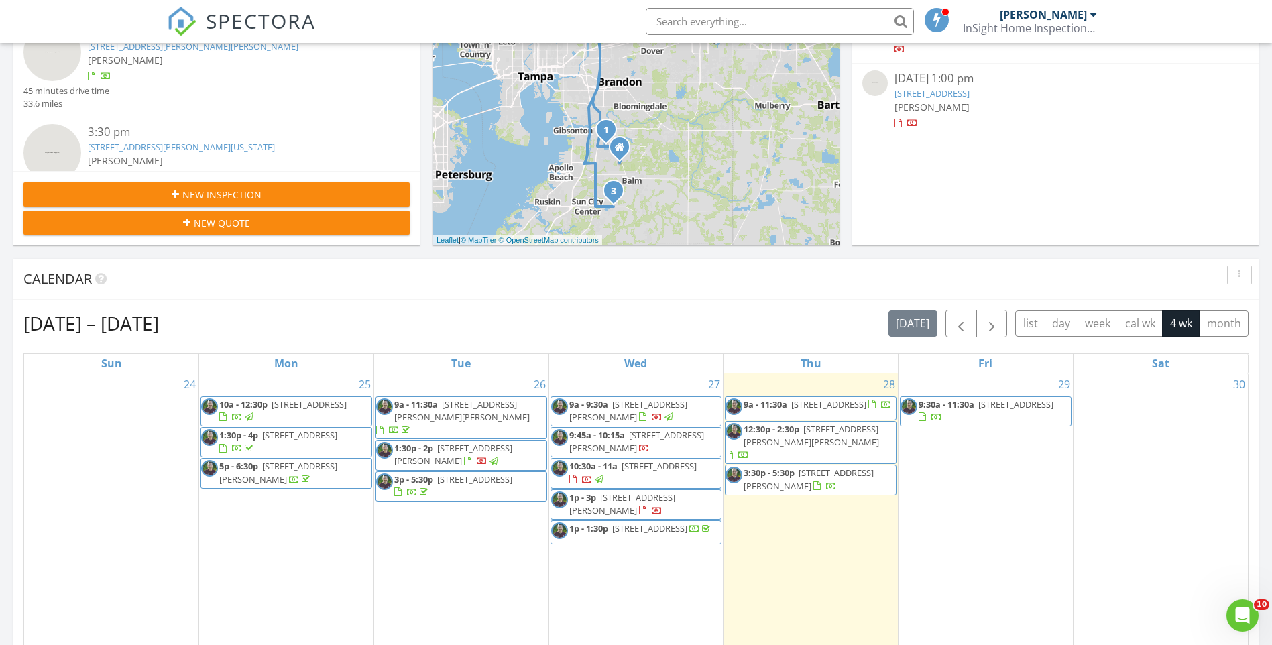
scroll to position [335, 0]
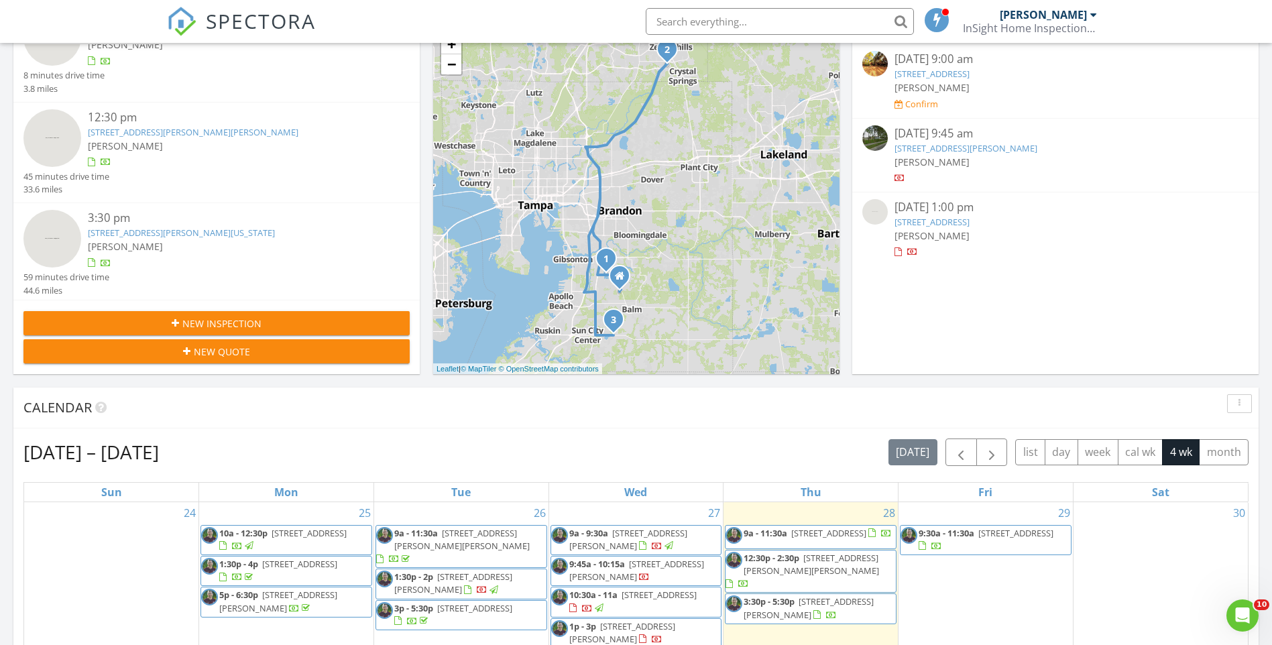
scroll to position [335, 0]
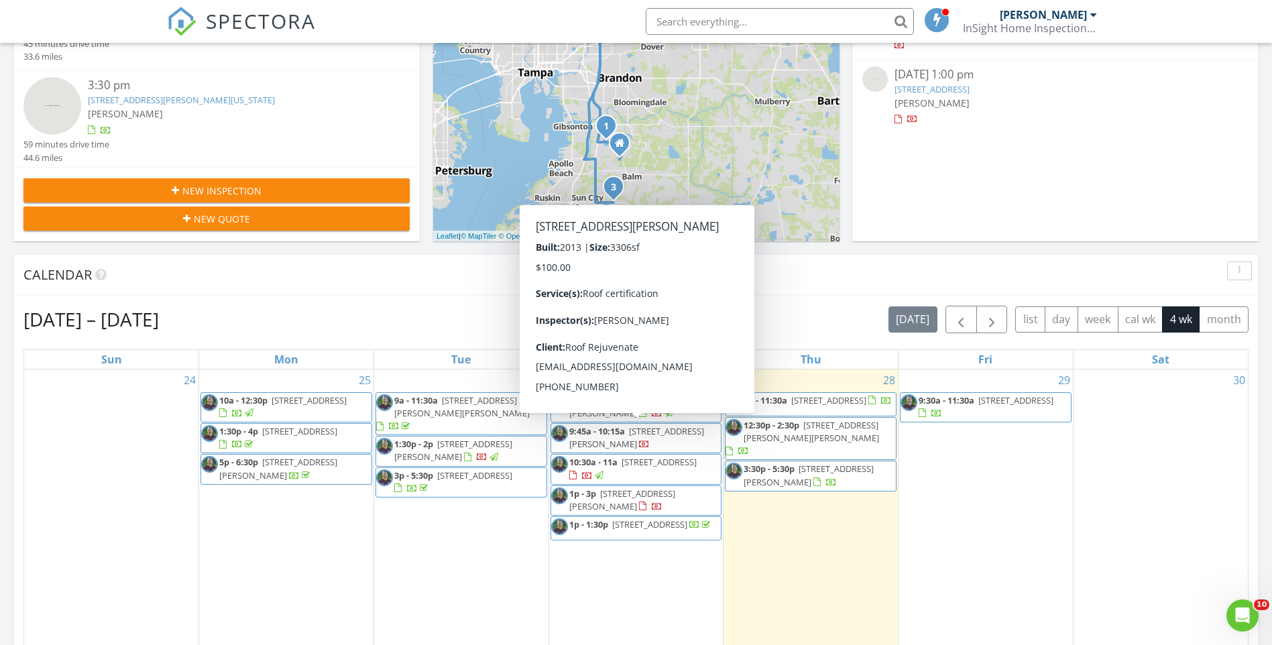
click at [0, 447] on html "SPECTORA [PERSON_NAME] InSight Home Inspections LLC Role: Inspector Change Role…" at bounding box center [636, 608] width 1272 height 1887
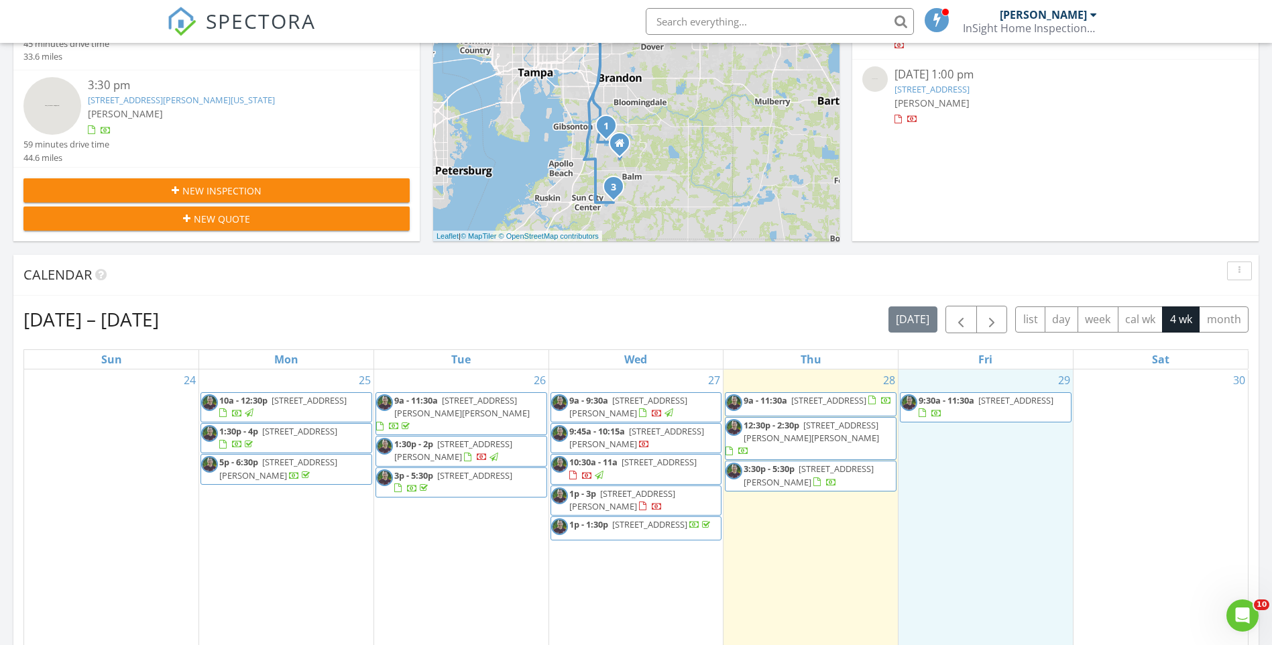
click at [982, 465] on div "29 9:30a - 11:30a [STREET_ADDRESS][PERSON_NAME]" at bounding box center [986, 518] width 174 height 297
click at [1001, 411] on link "Inspection" at bounding box center [985, 408] width 69 height 21
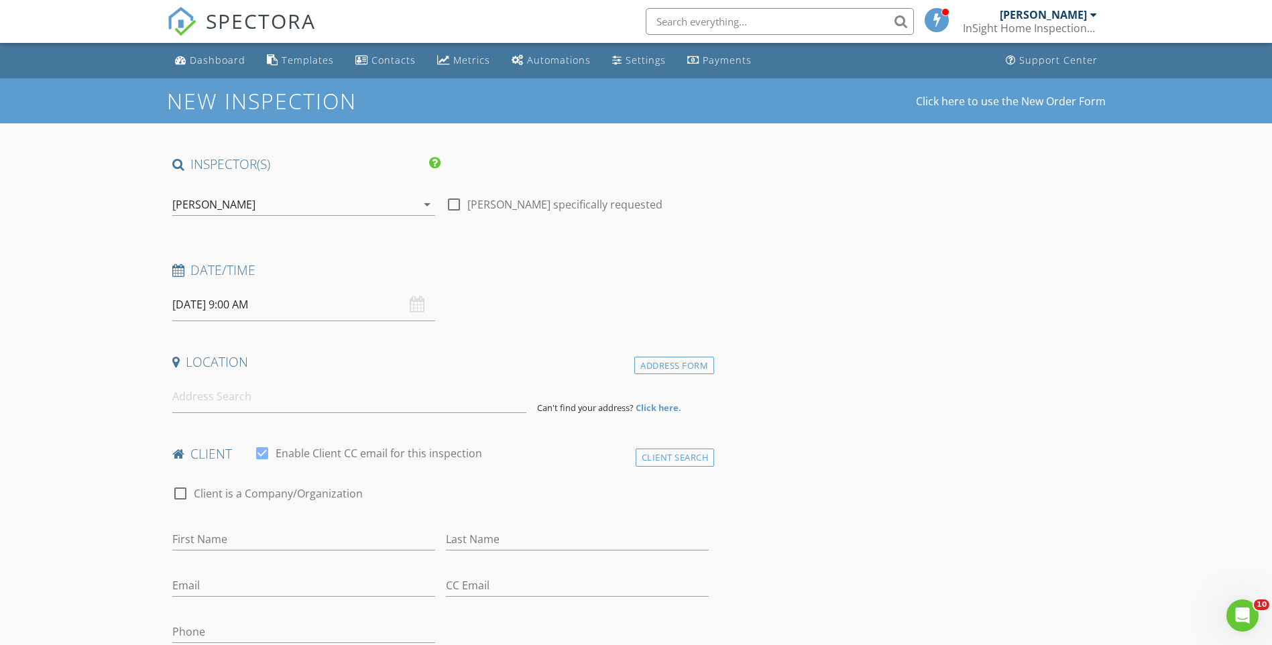
click at [233, 303] on input "08/29/2025 9:00 AM" at bounding box center [303, 304] width 263 height 33
type input "10"
type input "08/29/2025 10:00 AM"
click at [250, 526] on span at bounding box center [250, 527] width 9 height 13
type input "11"
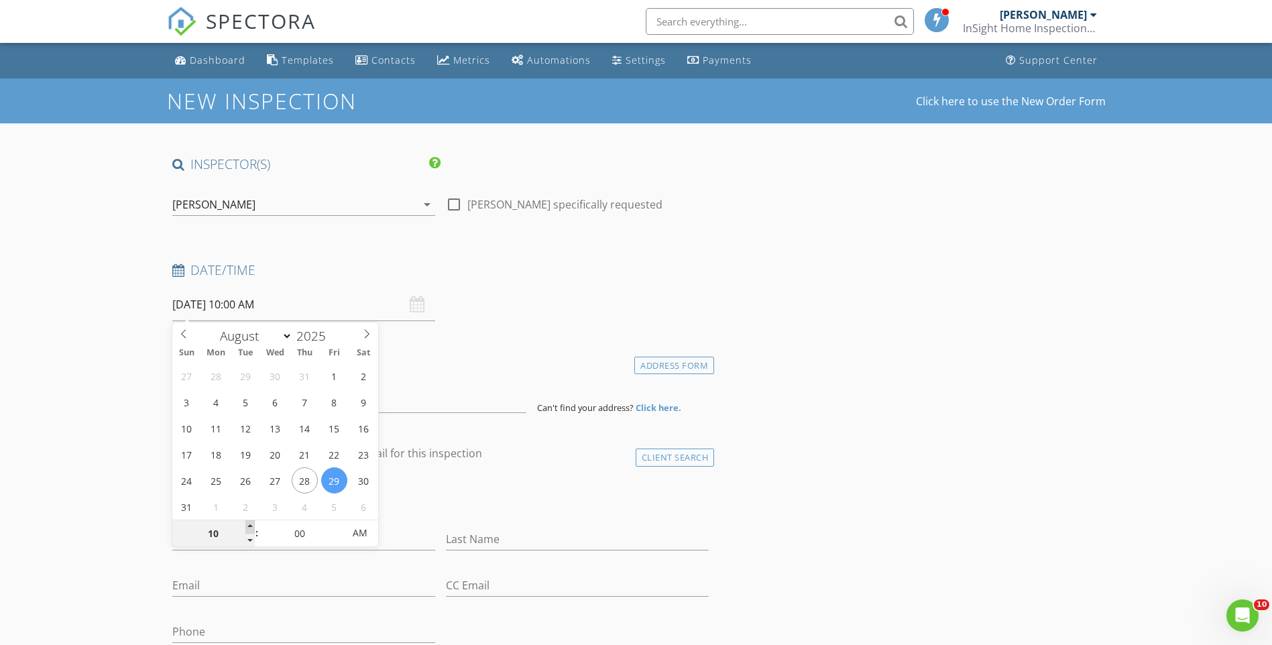
type input "08/29/2025 11:00 AM"
click at [250, 526] on span at bounding box center [250, 527] width 9 height 13
type input "12"
type input "08/29/2025 12:00 PM"
click at [250, 526] on span at bounding box center [250, 527] width 9 height 13
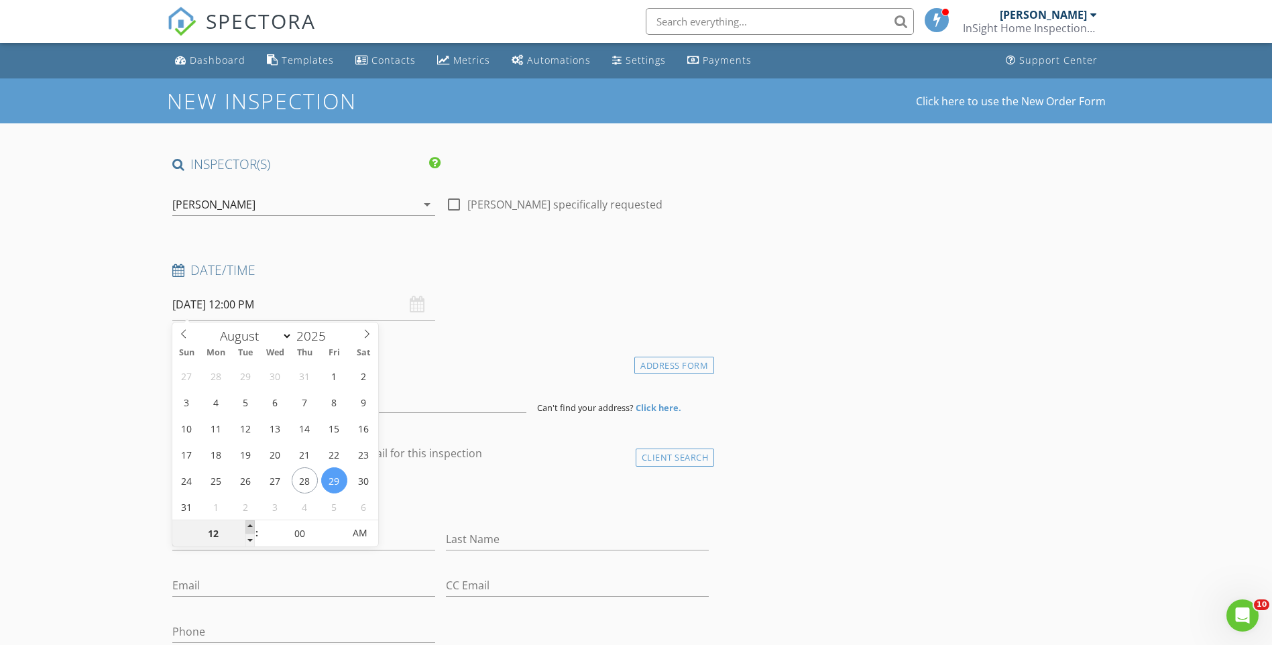
type input "01"
type input "08/29/2025 1:00 PM"
click at [250, 526] on span at bounding box center [250, 527] width 9 height 13
type input "05"
type input "08/29/2025 1:05 PM"
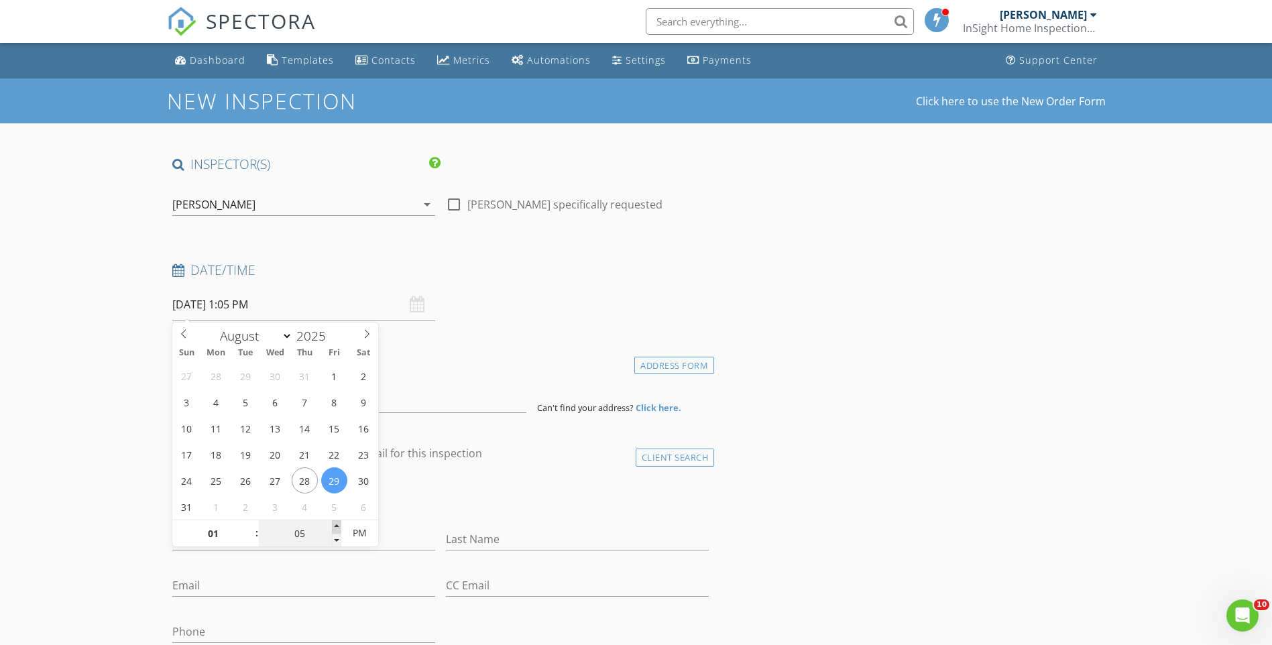
click at [336, 526] on span at bounding box center [336, 527] width 9 height 13
type input "10"
type input "08/29/2025 1:10 PM"
click at [336, 526] on span at bounding box center [336, 527] width 9 height 13
type input "15"
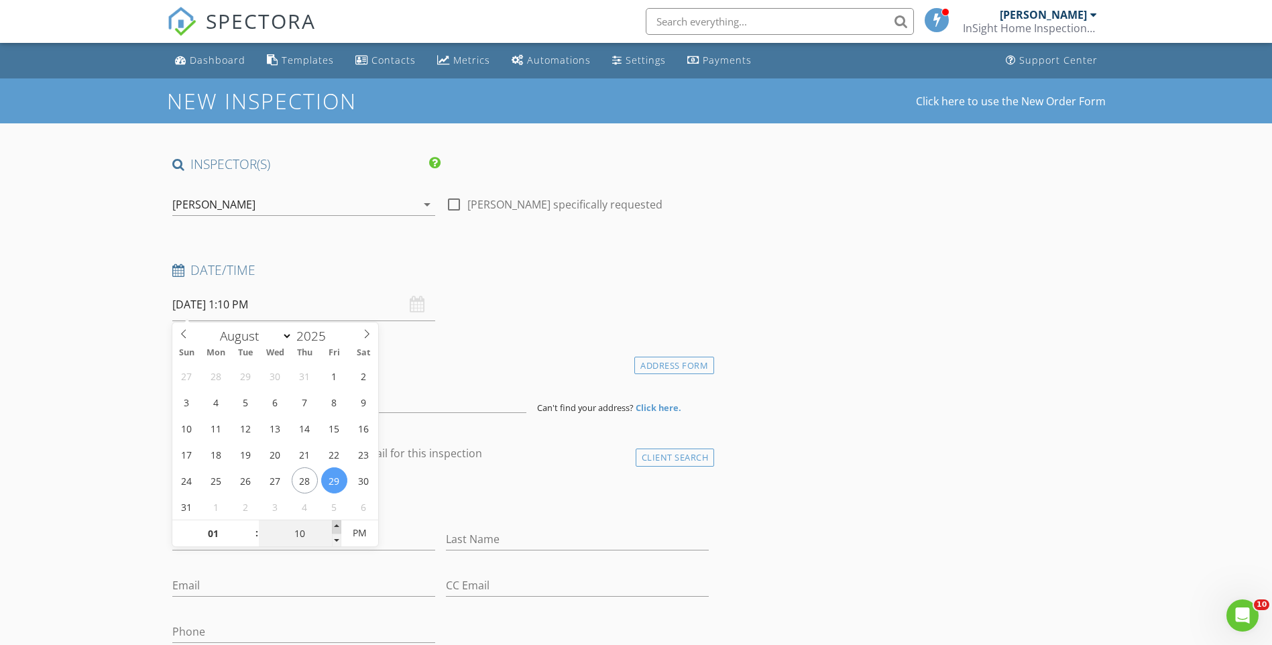
type input "08/29/2025 1:15 PM"
click at [336, 526] on span at bounding box center [336, 527] width 9 height 13
type input "20"
type input "08/29/2025 1:20 PM"
click at [336, 526] on span at bounding box center [336, 527] width 9 height 13
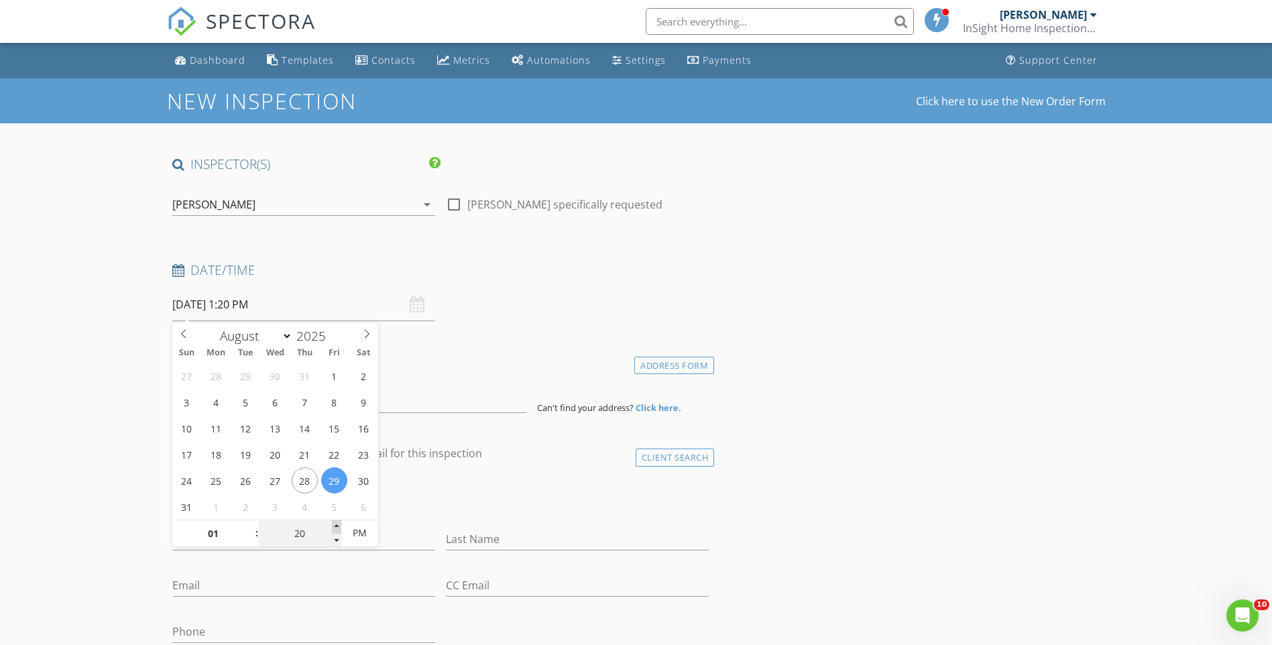
type input "25"
type input "08/29/2025 1:25 PM"
click at [336, 526] on span at bounding box center [336, 527] width 9 height 13
type input "30"
type input "08/29/2025 1:30 PM"
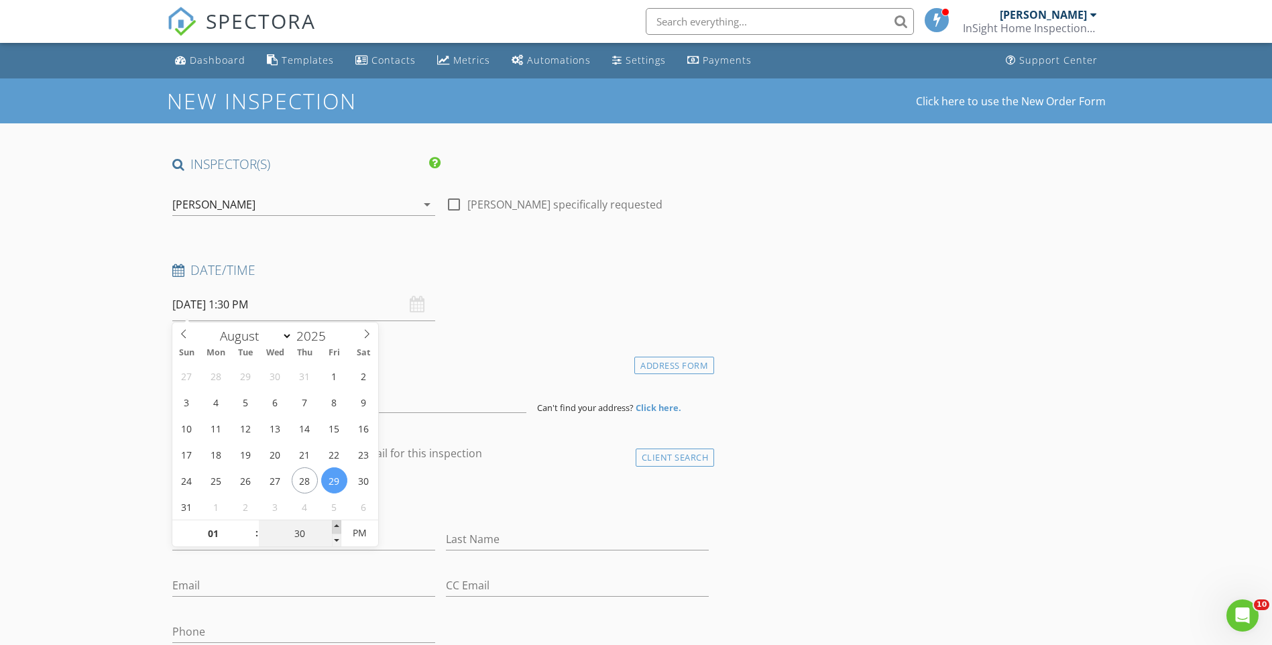
click at [336, 526] on span at bounding box center [336, 527] width 9 height 13
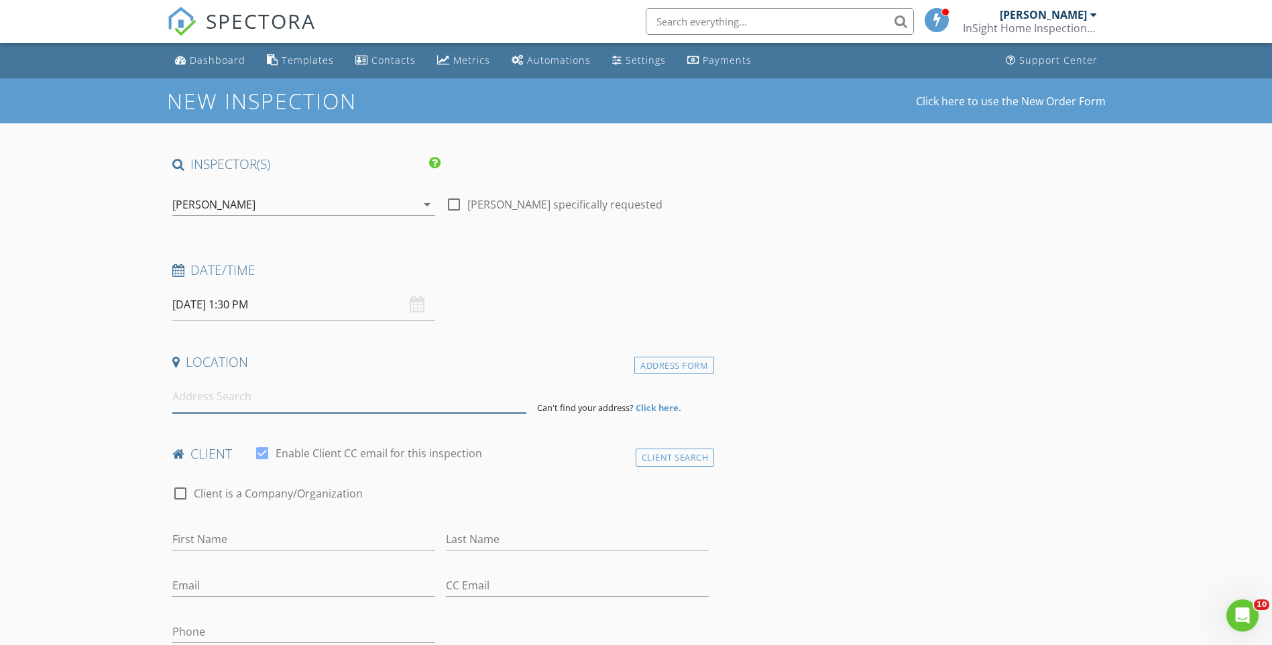
click at [223, 392] on input at bounding box center [349, 396] width 354 height 33
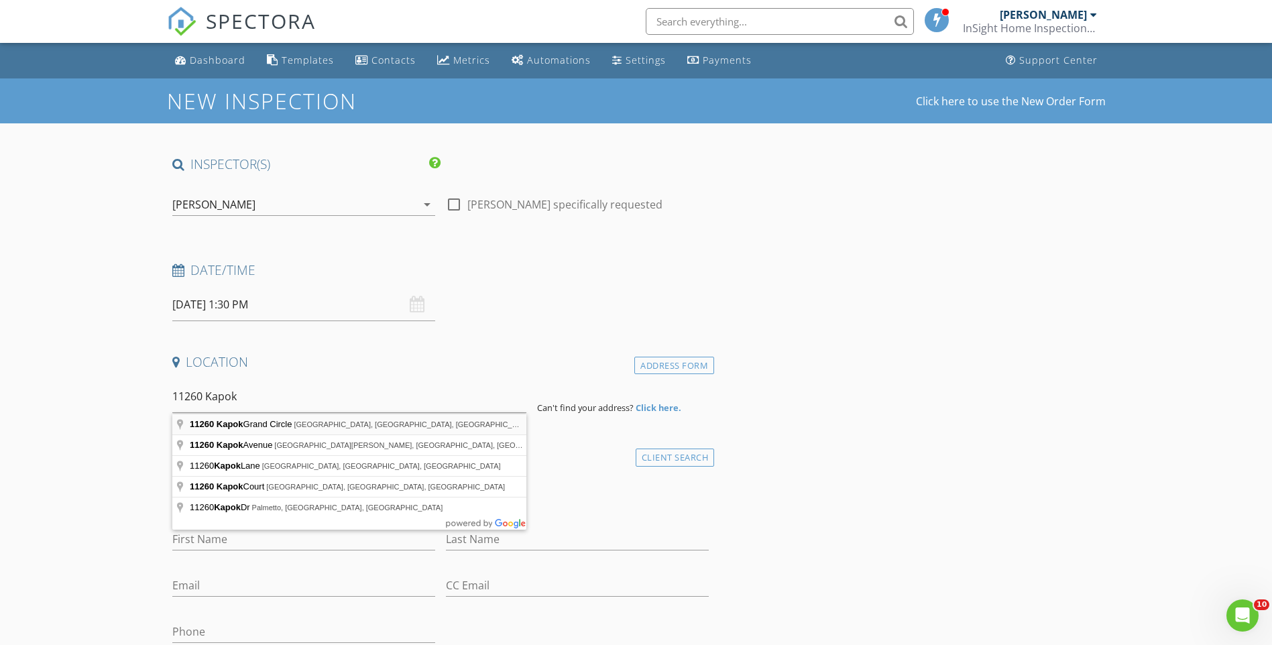
type input "11260 Kapok Grand Circle, St. Petersburg, FL, USA"
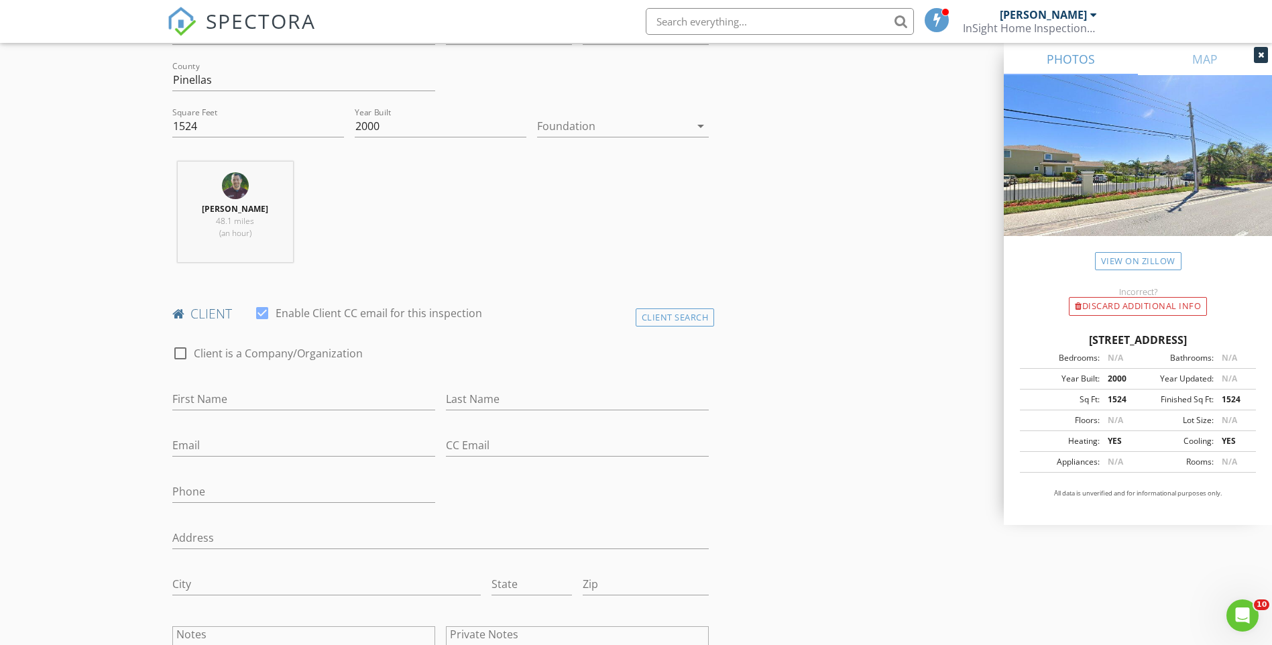
scroll to position [470, 0]
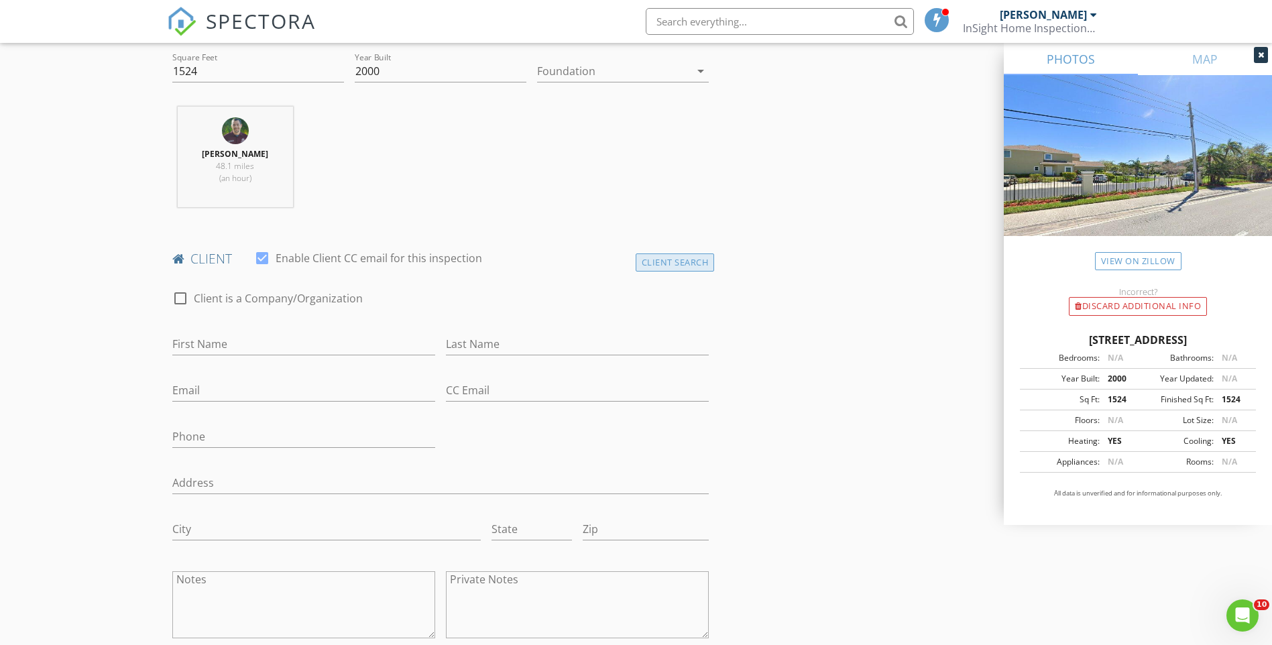
click at [656, 264] on div "Client Search" at bounding box center [675, 263] width 79 height 18
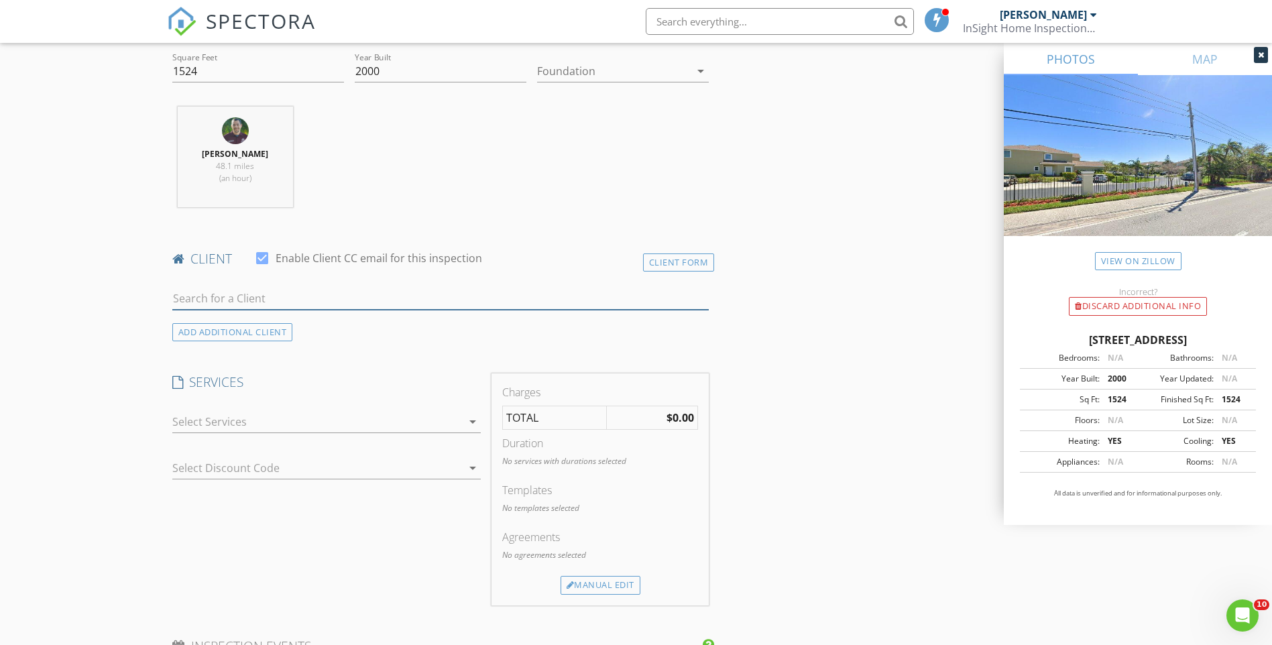
click at [226, 298] on input "text" at bounding box center [440, 299] width 537 height 22
click at [224, 294] on input "text" at bounding box center [440, 299] width 537 height 22
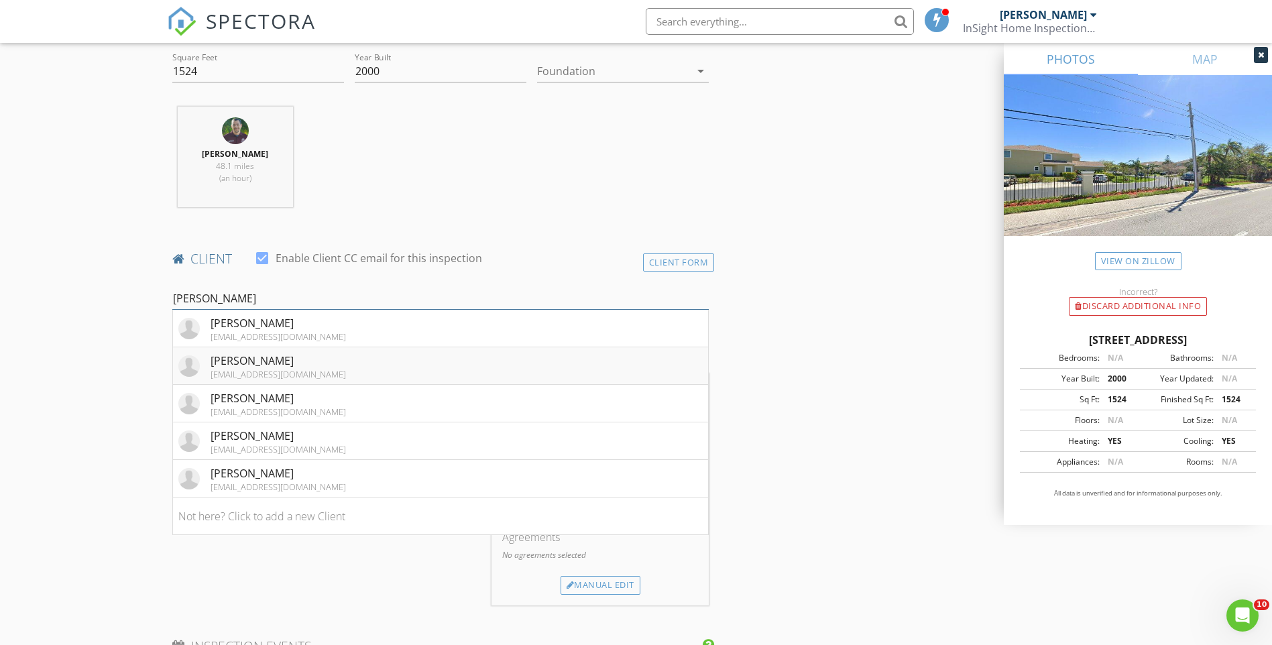
type input "[PERSON_NAME]"
click at [317, 365] on div "[PERSON_NAME]" at bounding box center [278, 361] width 135 height 16
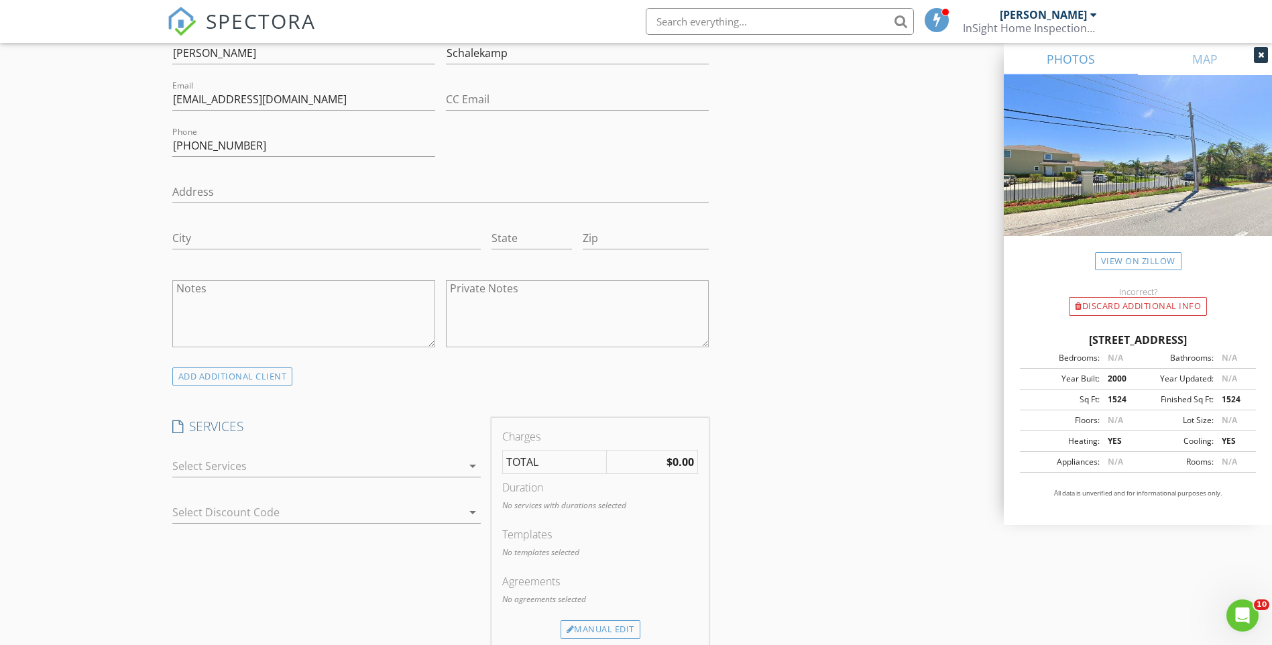
scroll to position [872, 0]
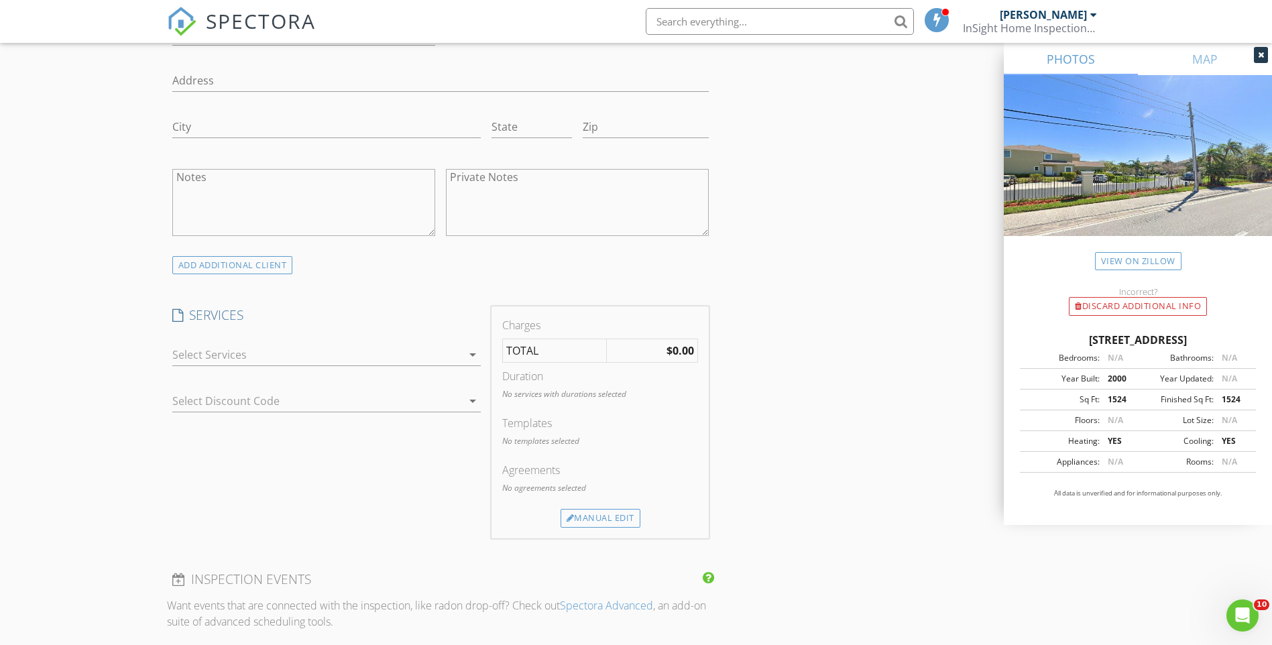
click at [473, 353] on icon "arrow_drop_down" at bounding box center [473, 355] width 16 height 16
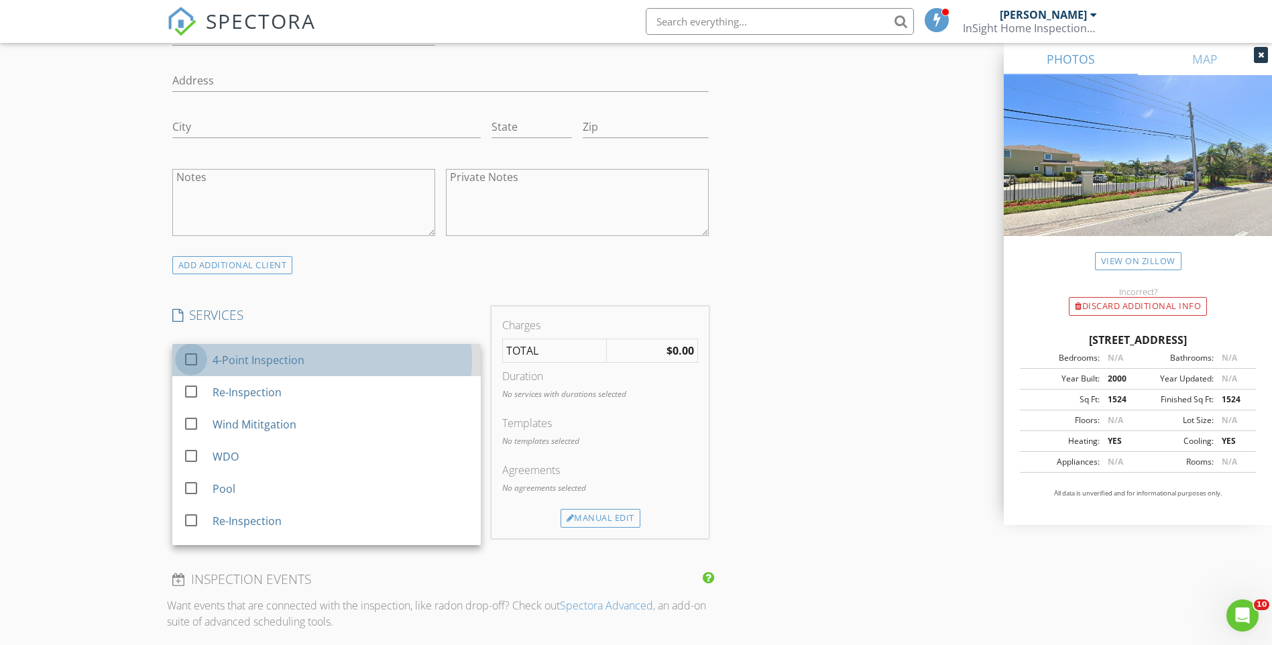
click at [196, 357] on div at bounding box center [191, 359] width 23 height 23
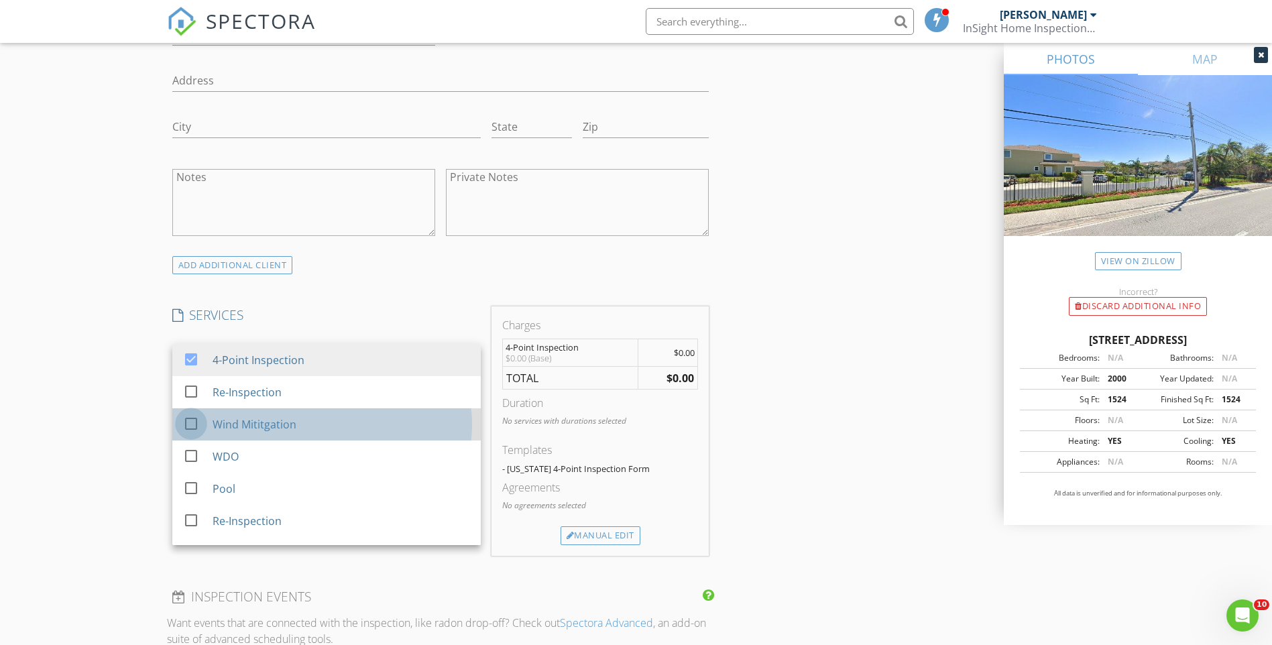
click at [190, 416] on div at bounding box center [191, 424] width 23 height 23
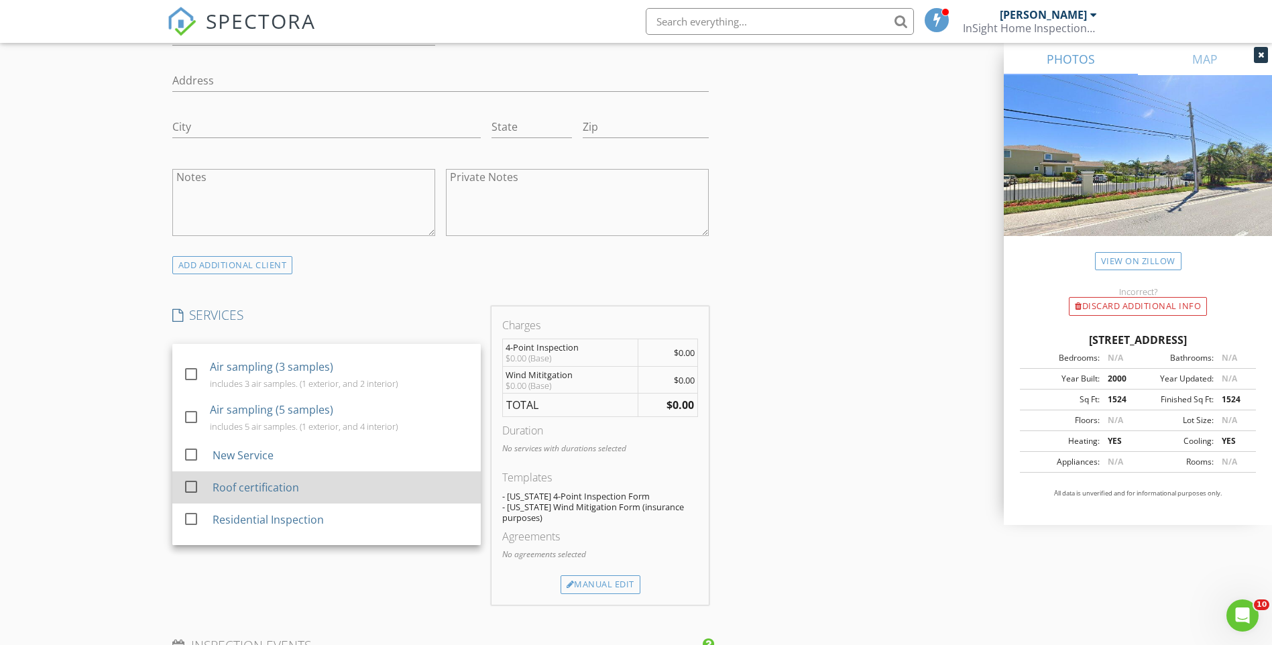
scroll to position [529, 0]
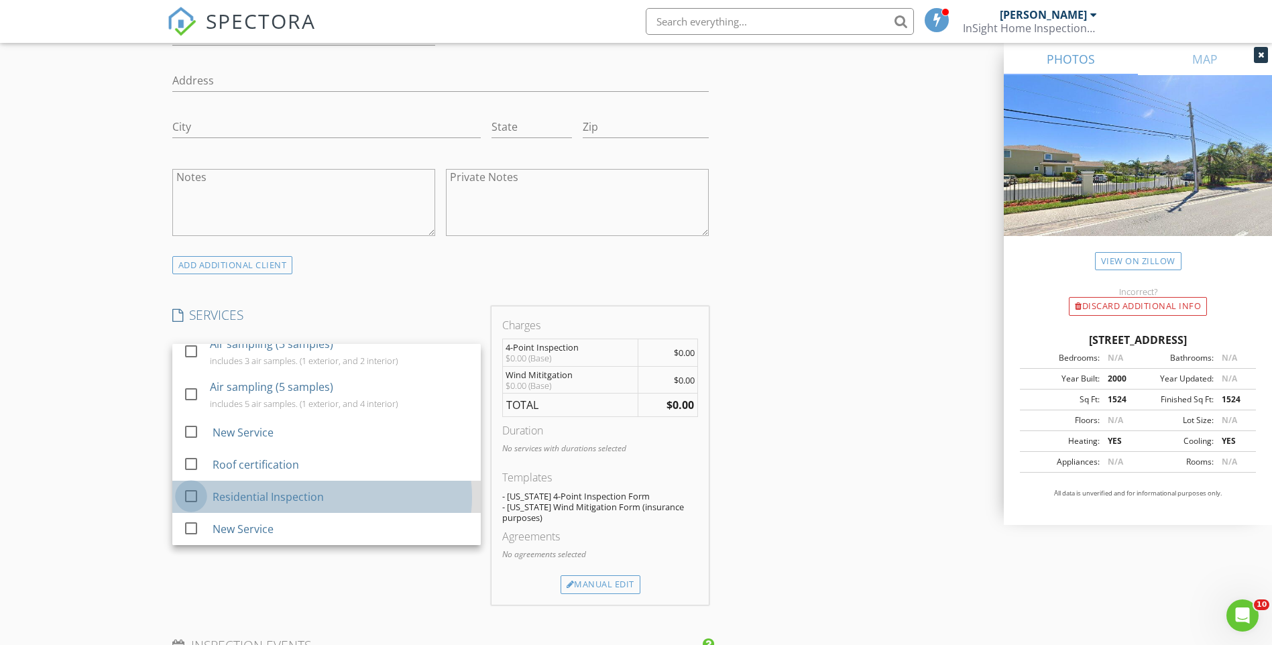
click at [190, 499] on div at bounding box center [191, 496] width 23 height 23
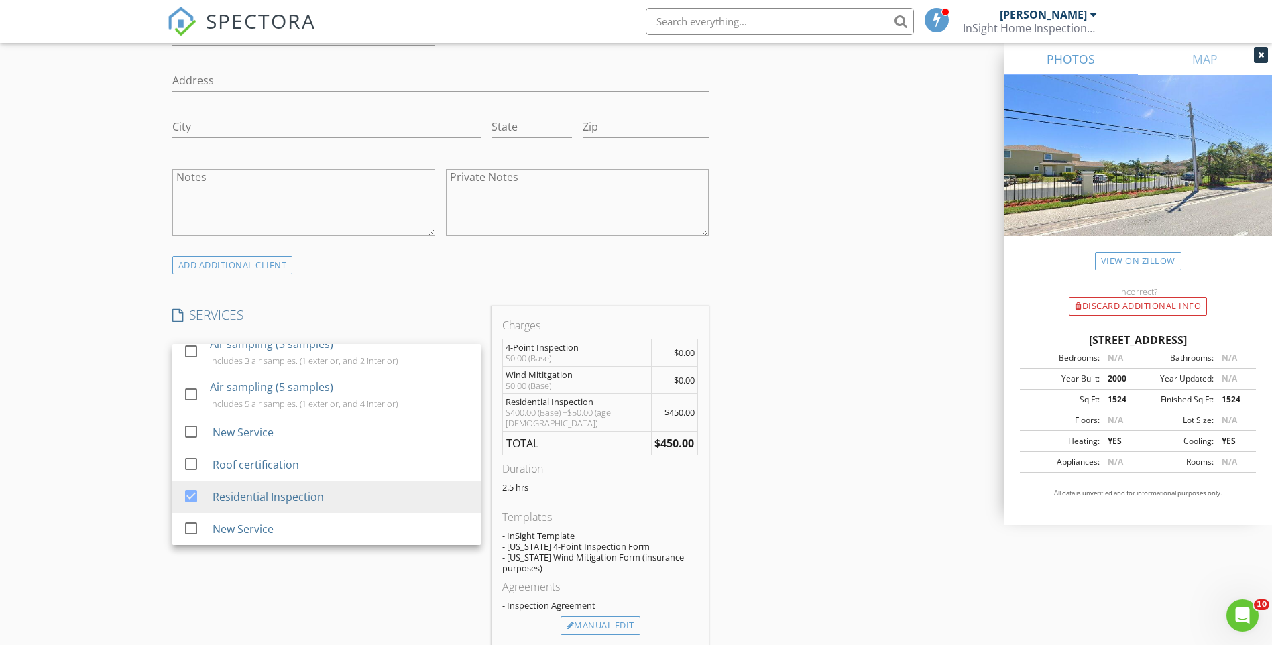
click at [843, 490] on div "INSPECTOR(S) check_box Daniel Horton PRIMARY Daniel Horton arrow_drop_down chec…" at bounding box center [636, 529] width 939 height 2491
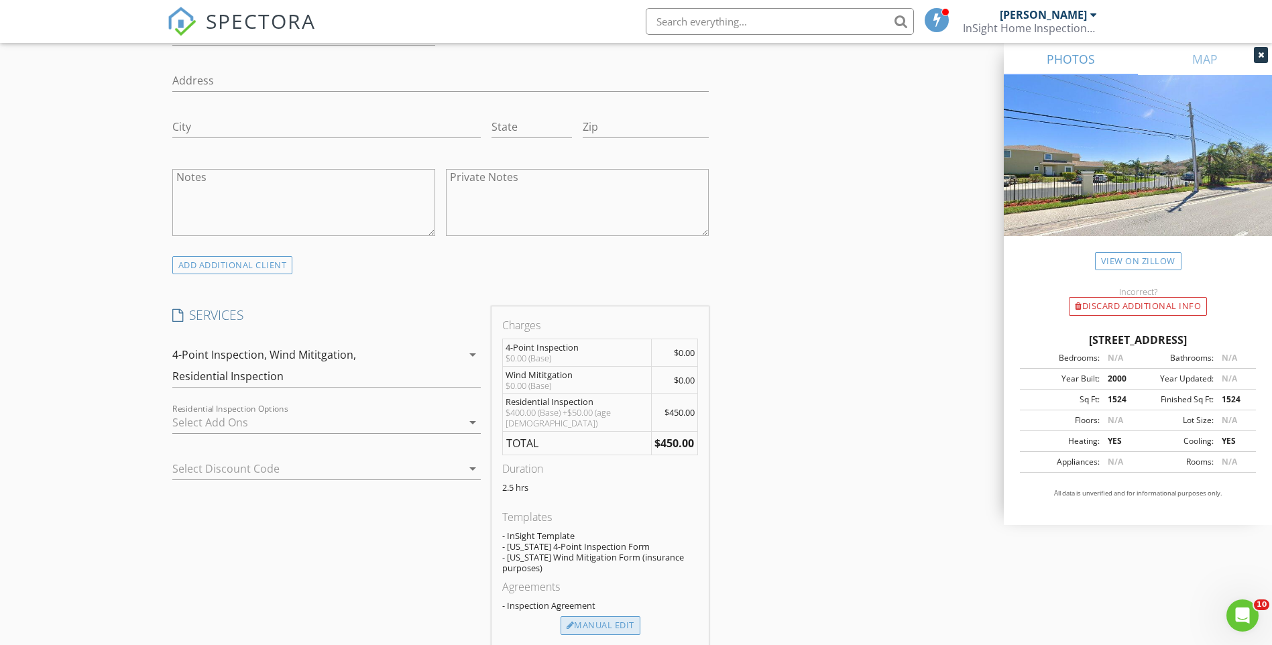
click at [618, 618] on div "Manual Edit" at bounding box center [601, 625] width 80 height 19
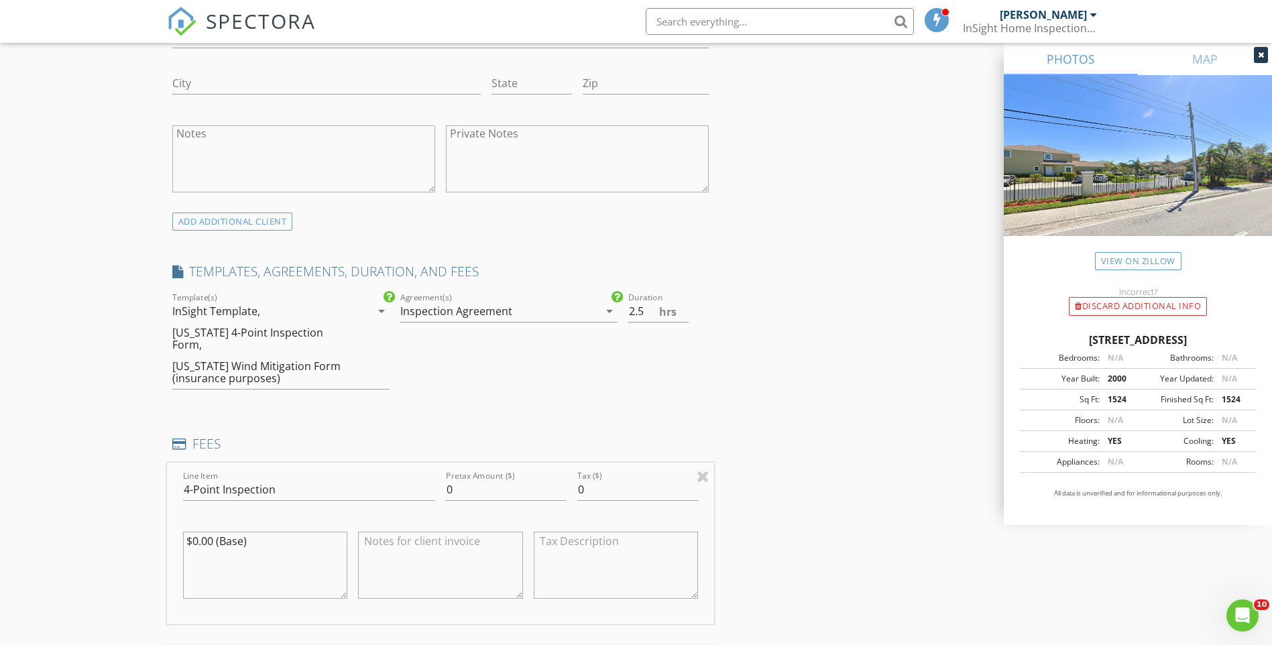
scroll to position [939, 0]
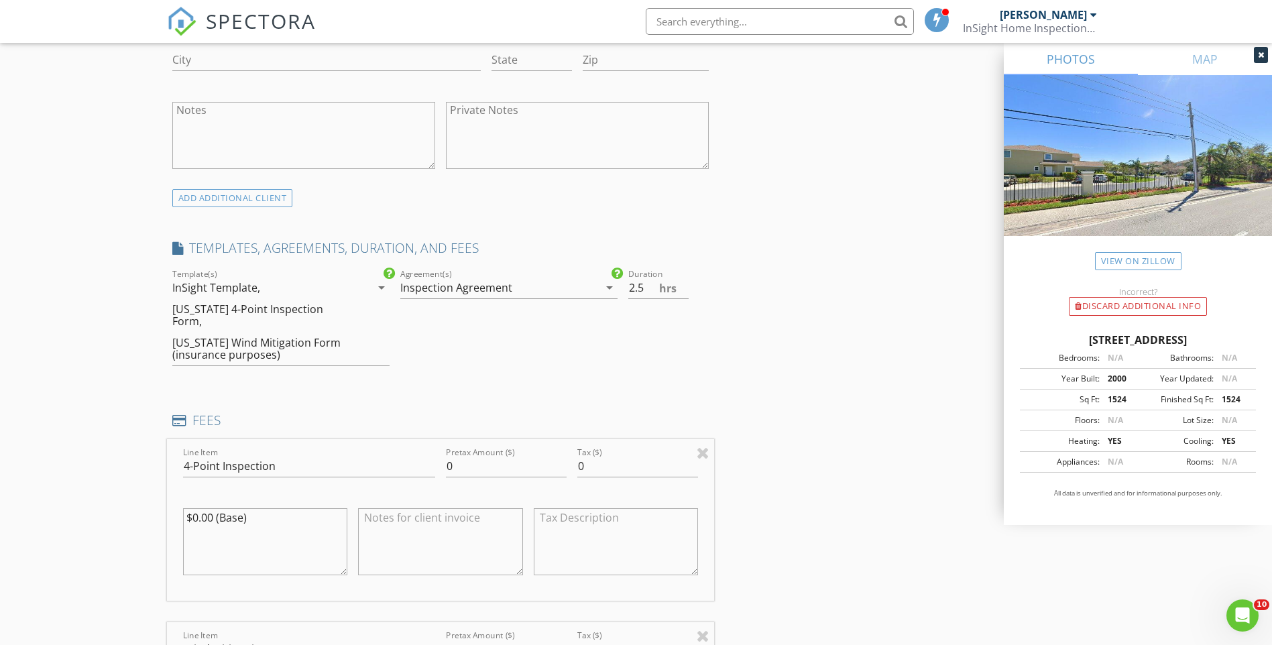
drag, startPoint x: 262, startPoint y: 509, endPoint x: 166, endPoint y: 504, distance: 95.4
click at [167, 504] on div "Line Item 4-Point Inspection Pretax Amount ($) 0 Tax ($) 0 $0.00 (Base)" at bounding box center [441, 520] width 548 height 162
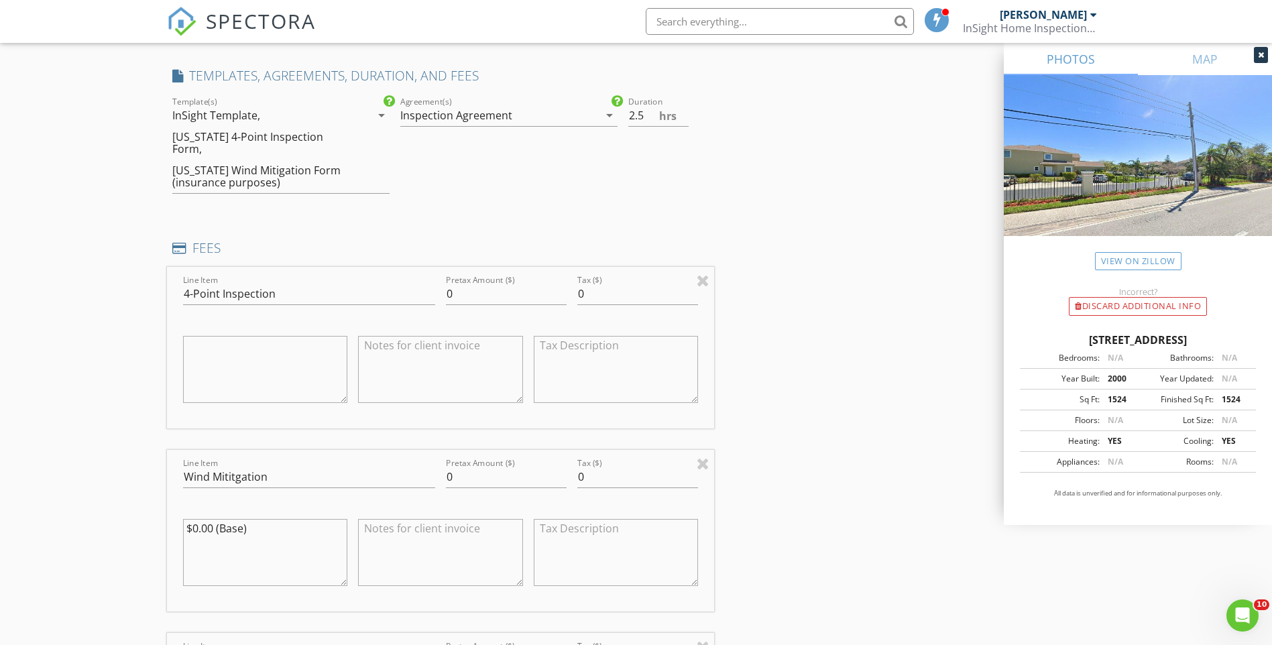
scroll to position [1140, 0]
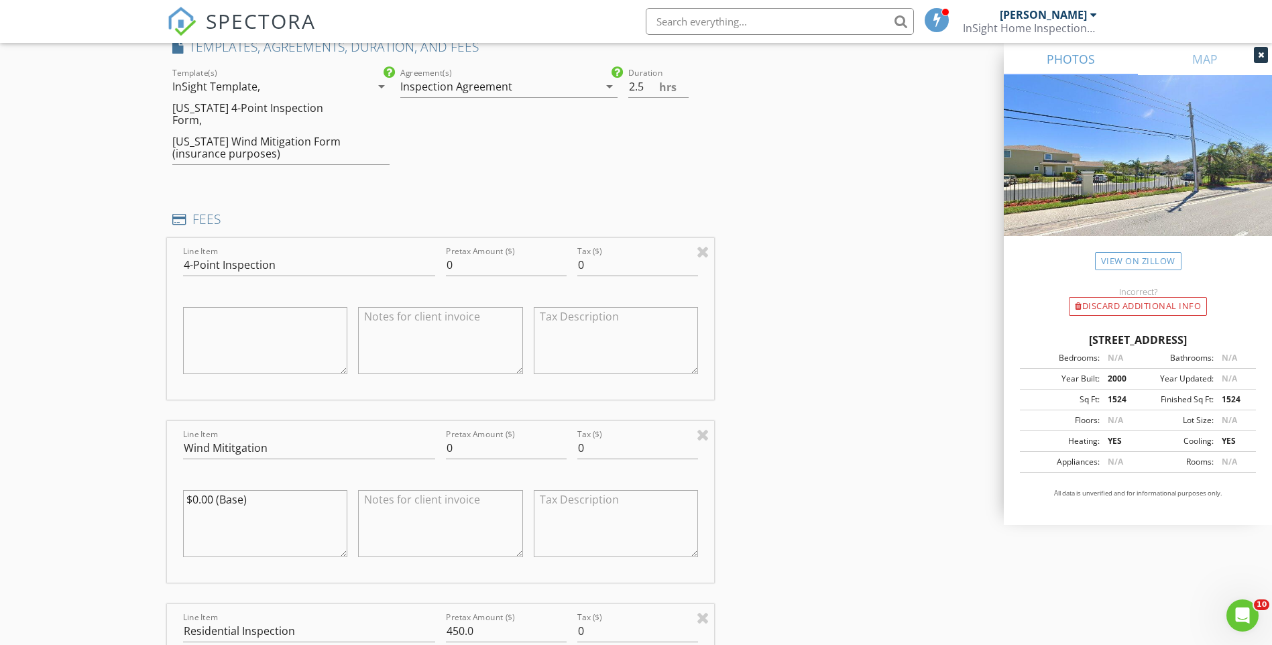
drag, startPoint x: 180, startPoint y: 483, endPoint x: 110, endPoint y: 483, distance: 69.8
click at [110, 483] on div "New Inspection Click here to use the New Order Form INSPECTOR(S) check_box Dani…" at bounding box center [636, 474] width 1272 height 3073
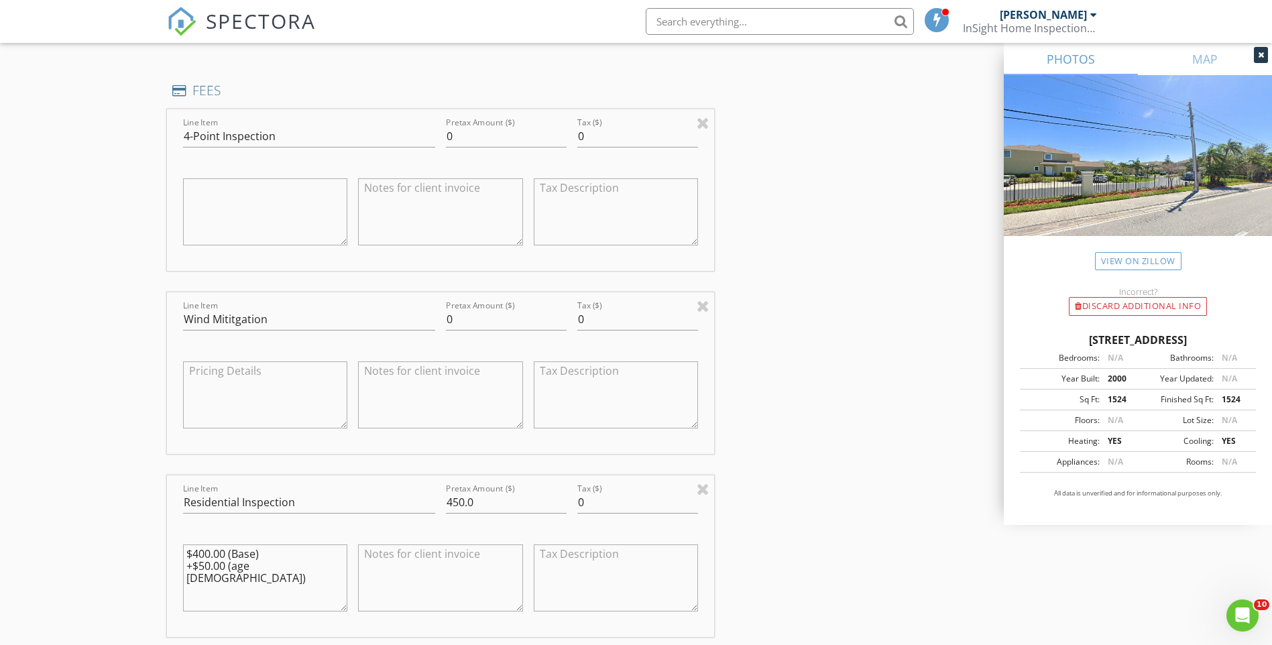
scroll to position [1274, 0]
drag, startPoint x: 485, startPoint y: 484, endPoint x: 388, endPoint y: 483, distance: 96.6
click at [388, 483] on div "Line Item Residential Inspection Pretax Amount ($) 450.0 Tax ($) 0 $400.00 (Bas…" at bounding box center [441, 551] width 548 height 162
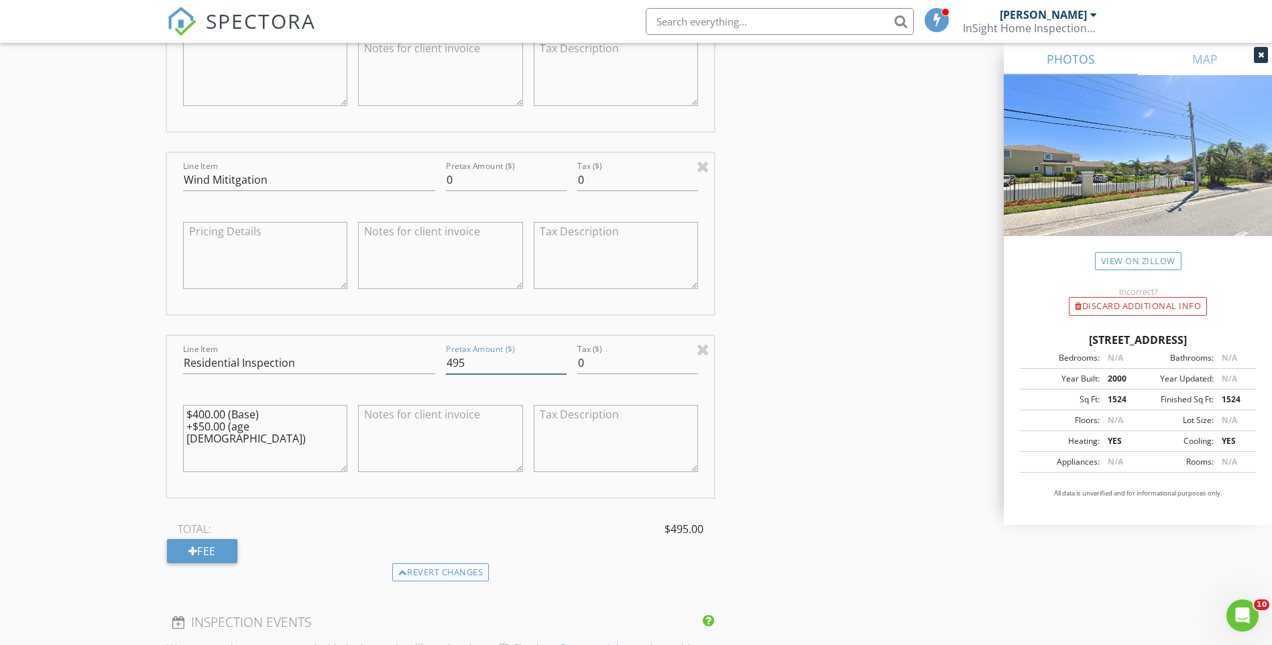
type input "495"
drag, startPoint x: 229, startPoint y: 396, endPoint x: 177, endPoint y: 378, distance: 55.0
click at [178, 388] on div "$400.00 (Base) +$50.00 (age 15 - 40)" at bounding box center [266, 440] width 176 height 105
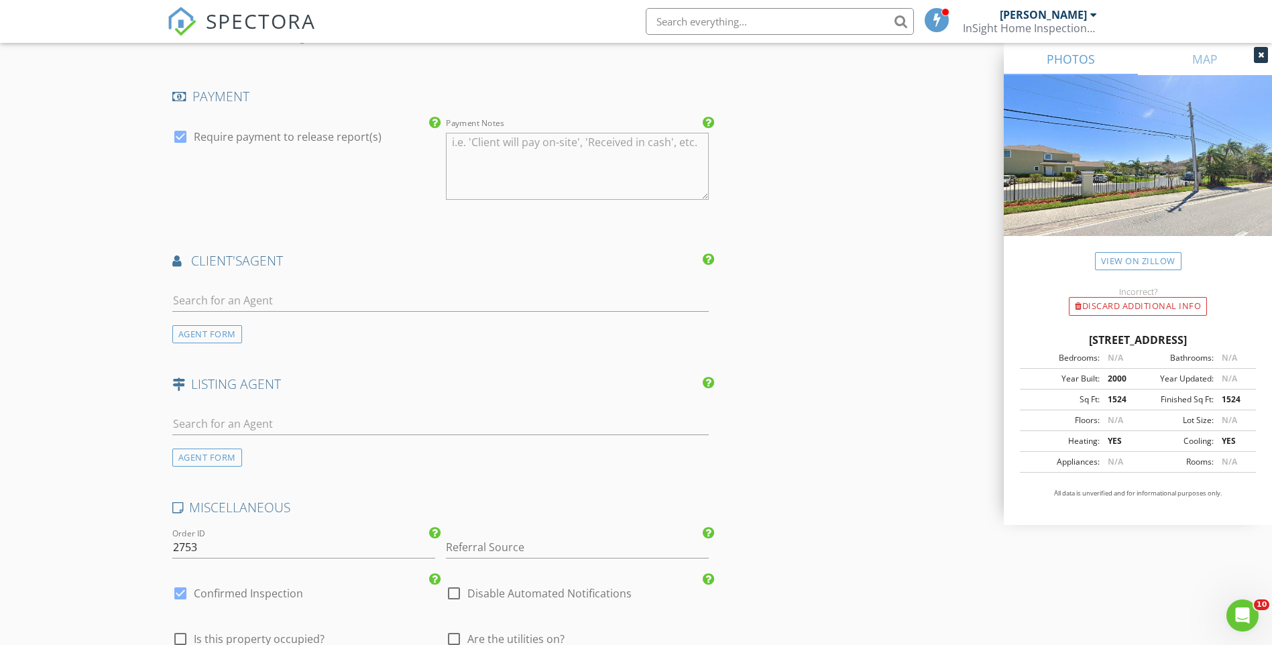
scroll to position [2079, 0]
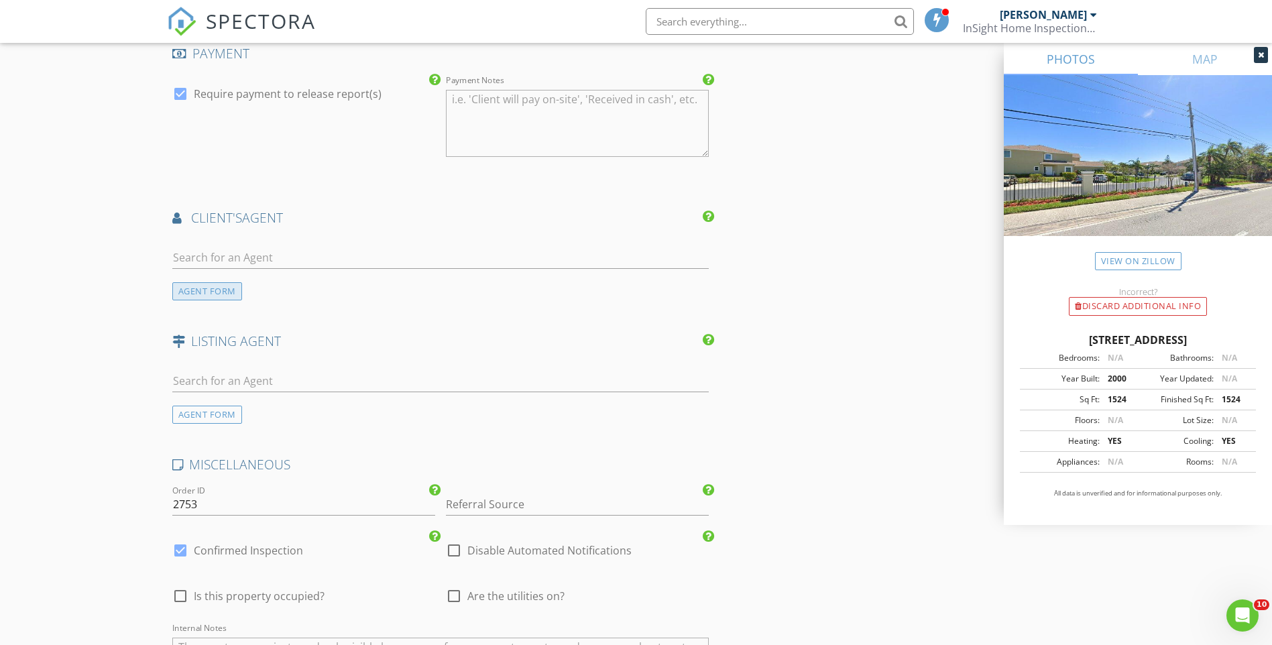
click at [195, 282] on div "AGENT FORM" at bounding box center [207, 291] width 70 height 18
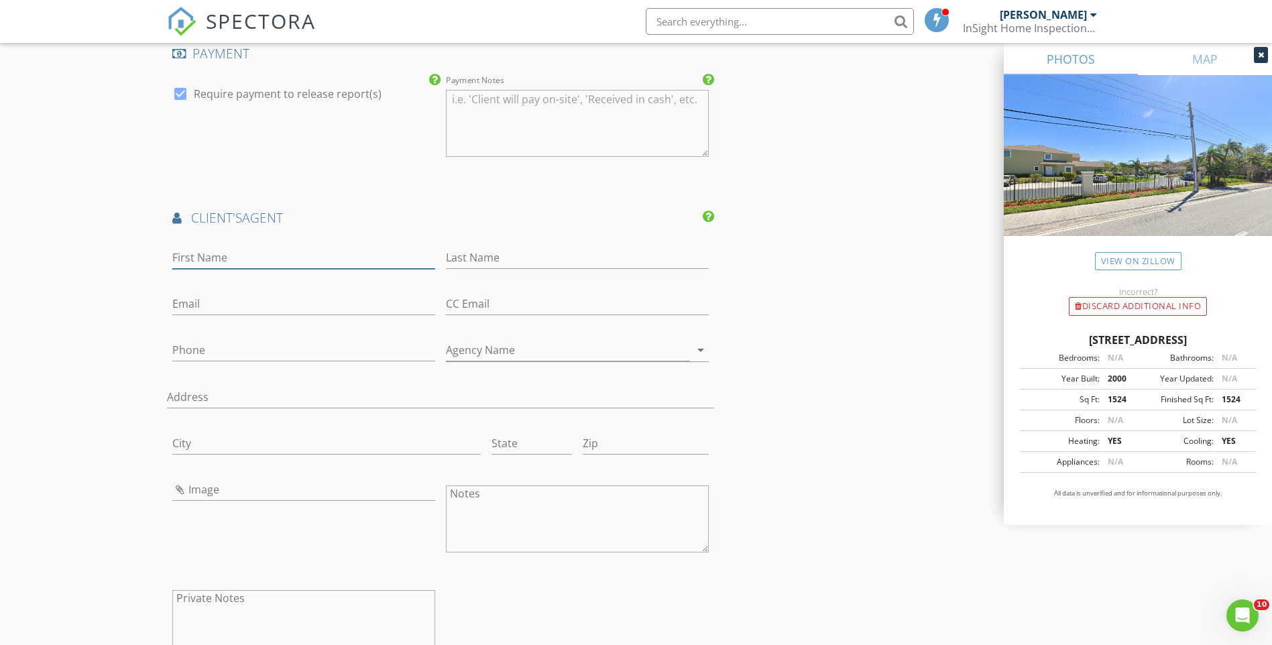
click at [215, 247] on input "First Name" at bounding box center [303, 258] width 263 height 22
type input "Gary"
type input "Wilson"
click at [198, 343] on input "Phone" at bounding box center [303, 354] width 263 height 22
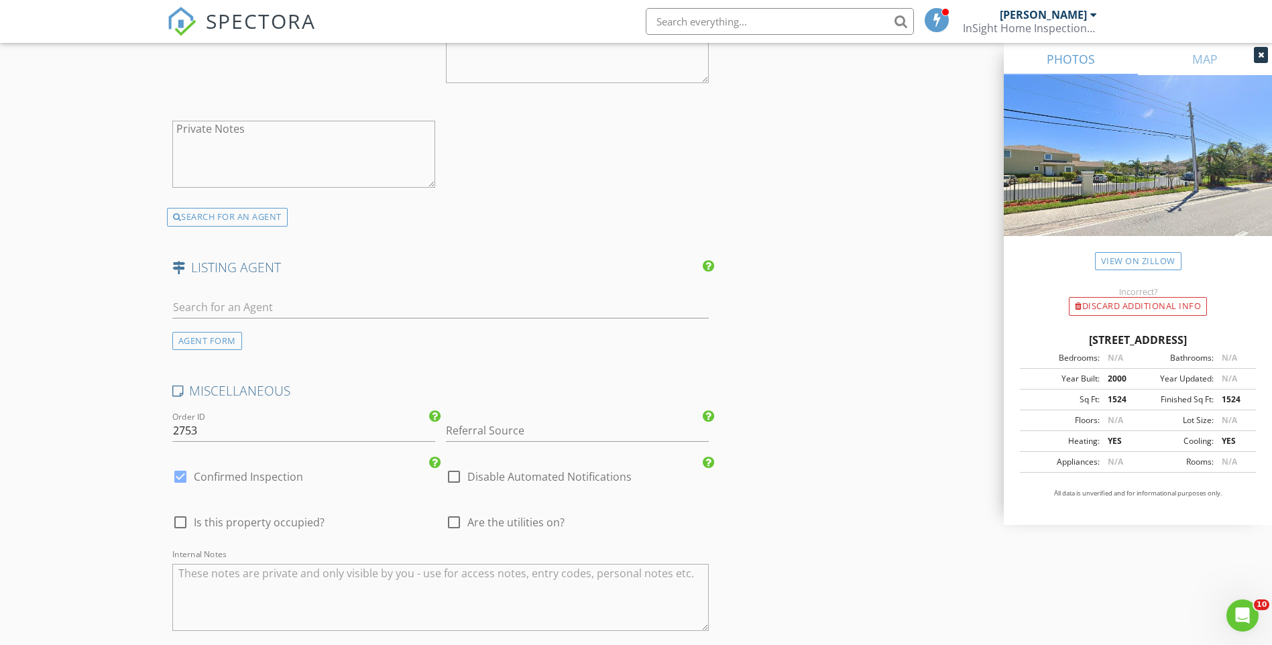
scroll to position [2616, 0]
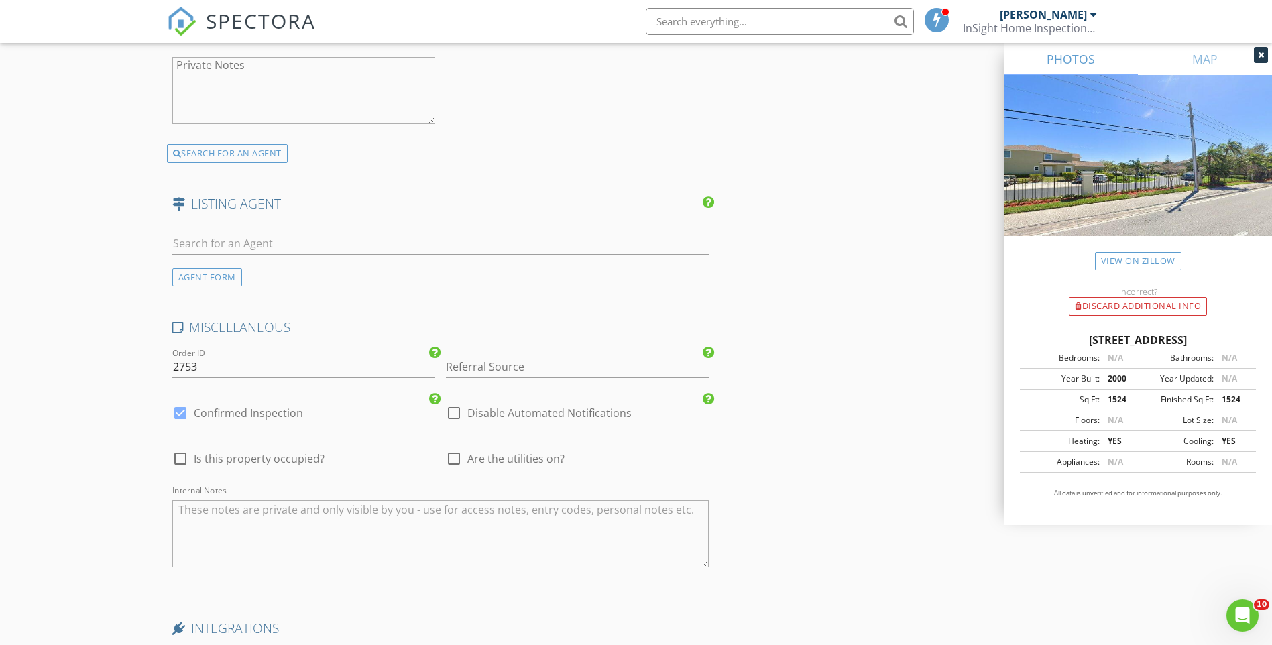
type input "727-481-2796"
click at [498, 356] on input "Referral Source" at bounding box center [577, 367] width 263 height 22
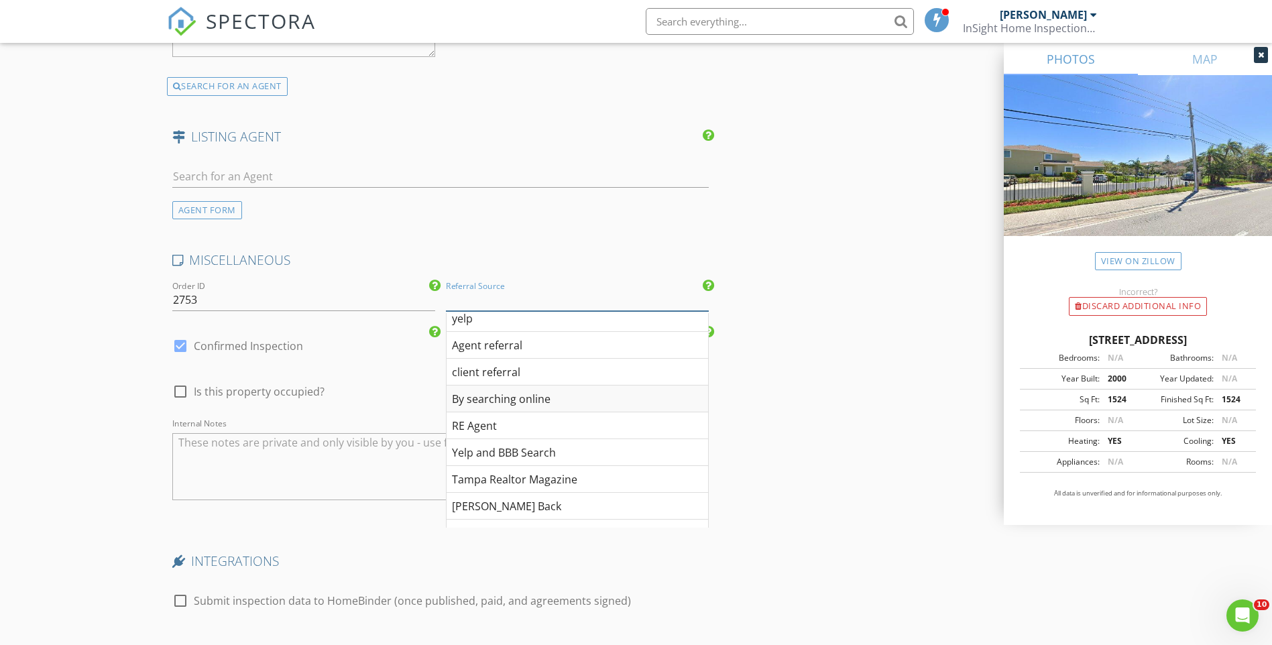
scroll to position [402, 0]
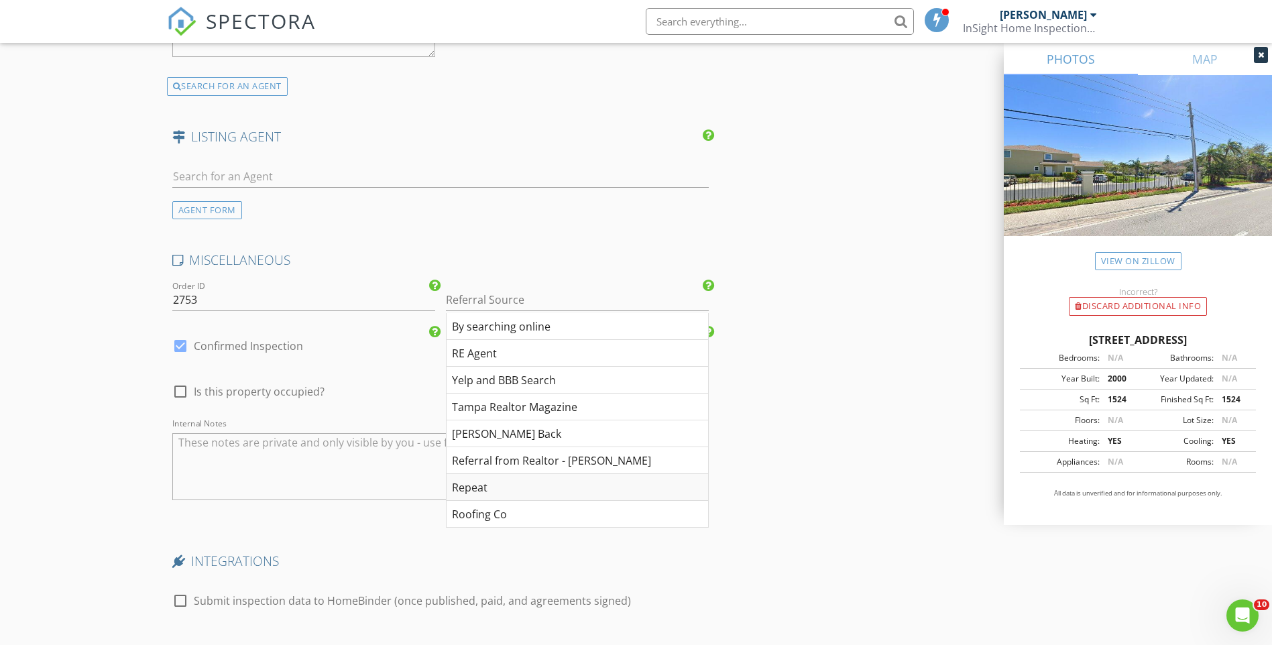
click at [490, 474] on div "Repeat" at bounding box center [578, 487] width 262 height 27
type input "Repeat"
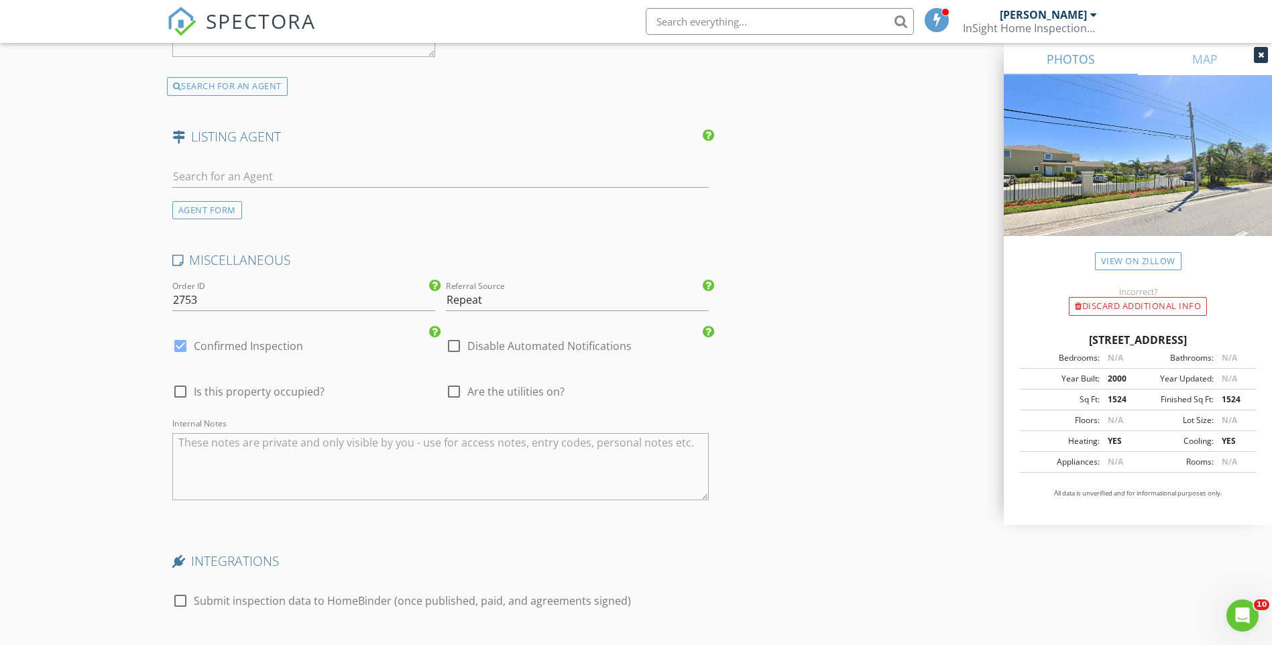
click at [453, 380] on div at bounding box center [454, 391] width 23 height 23
checkbox input "true"
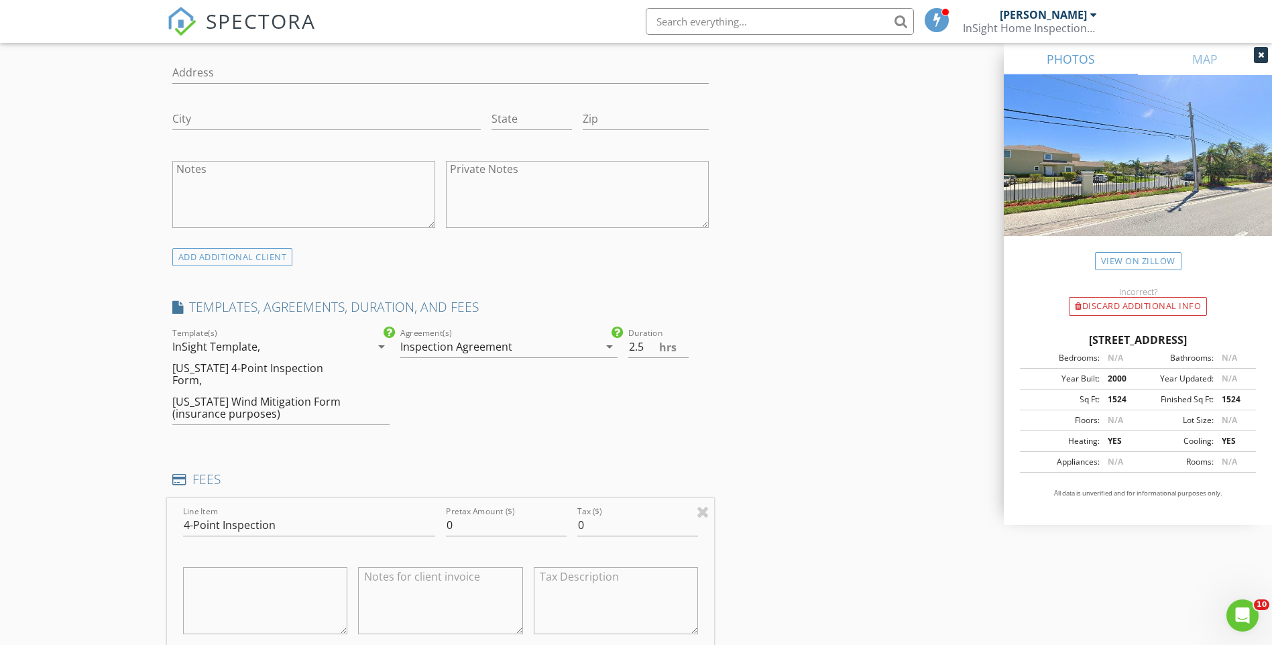
scroll to position [881, 0]
type input "2"
click at [684, 350] on input "2" at bounding box center [659, 346] width 60 height 22
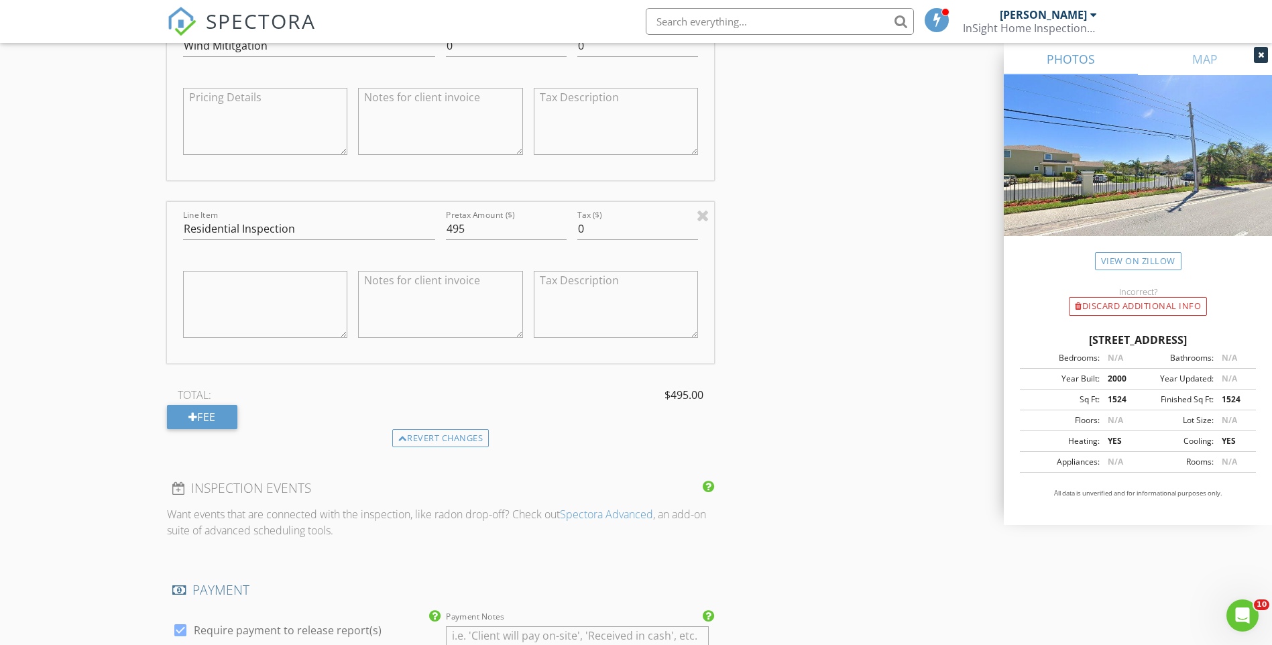
scroll to position [1409, 0]
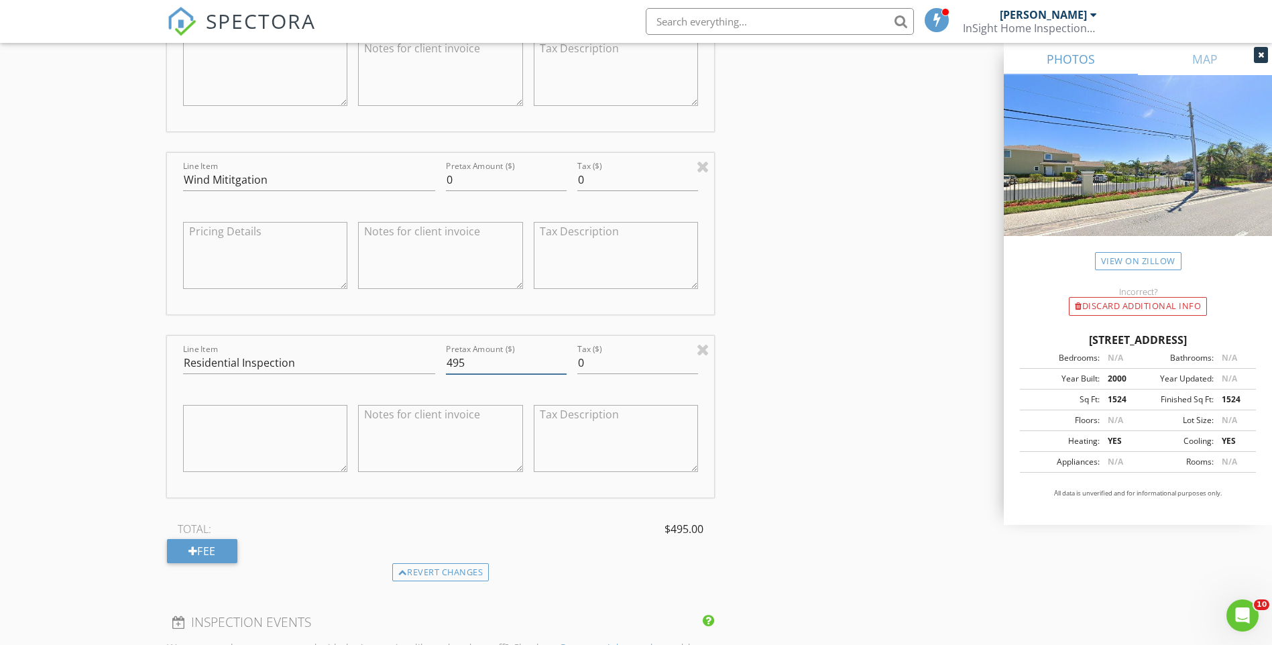
click at [458, 352] on input "495" at bounding box center [506, 363] width 121 height 22
type input "475"
click at [80, 315] on div "New Inspection Click here to use the New Order Form INSPECTOR(S) check_box Dani…" at bounding box center [636, 406] width 1272 height 3472
drag, startPoint x: 78, startPoint y: 315, endPoint x: 80, endPoint y: 234, distance: 80.5
click at [80, 234] on div "New Inspection Click here to use the New Order Form INSPECTOR(S) check_box Dani…" at bounding box center [636, 406] width 1272 height 3472
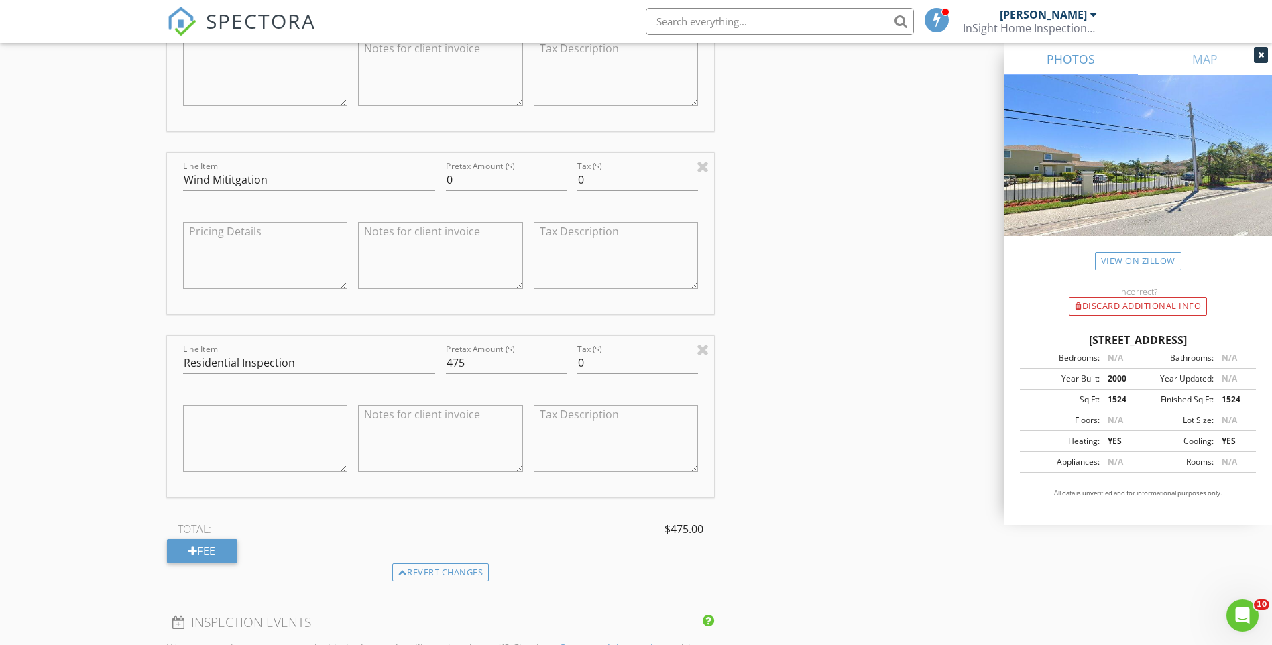
drag, startPoint x: 93, startPoint y: 390, endPoint x: 85, endPoint y: 293, distance: 96.9
click at [85, 293] on div "New Inspection Click here to use the New Order Form INSPECTOR(S) check_box Dani…" at bounding box center [636, 406] width 1272 height 3472
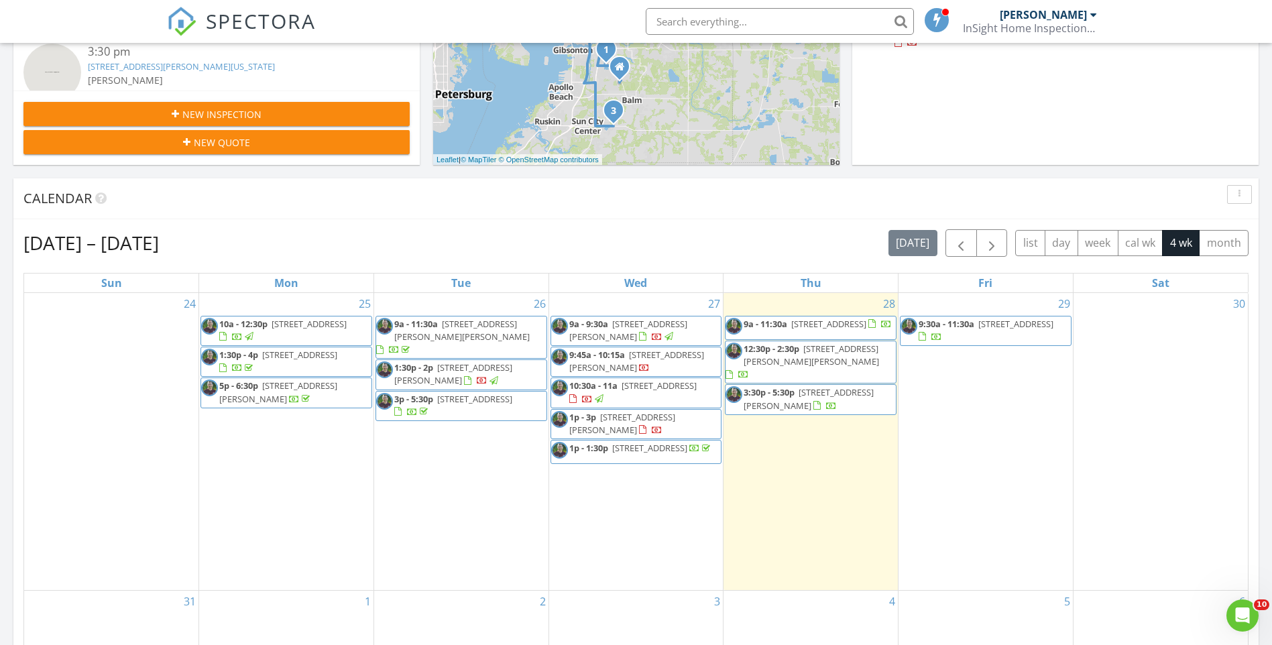
scroll to position [470, 0]
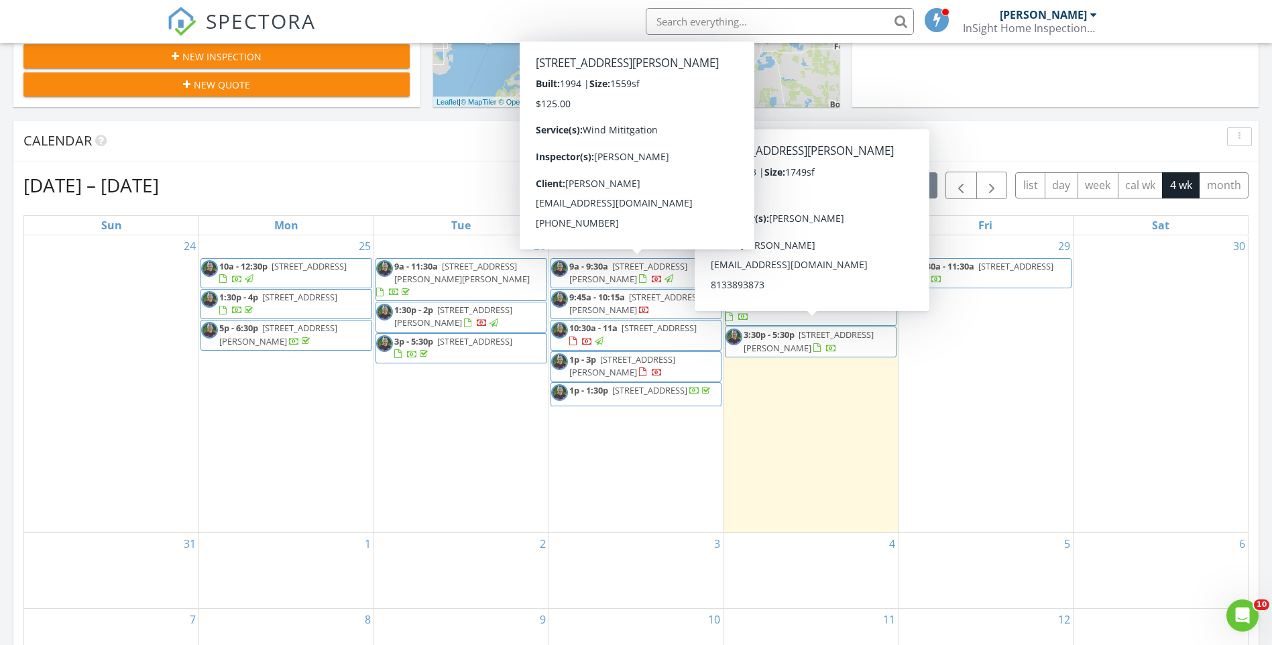
click at [1062, 25] on div "InSight Home Inspections LLC" at bounding box center [1030, 27] width 134 height 13
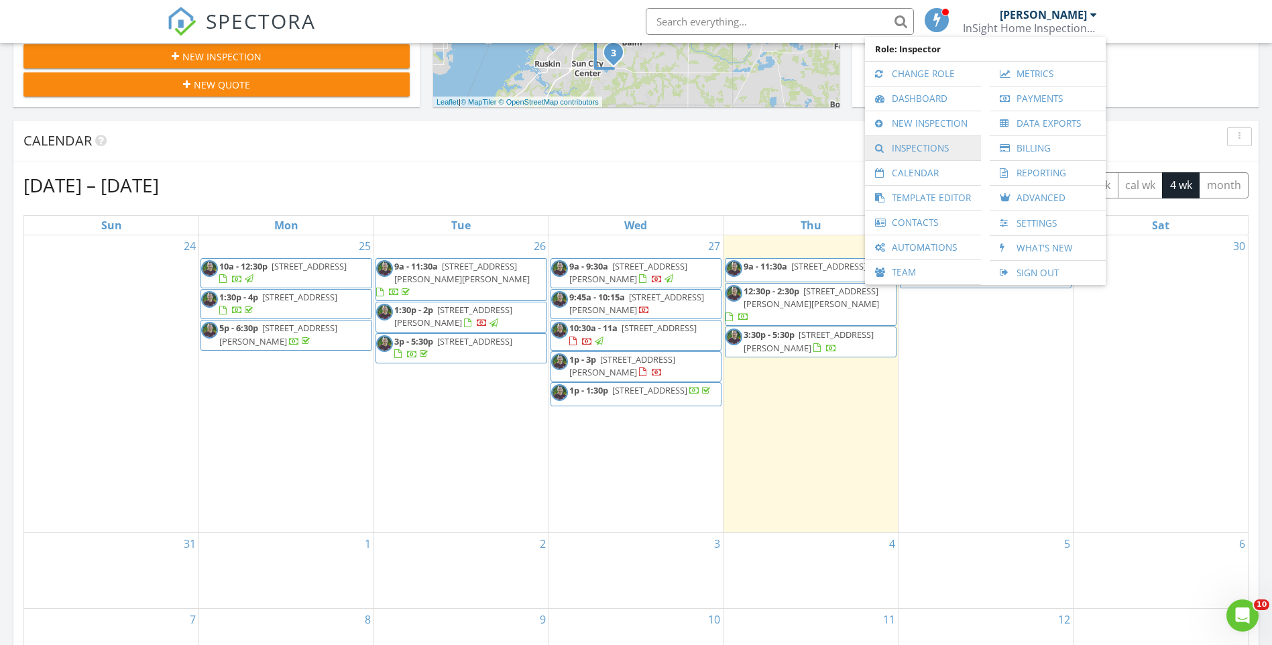
click at [914, 146] on link "Inspections" at bounding box center [923, 148] width 103 height 24
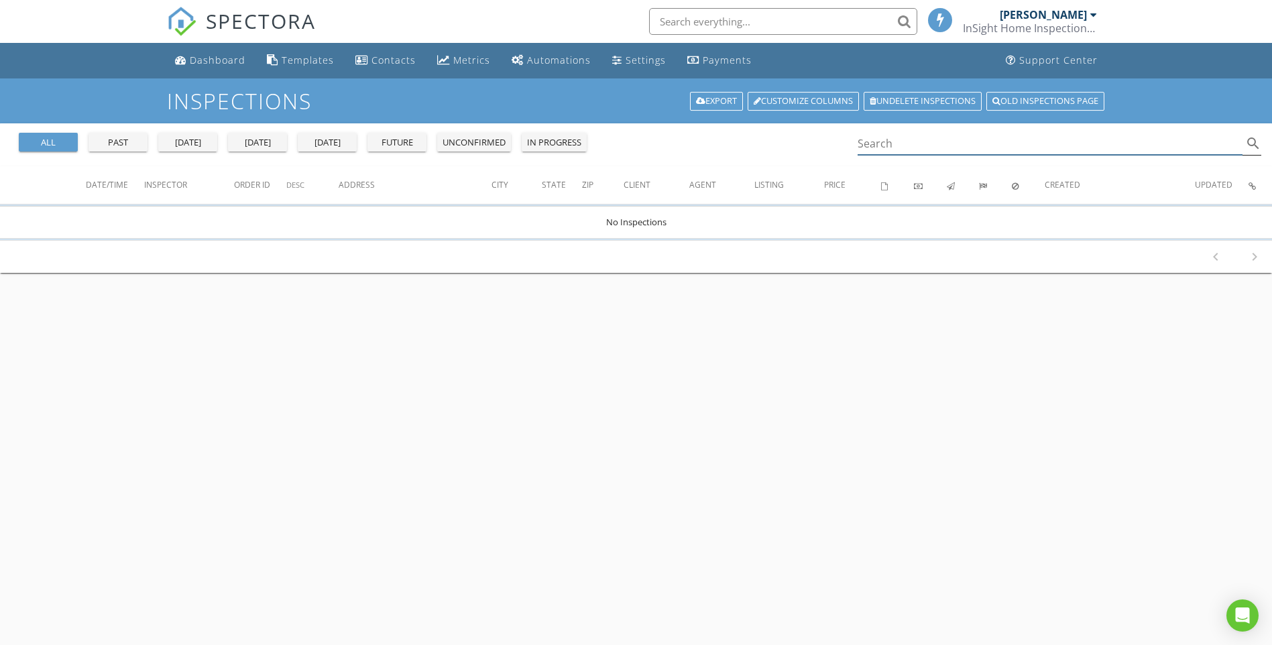
click at [932, 146] on input "Search" at bounding box center [1051, 144] width 386 height 22
type input "d"
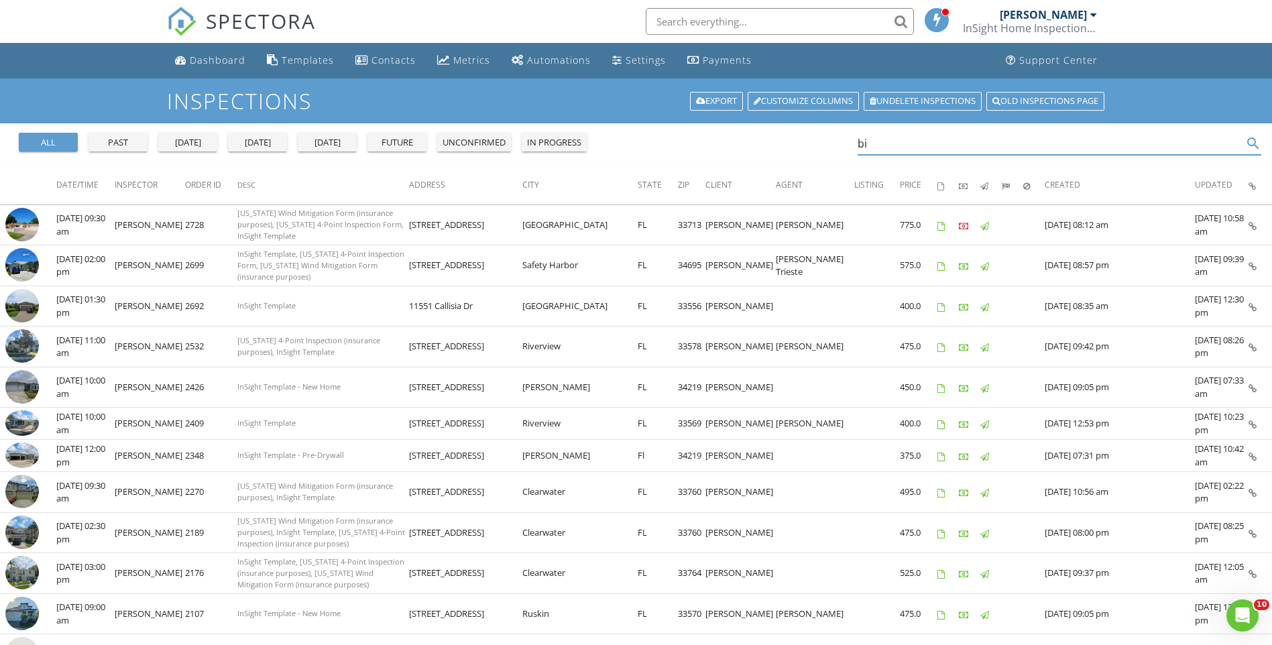
type input "b"
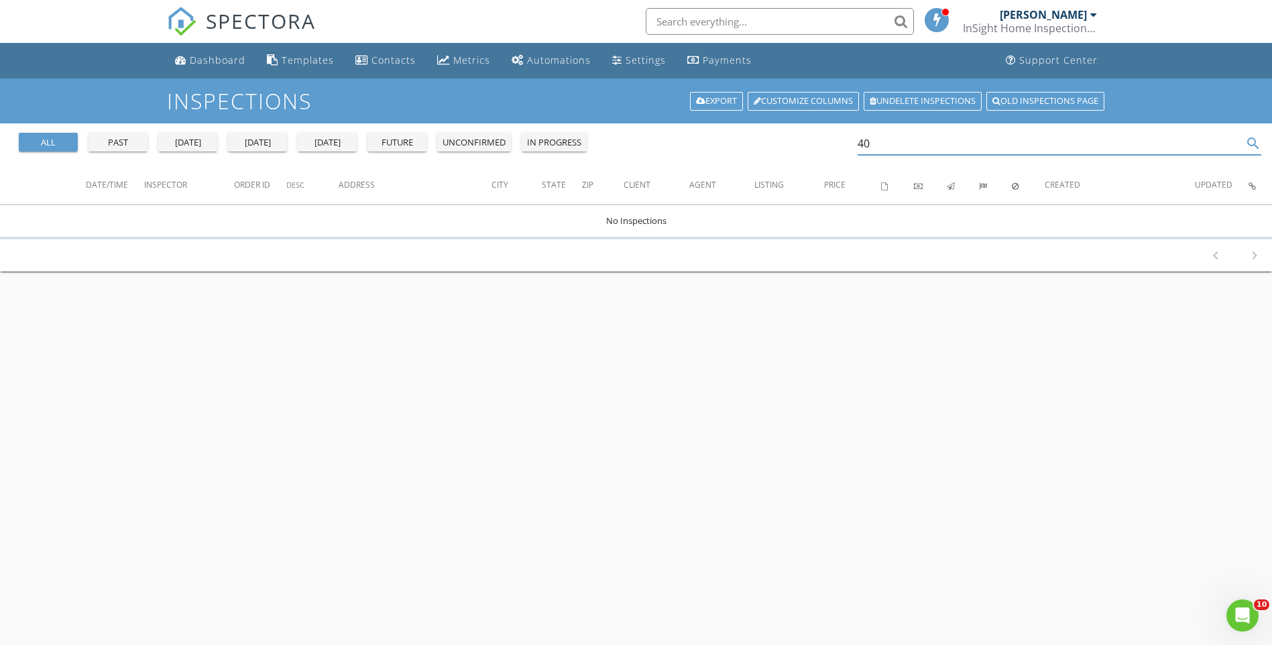
type input "4"
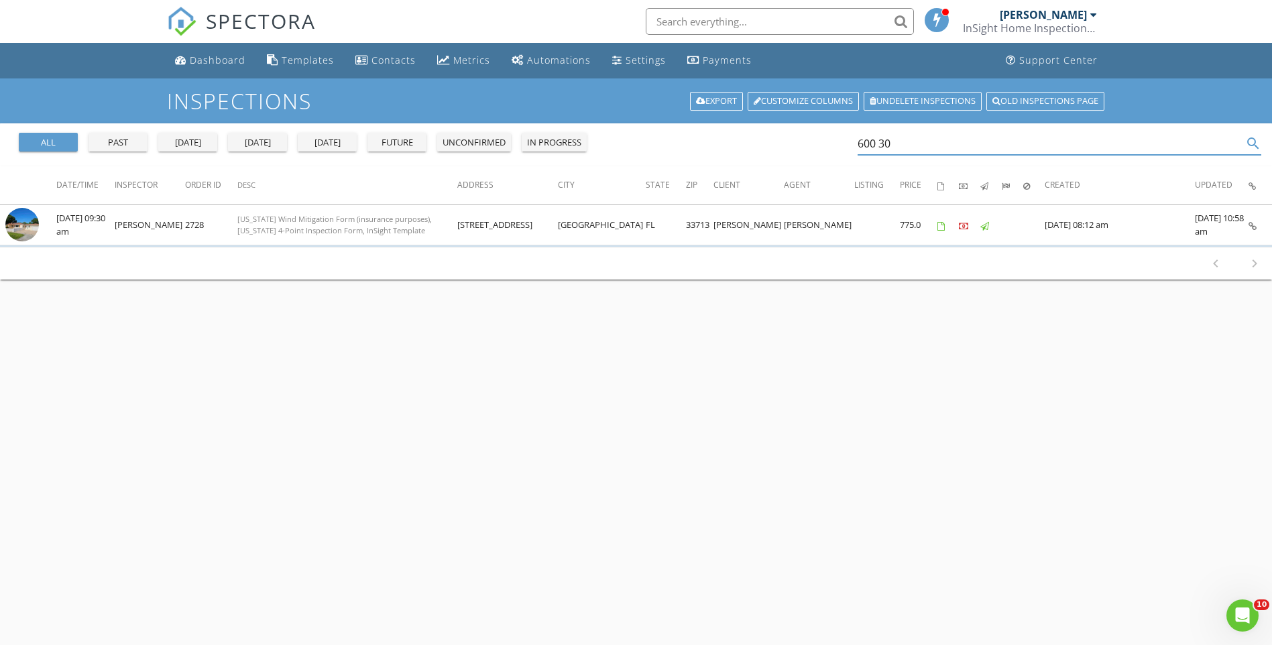
drag, startPoint x: 914, startPoint y: 144, endPoint x: 840, endPoint y: 143, distance: 74.5
click at [840, 143] on div "all past yesterday today tomorrow future unconfirmed in progress 600 30 search" at bounding box center [636, 144] width 1272 height 43
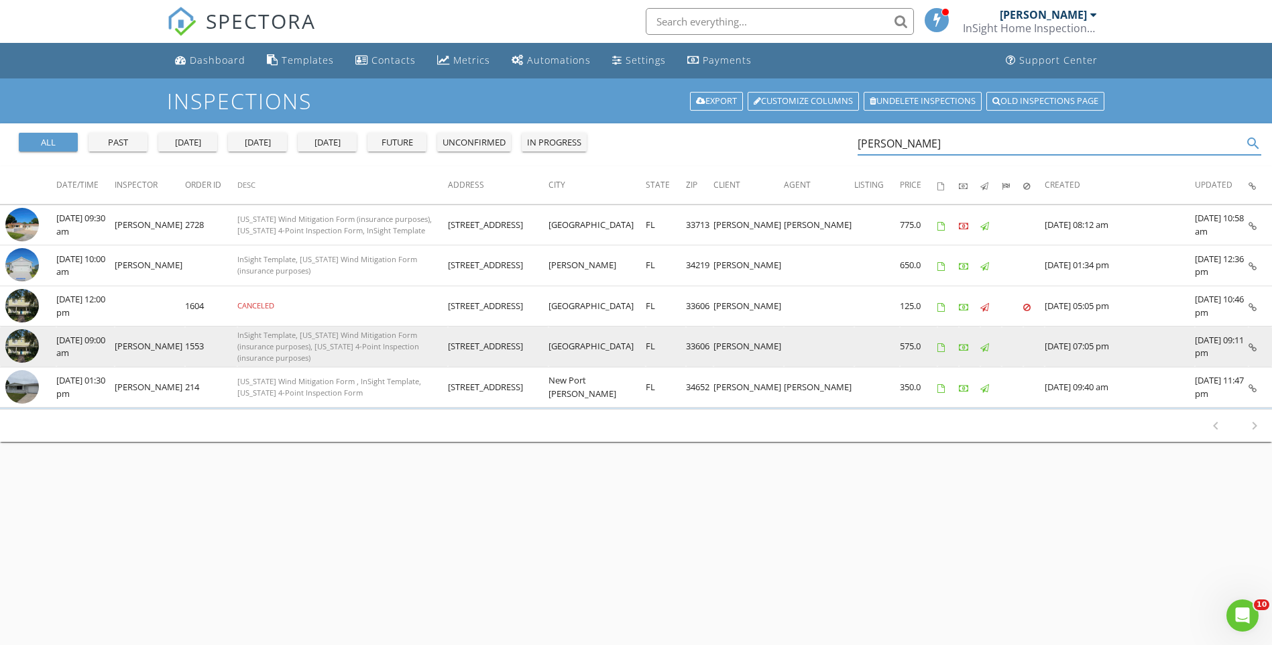
type input "[PERSON_NAME]"
click at [23, 349] on img at bounding box center [22, 346] width 34 height 34
click at [16, 345] on img at bounding box center [22, 346] width 34 height 34
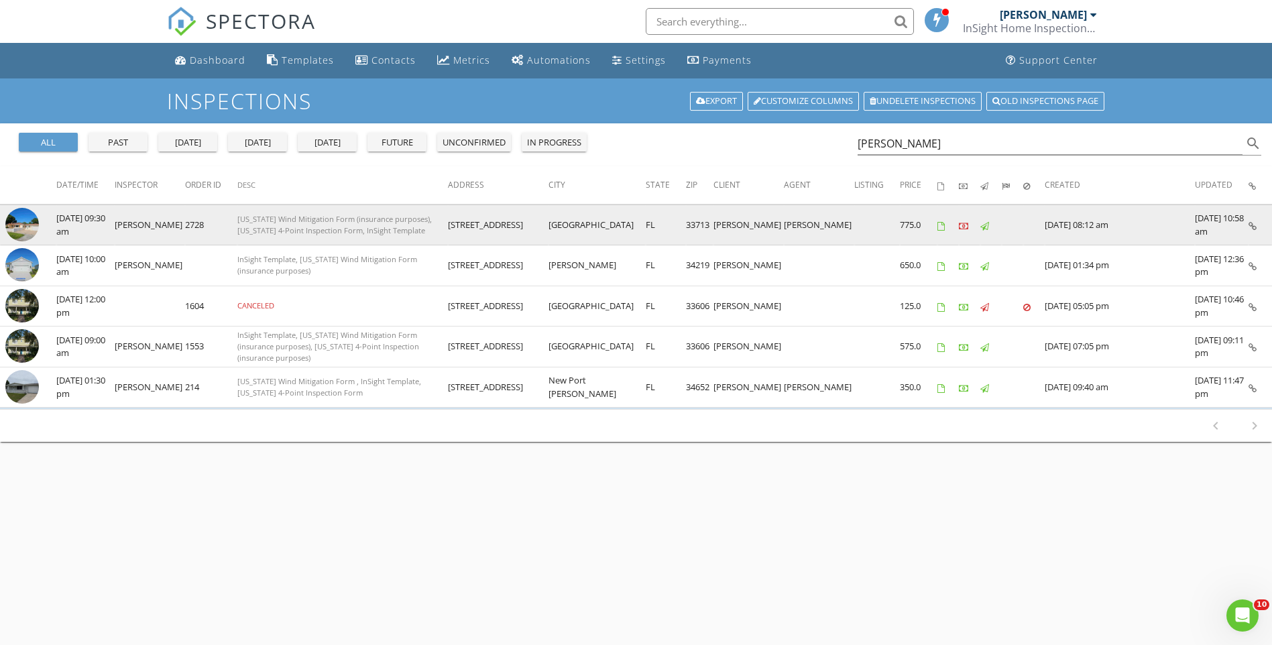
click at [24, 230] on img at bounding box center [22, 225] width 34 height 34
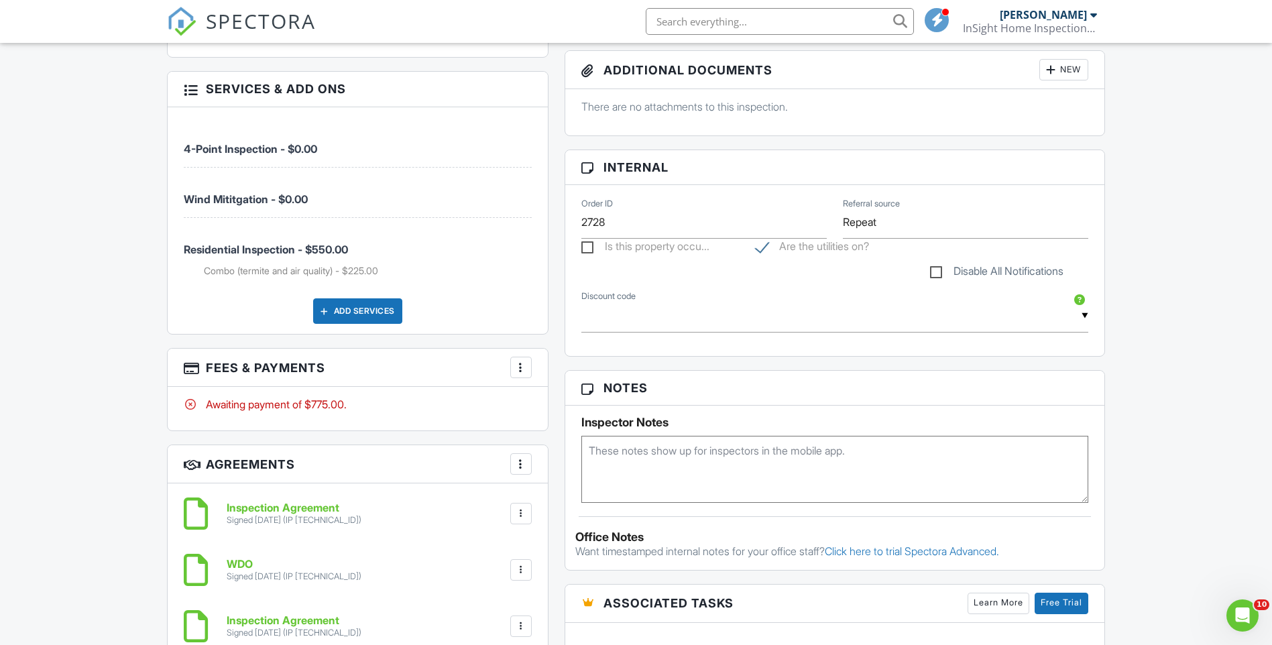
scroll to position [738, 0]
click at [525, 372] on div at bounding box center [520, 368] width 13 height 13
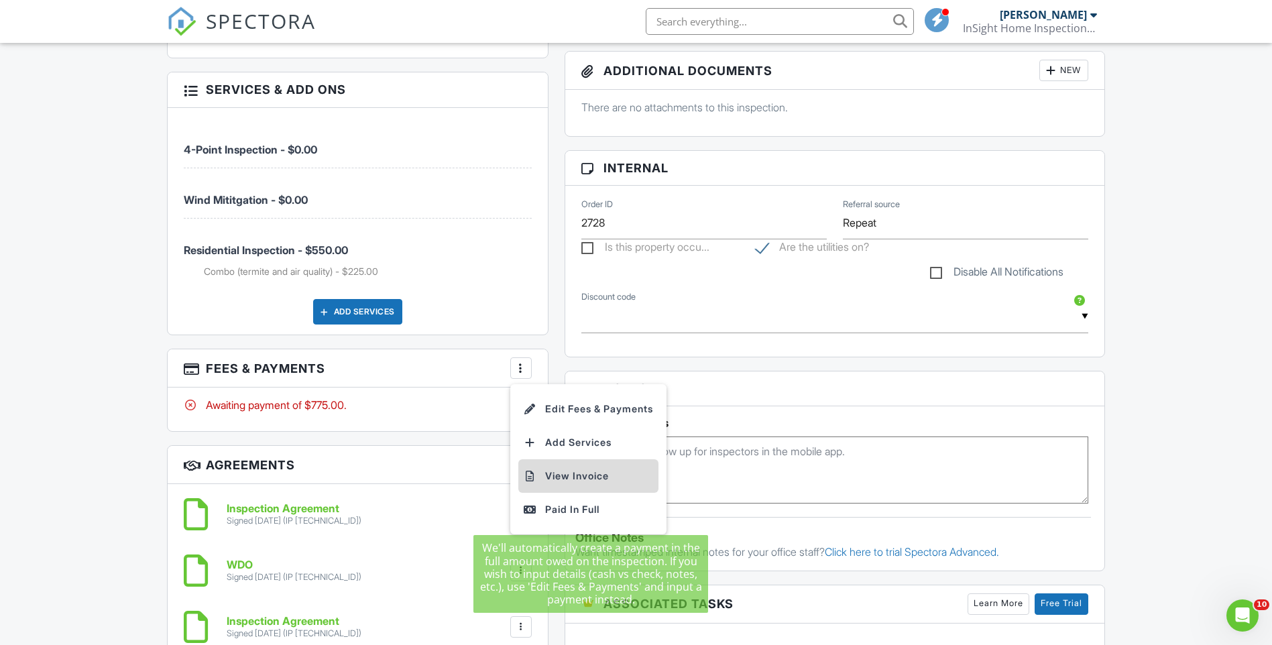
click at [578, 474] on li "View Invoice" at bounding box center [589, 476] width 140 height 34
